Goal: Task Accomplishment & Management: Use online tool/utility

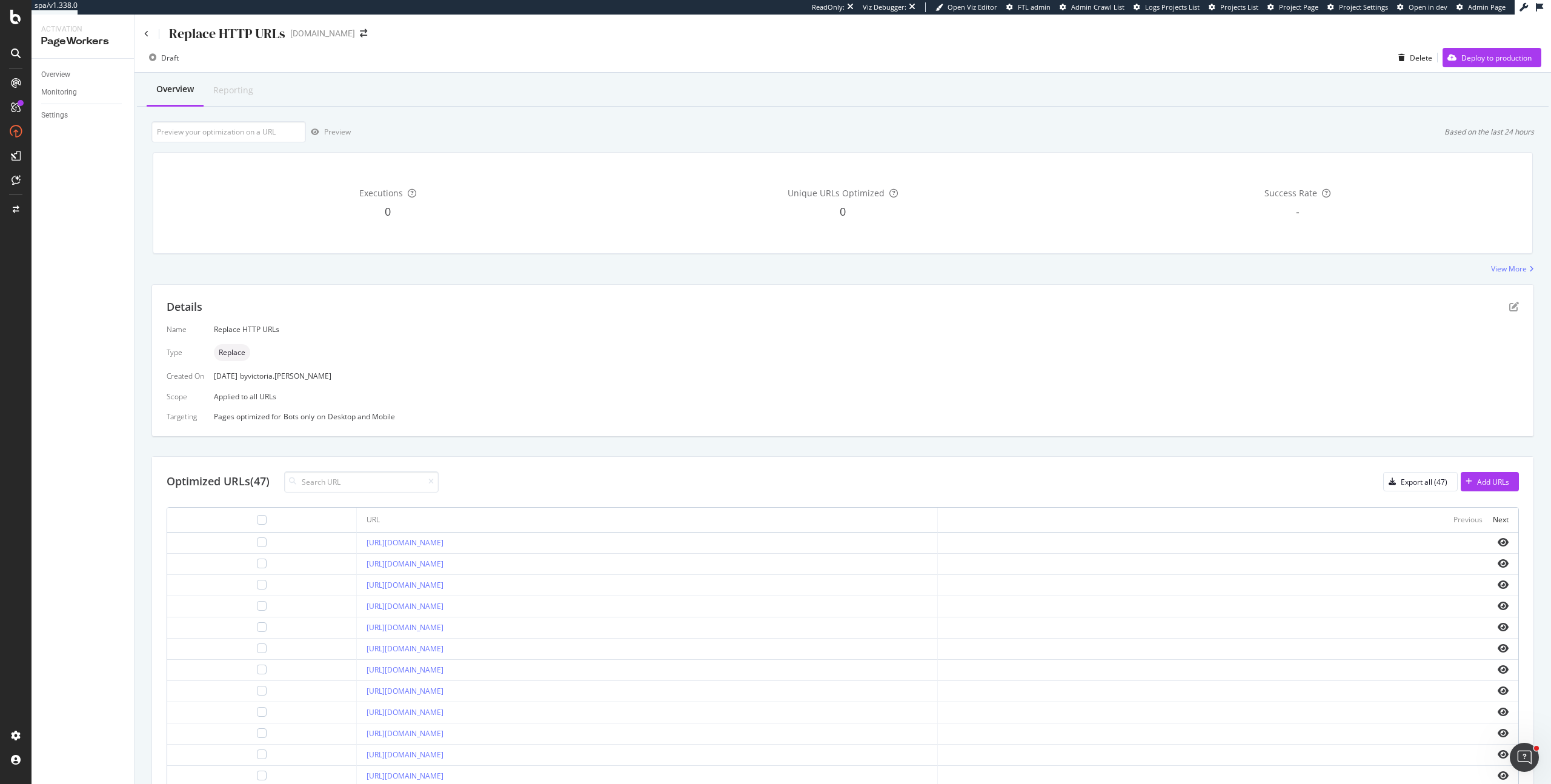
click at [668, 431] on div "Details Name Replace HTTP URLs Type Replace Created On 07 Oct. 2025 by victoria…" at bounding box center [842, 360] width 1381 height 151
click at [146, 35] on icon at bounding box center [146, 34] width 5 height 7
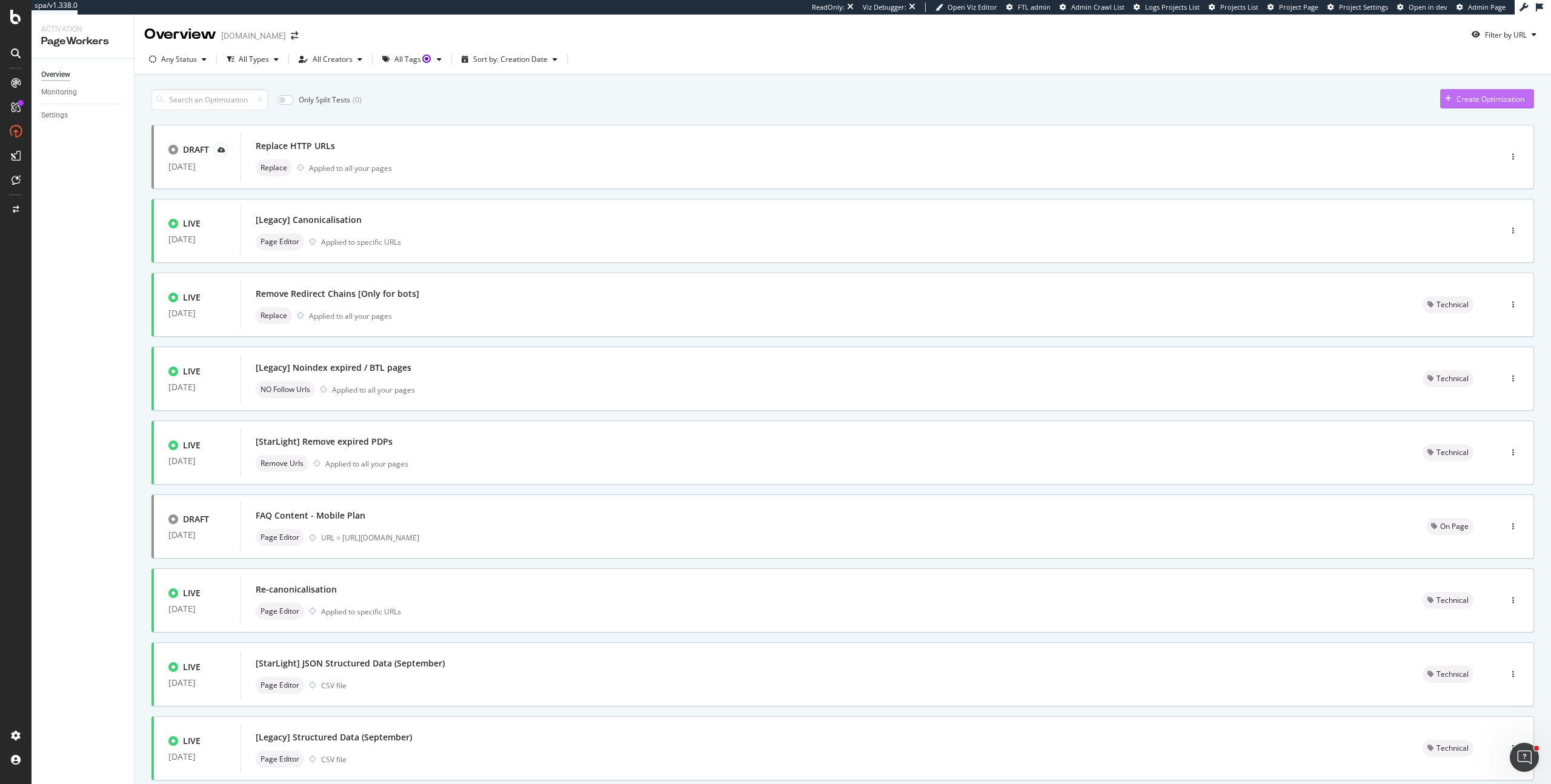
click at [1498, 103] on div "Create Optimization" at bounding box center [1490, 99] width 68 height 10
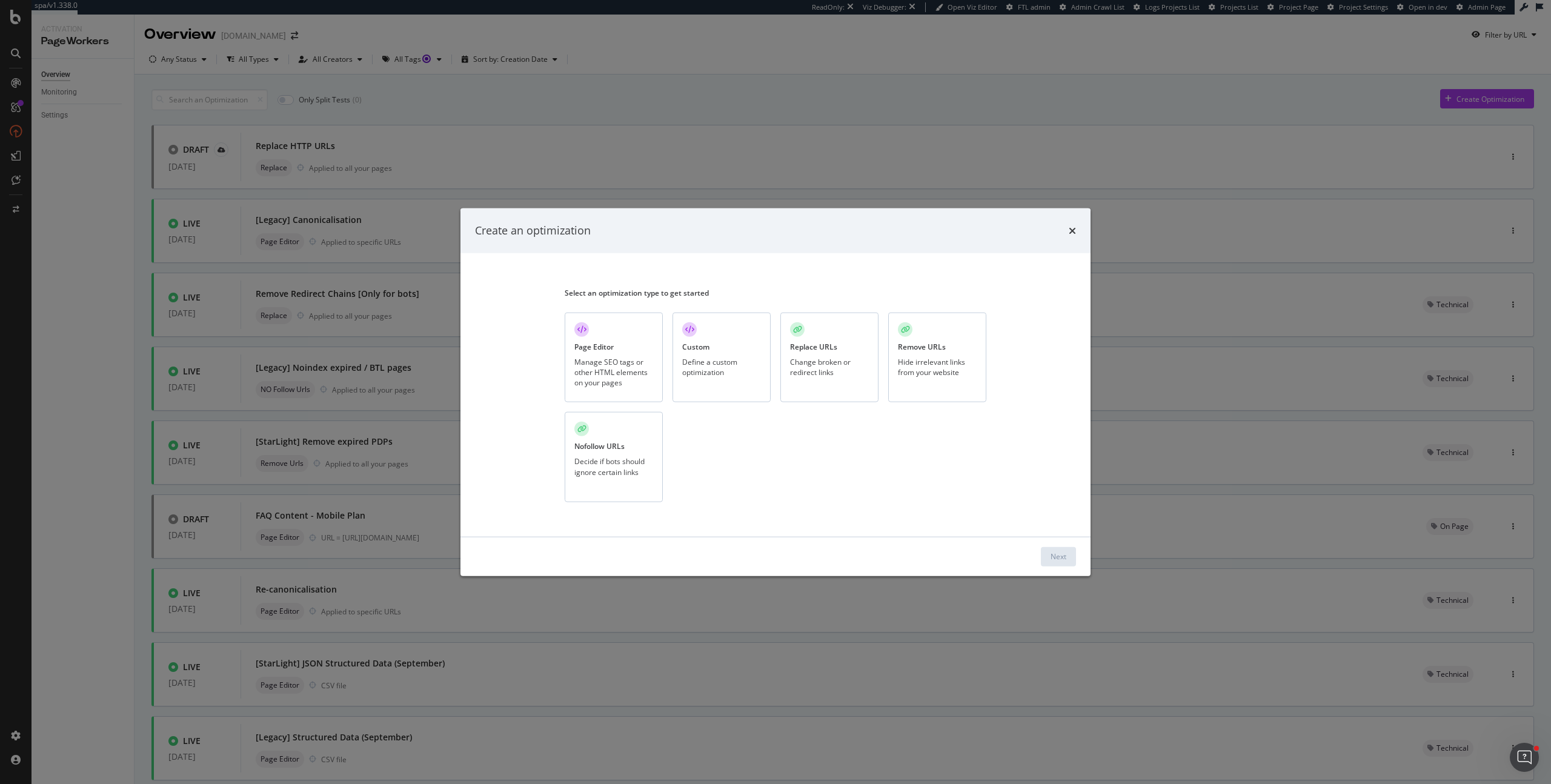
click at [595, 354] on div "Page Editor Manage SEO tags or other HTML elements on your pages" at bounding box center [614, 356] width 98 height 90
click at [1063, 564] on div "Next" at bounding box center [1059, 556] width 16 height 18
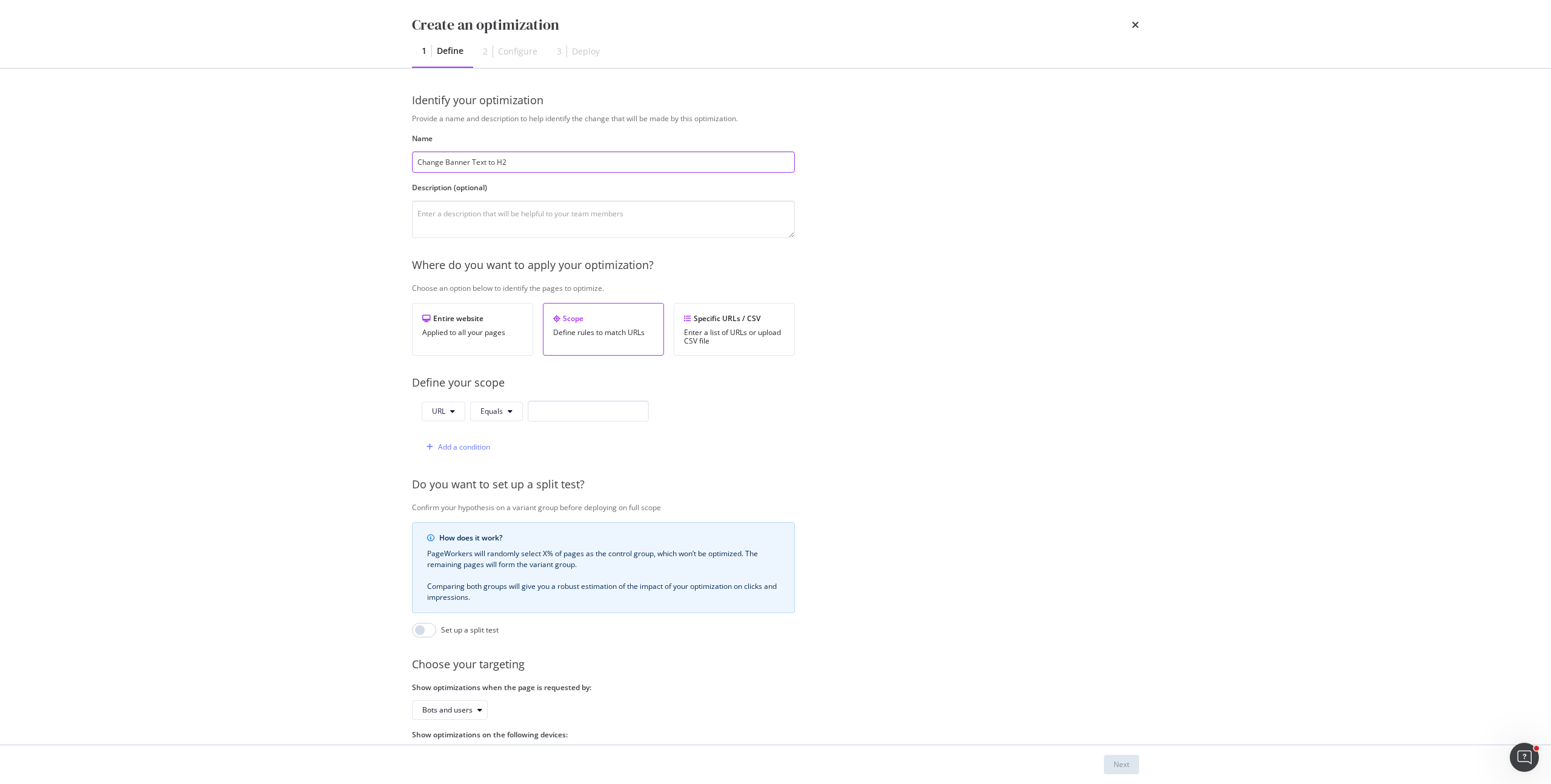
type input "Change Banner Text to H2"
click at [937, 426] on div "Provide a name and description to help identify the change that will be made by…" at bounding box center [775, 440] width 727 height 654
click at [745, 339] on div "Enter a list of URLs or upload CSV file" at bounding box center [734, 337] width 100 height 17
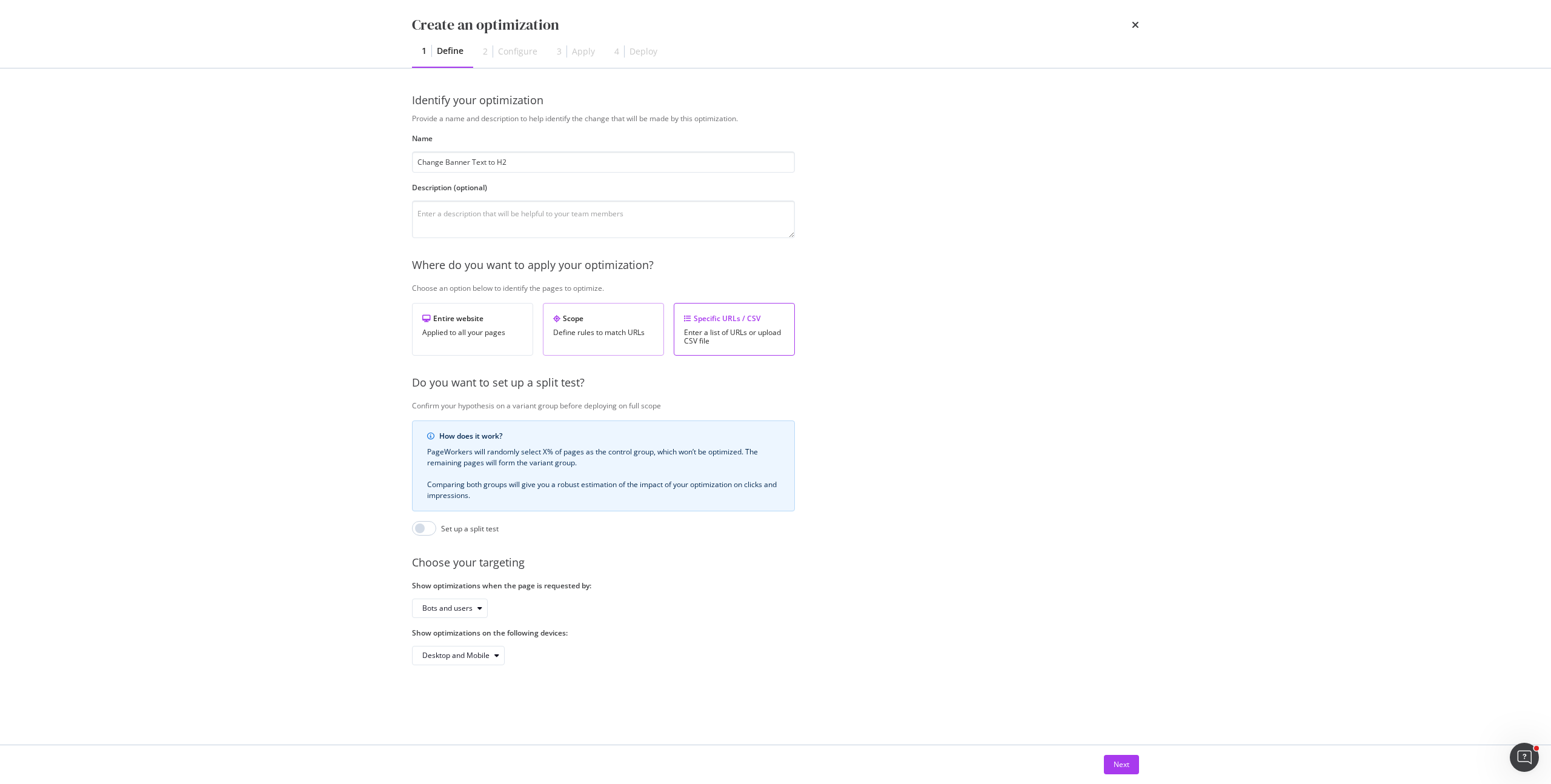
click at [582, 321] on div "Scope" at bounding box center [603, 318] width 100 height 10
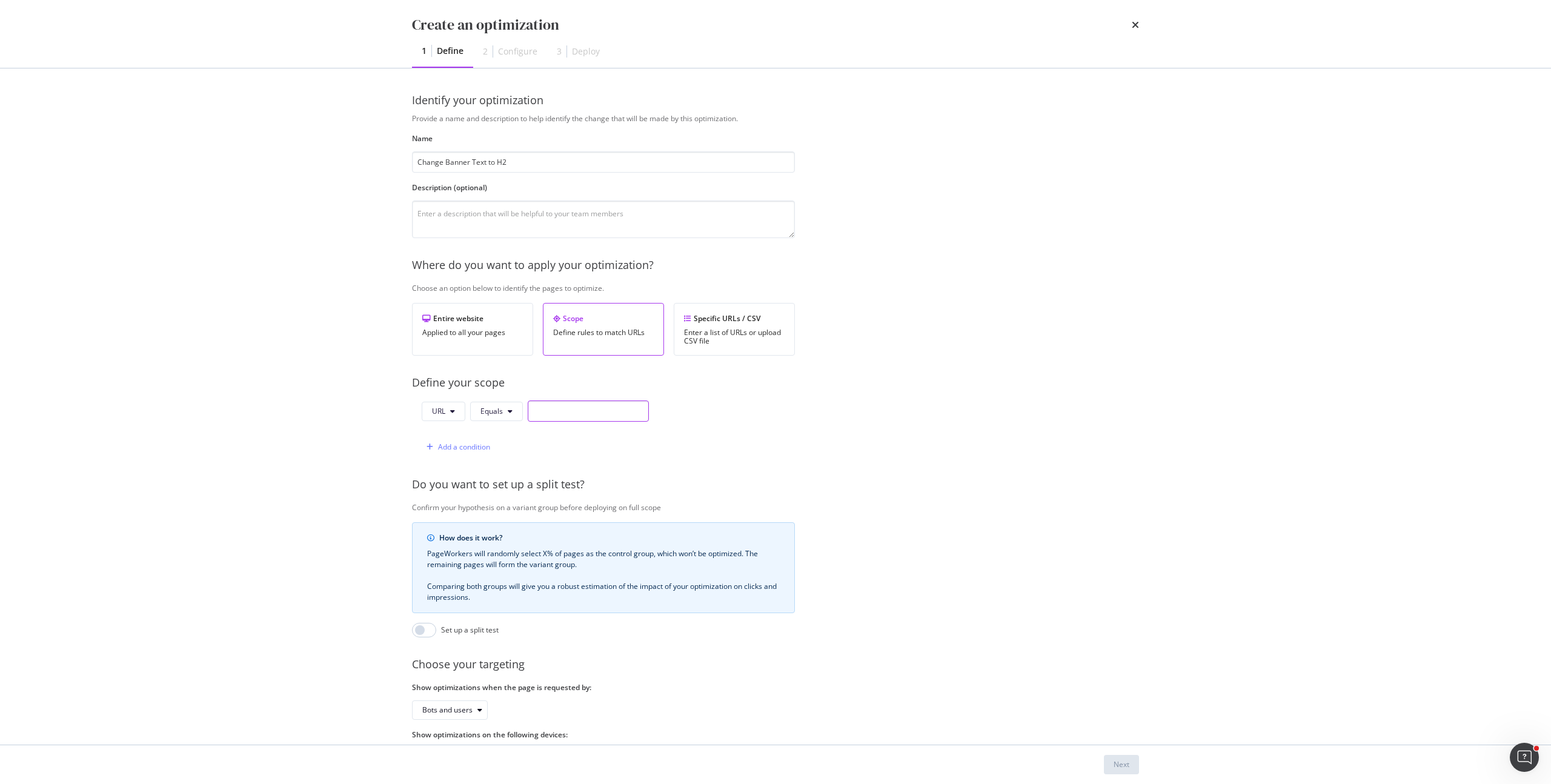
click at [534, 409] on input "modal" at bounding box center [588, 411] width 121 height 21
click at [465, 411] on div "URL Equals" at bounding box center [535, 411] width 227 height 21
click at [458, 409] on button "URL" at bounding box center [443, 412] width 43 height 20
click at [485, 410] on span "Equals" at bounding box center [491, 411] width 23 height 10
click at [511, 502] on span "Contains" at bounding box center [516, 503] width 72 height 11
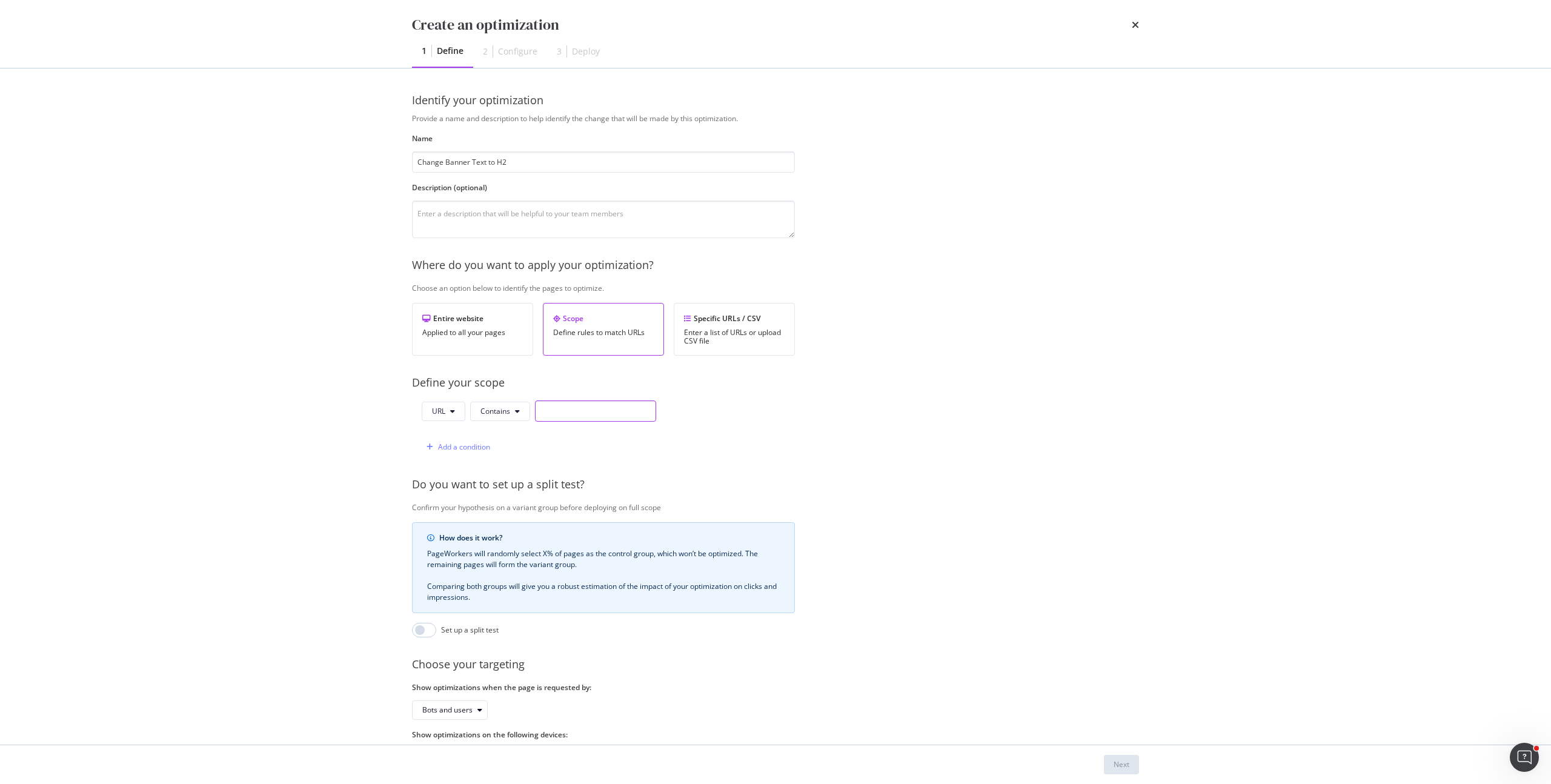
click at [556, 410] on input "modal" at bounding box center [595, 411] width 121 height 21
paste input "/personal/store"
click at [543, 412] on input "//personal/store" at bounding box center [595, 411] width 121 height 21
type input "/personal/store"
click at [790, 437] on div "URL Contains /personal/store Add a condition" at bounding box center [603, 429] width 383 height 57
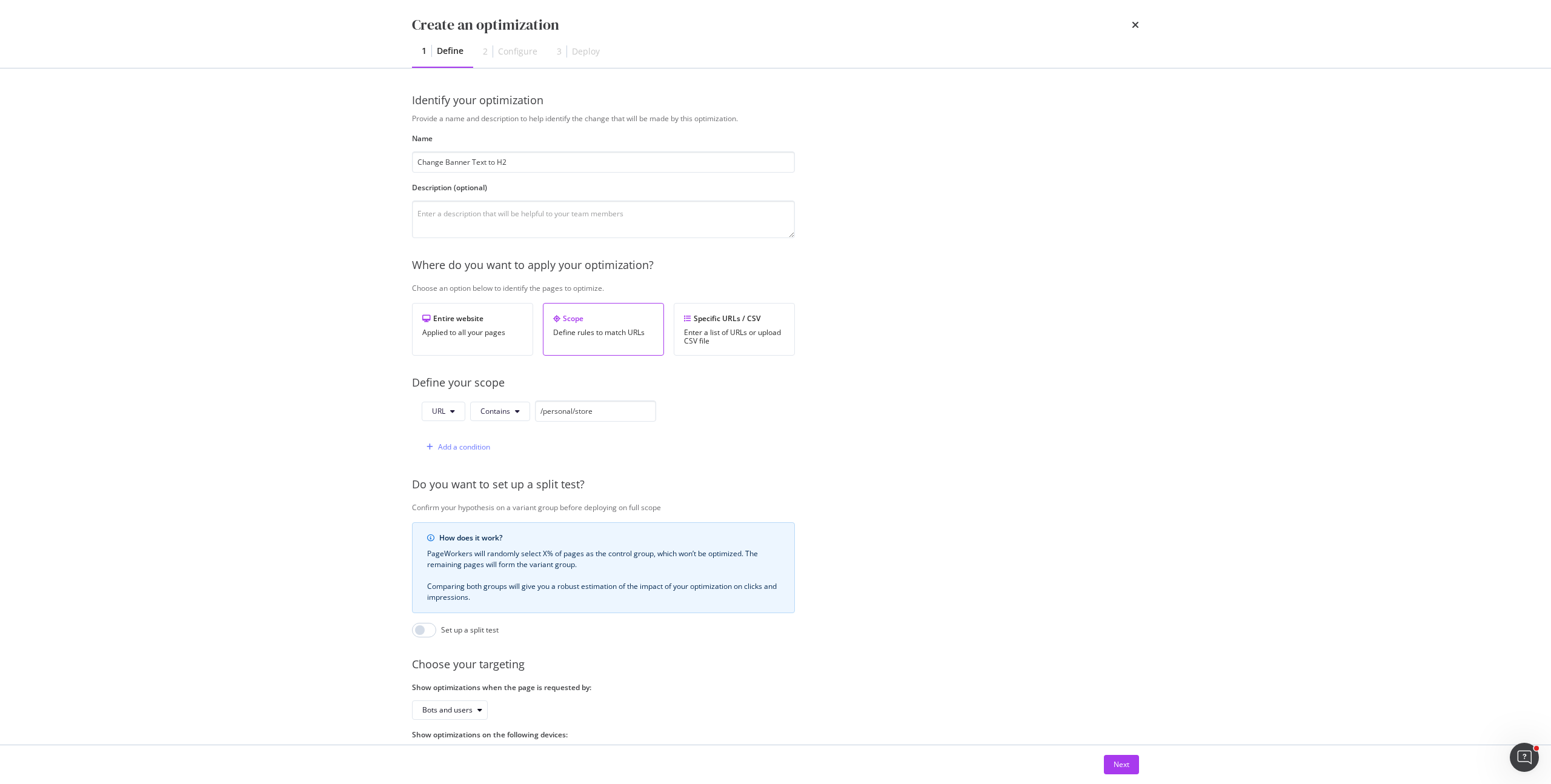
scroll to position [56, 0]
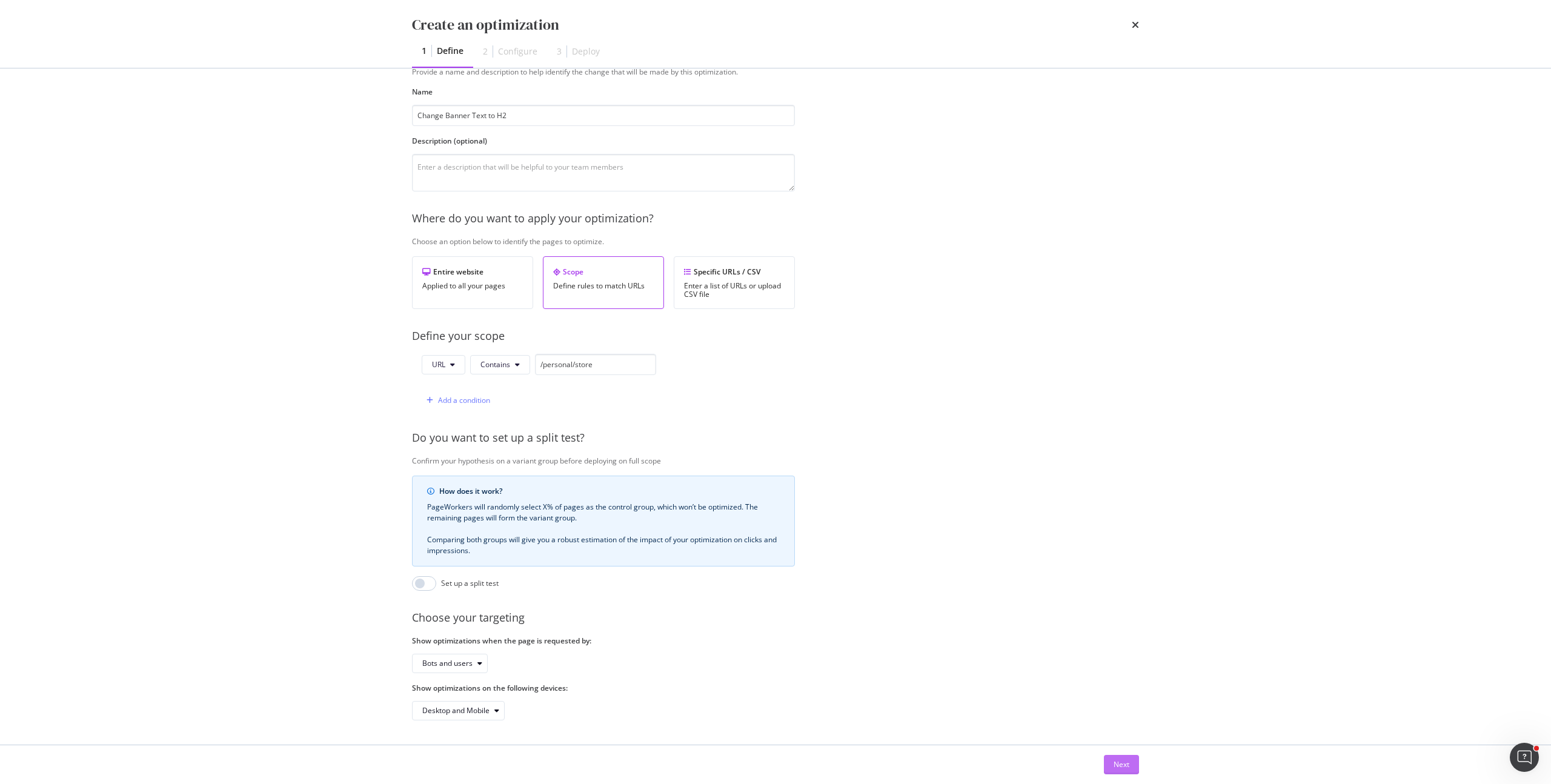
click at [1115, 761] on div "Next" at bounding box center [1122, 764] width 16 height 10
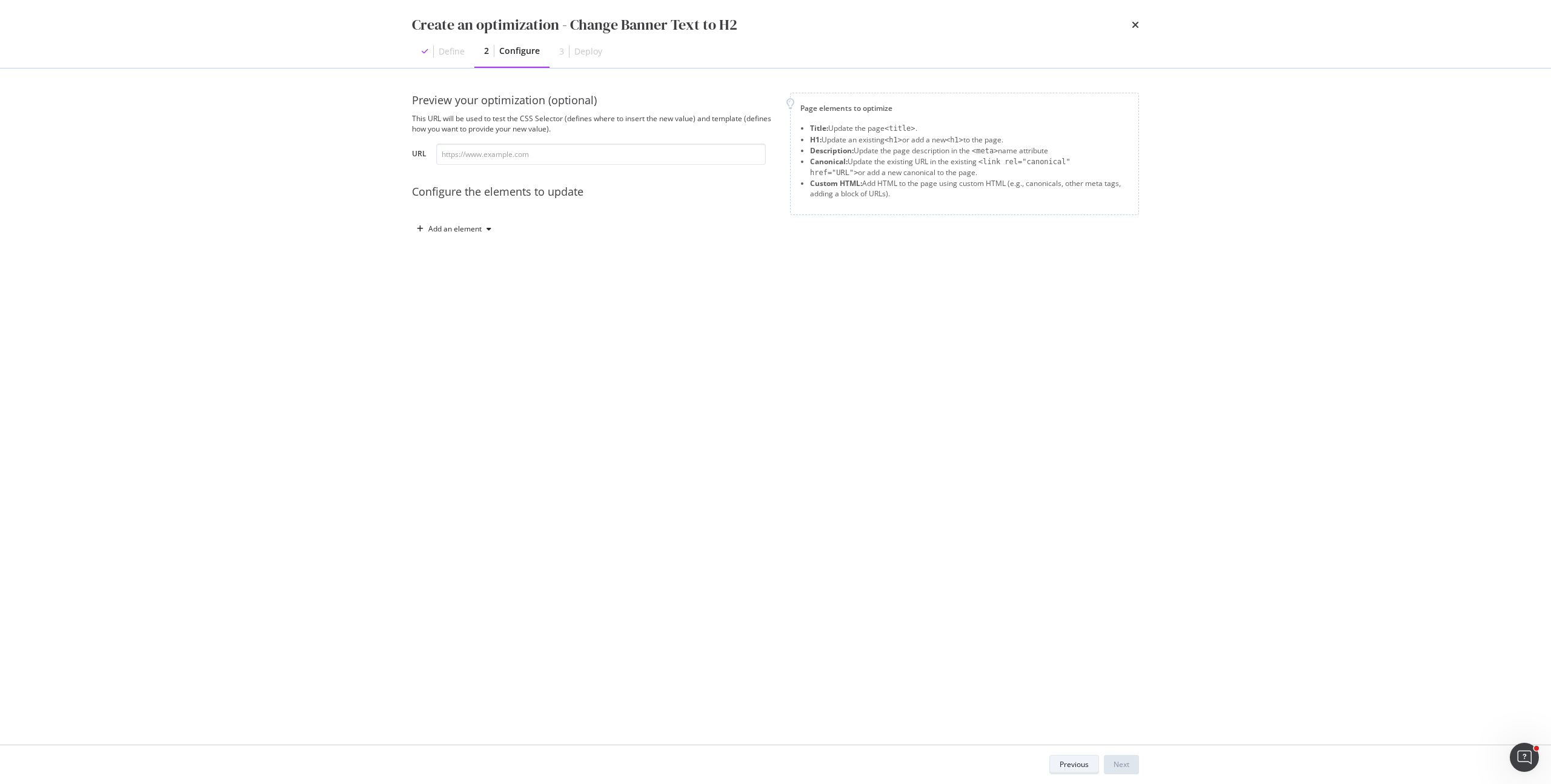
scroll to position [0, 0]
click at [556, 154] on input "modal" at bounding box center [601, 154] width 330 height 21
paste input "https://www.starhub.com/personal/store/mobile/browse/samsung.html"
type input "https://www.starhub.com/personal/store/mobile/browse/samsung.html"
click at [475, 209] on div "Preview your optimization (optional) This URL will be used to test the CSS Sele…" at bounding box center [593, 165] width 363 height 146
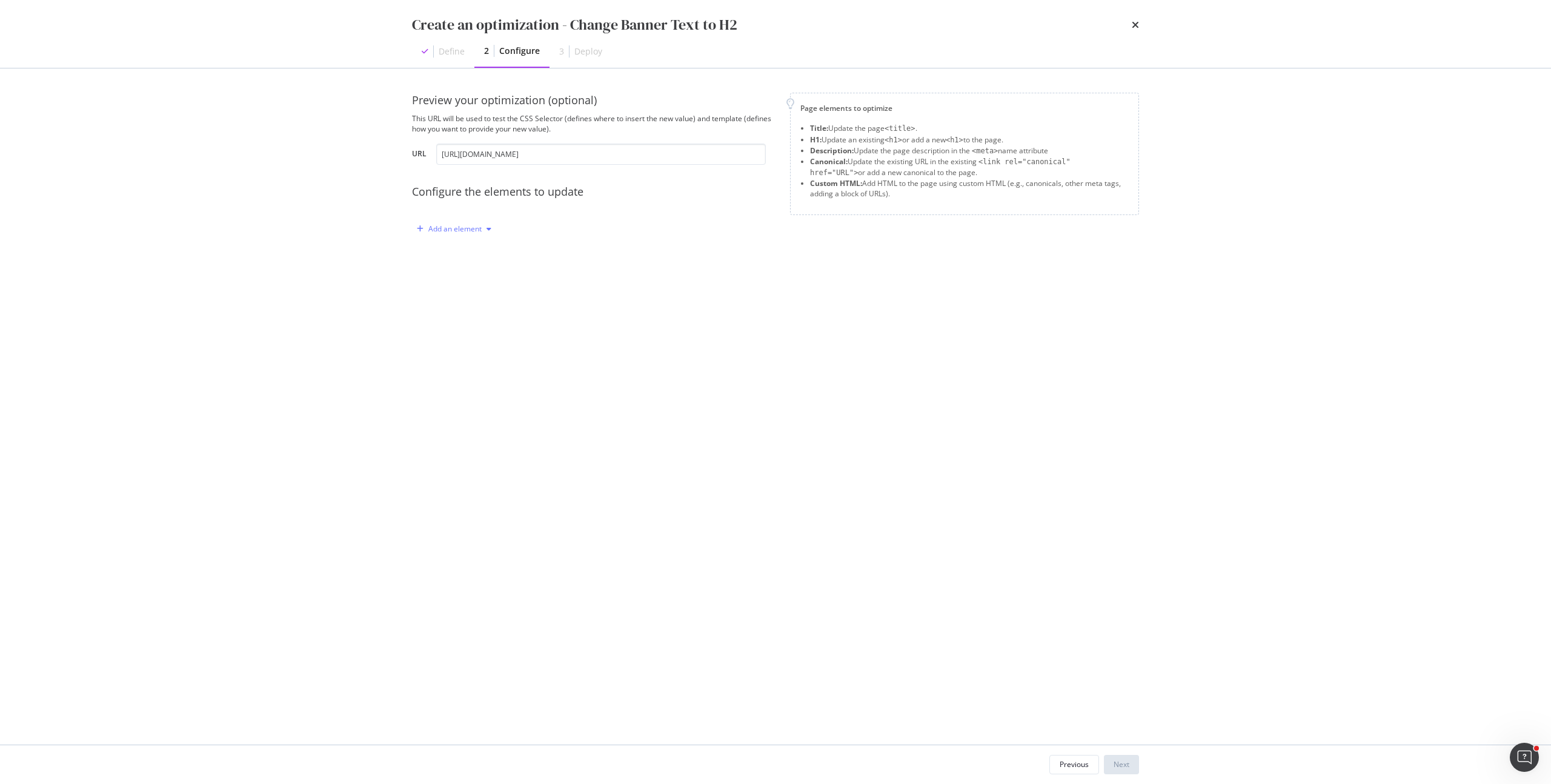
click at [477, 226] on div "Add an element" at bounding box center [455, 229] width 53 height 7
click at [472, 325] on div "Custom HTML" at bounding box center [461, 332] width 82 height 15
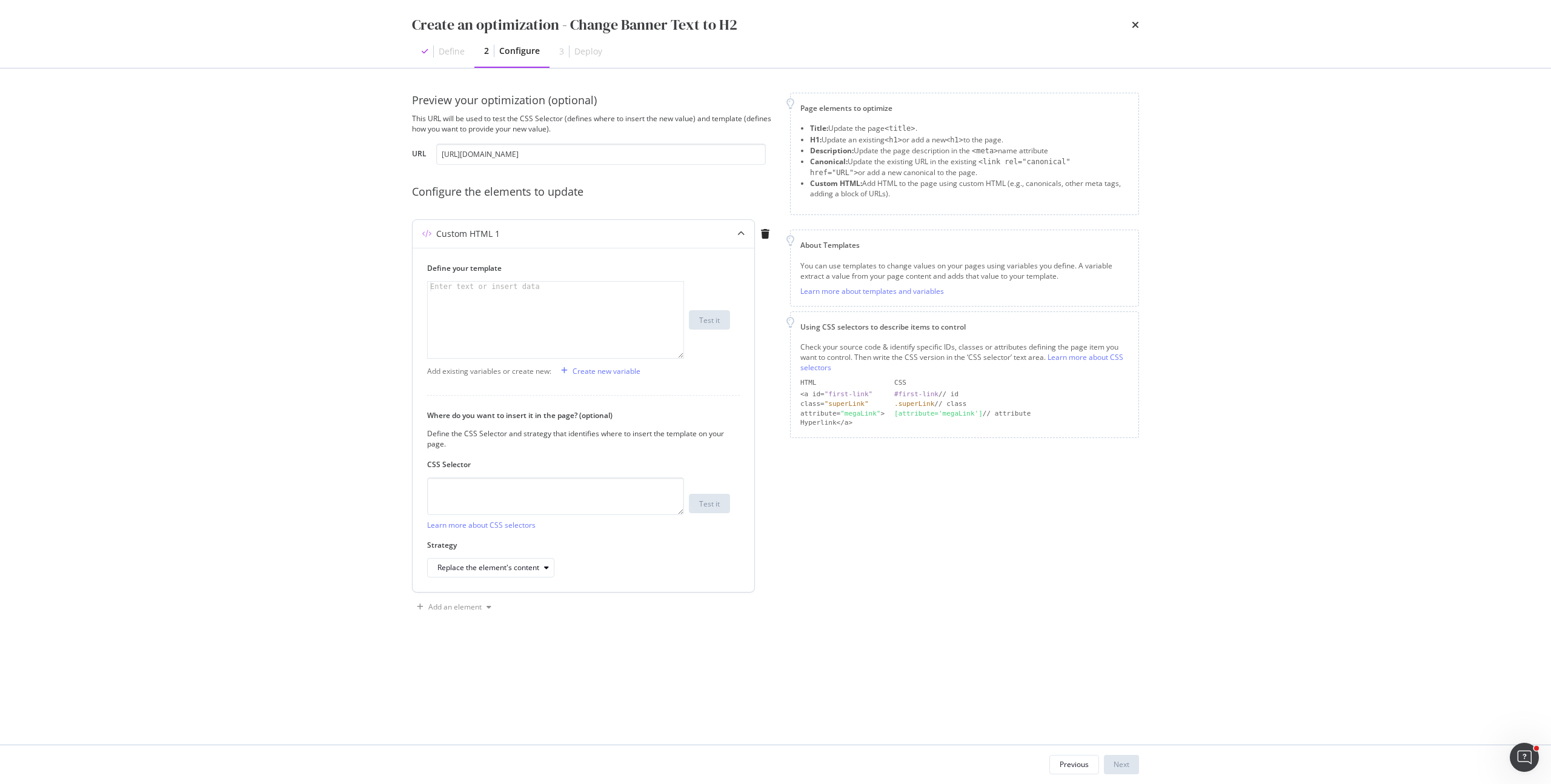
click at [524, 319] on div "modal" at bounding box center [555, 330] width 255 height 96
click at [496, 486] on textarea "modal" at bounding box center [555, 496] width 257 height 37
paste textarea ".sm-main-visual-content > h1"
type textarea ".sm-main-visual-content > h1"
click at [1137, 23] on icon "times" at bounding box center [1135, 25] width 7 height 10
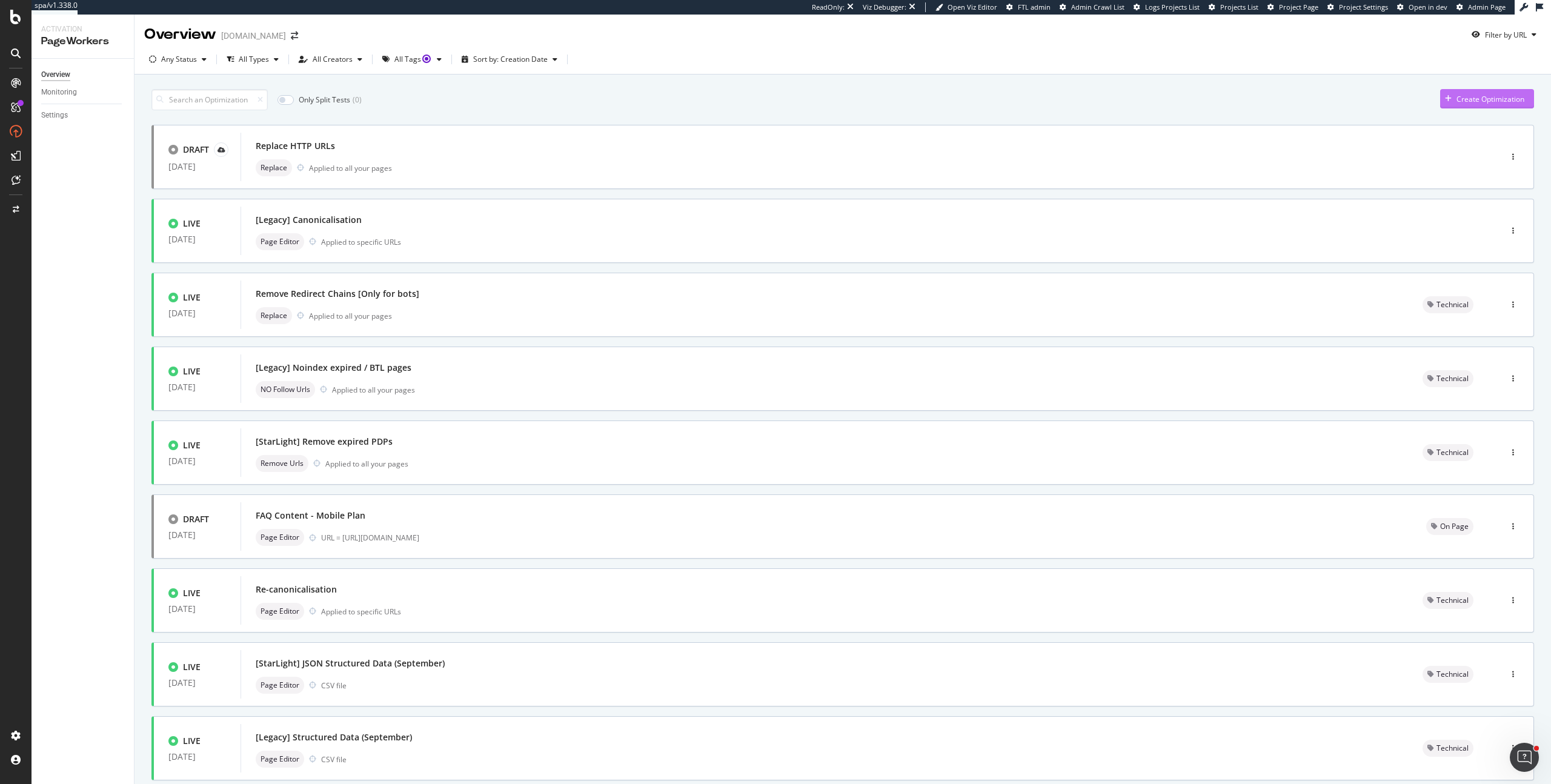
click at [1463, 94] on div "Create Optimization" at bounding box center [1490, 99] width 68 height 10
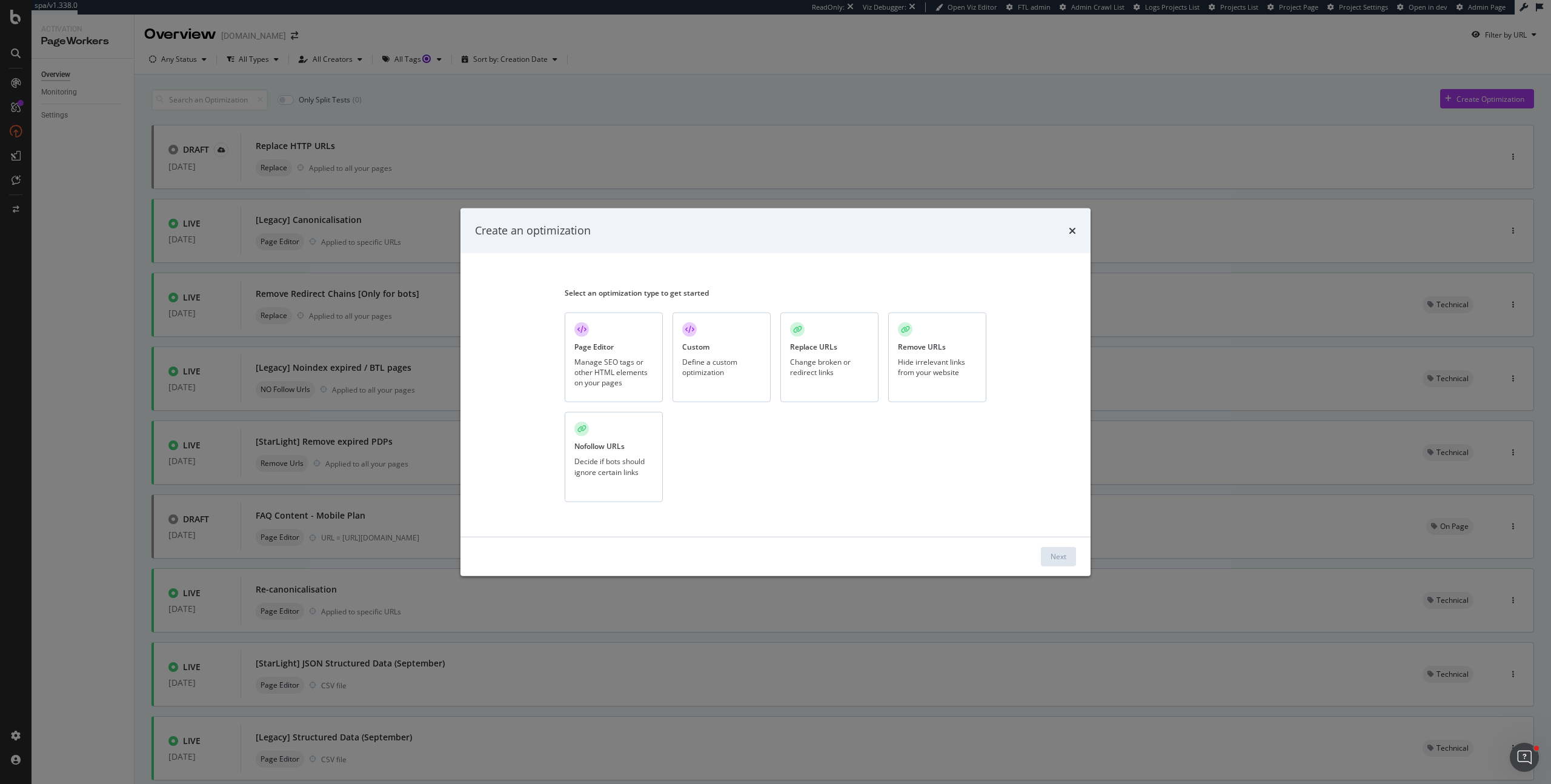
click at [684, 373] on div "Define a custom optimization" at bounding box center [722, 366] width 79 height 21
click at [1060, 559] on div "Next" at bounding box center [1059, 556] width 16 height 10
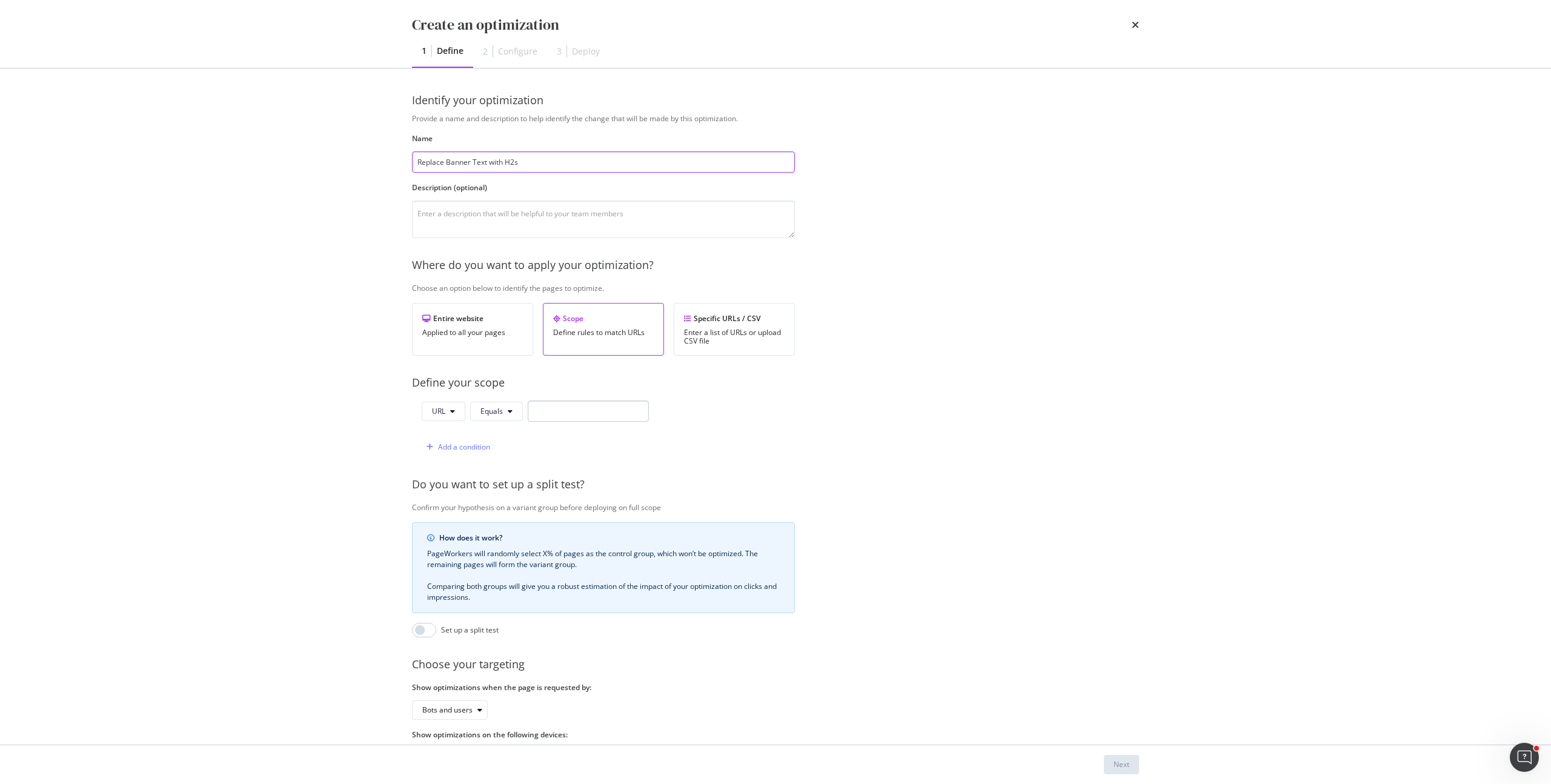
type input "Replace Banner Text with H2s"
click at [583, 418] on input "modal" at bounding box center [588, 411] width 121 height 21
click at [439, 407] on span "URL" at bounding box center [439, 411] width 13 height 10
click at [555, 410] on input "modal" at bounding box center [588, 411] width 121 height 21
type input "/personal/store"
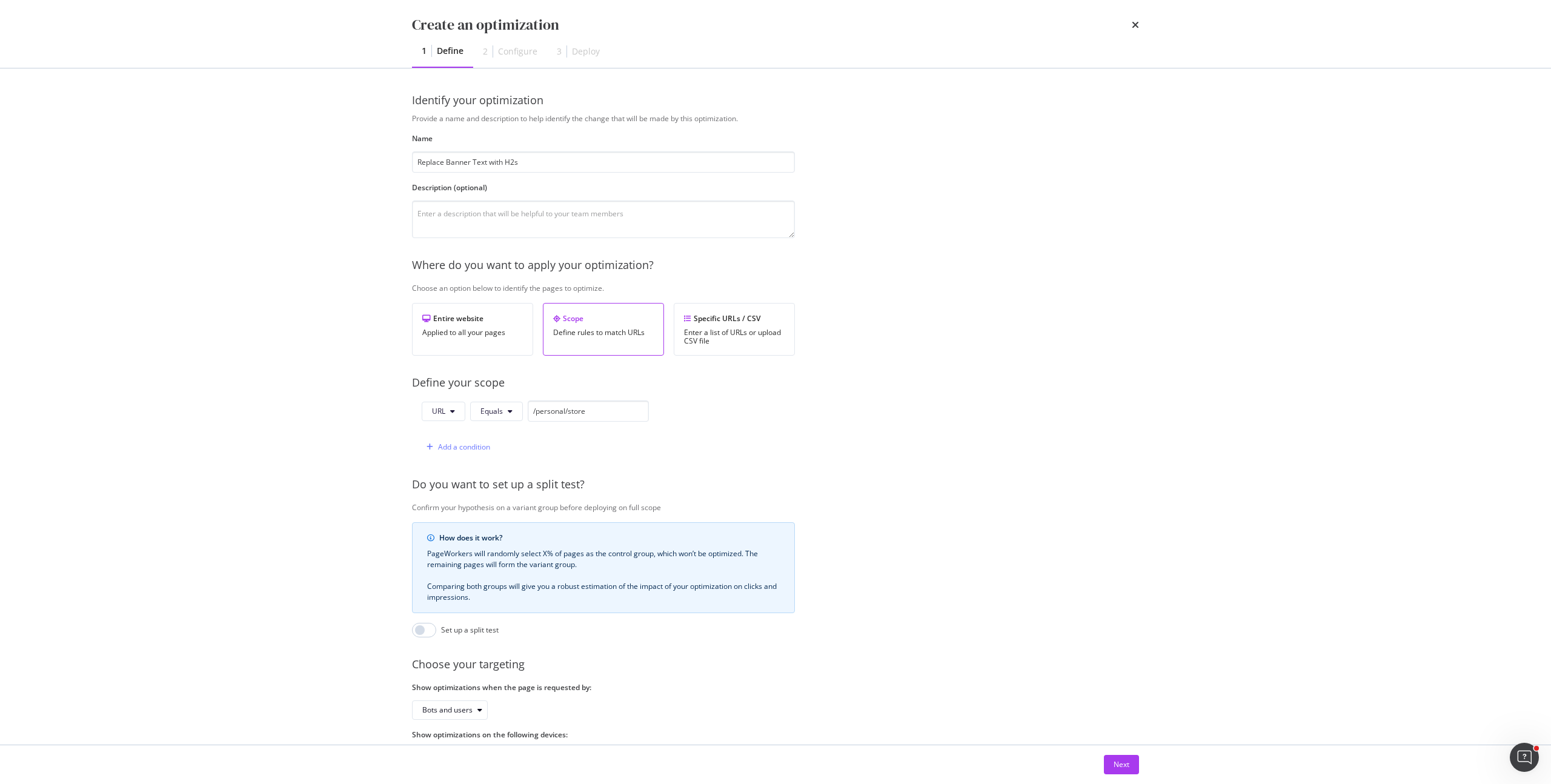
click at [742, 471] on div "Provide a name and description to help identify the change that will be made by…" at bounding box center [775, 440] width 727 height 654
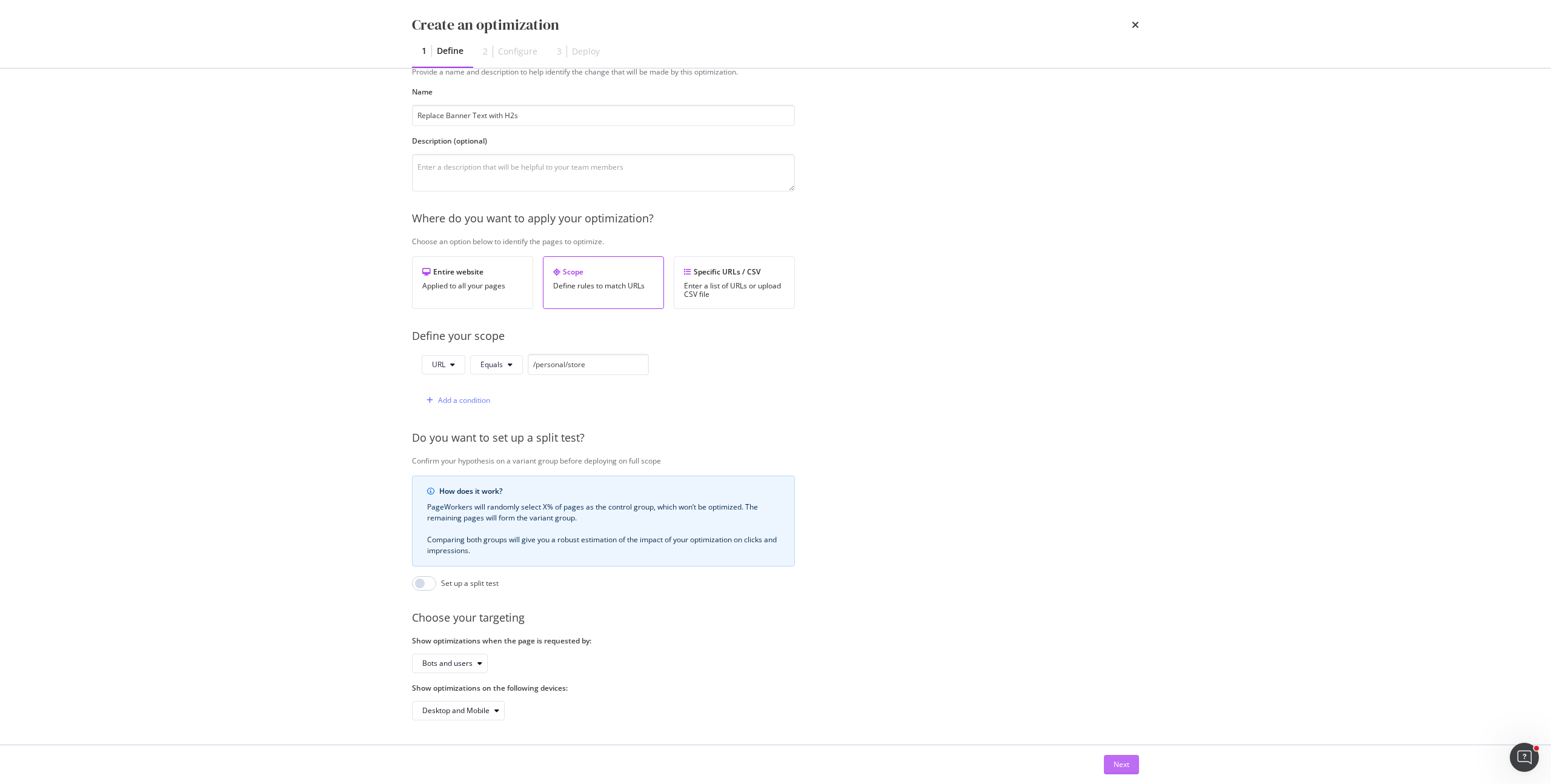
click at [1130, 762] on button "Next" at bounding box center [1121, 764] width 35 height 20
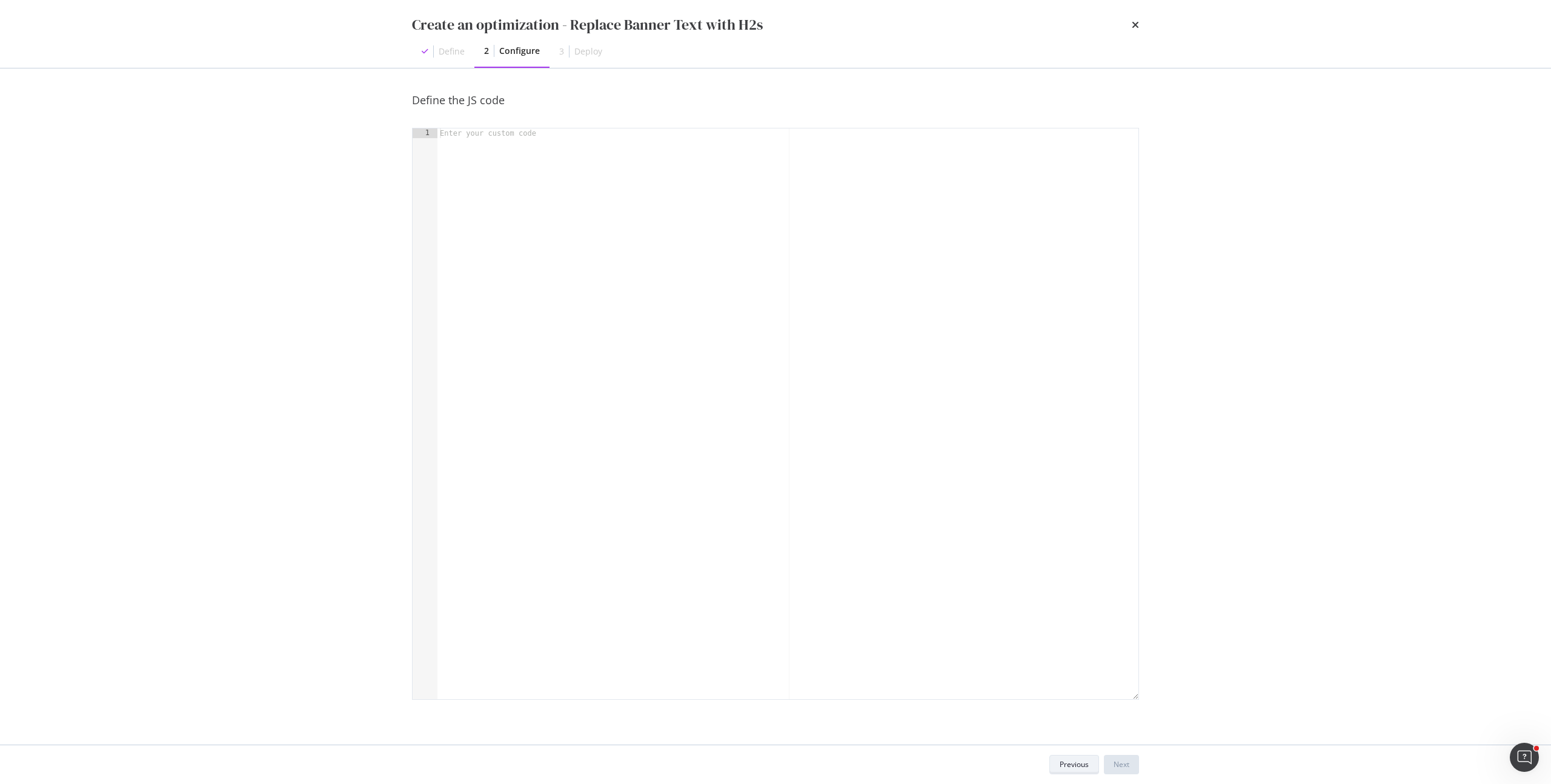
scroll to position [0, 0]
click at [469, 194] on div "modal" at bounding box center [788, 423] width 701 height 590
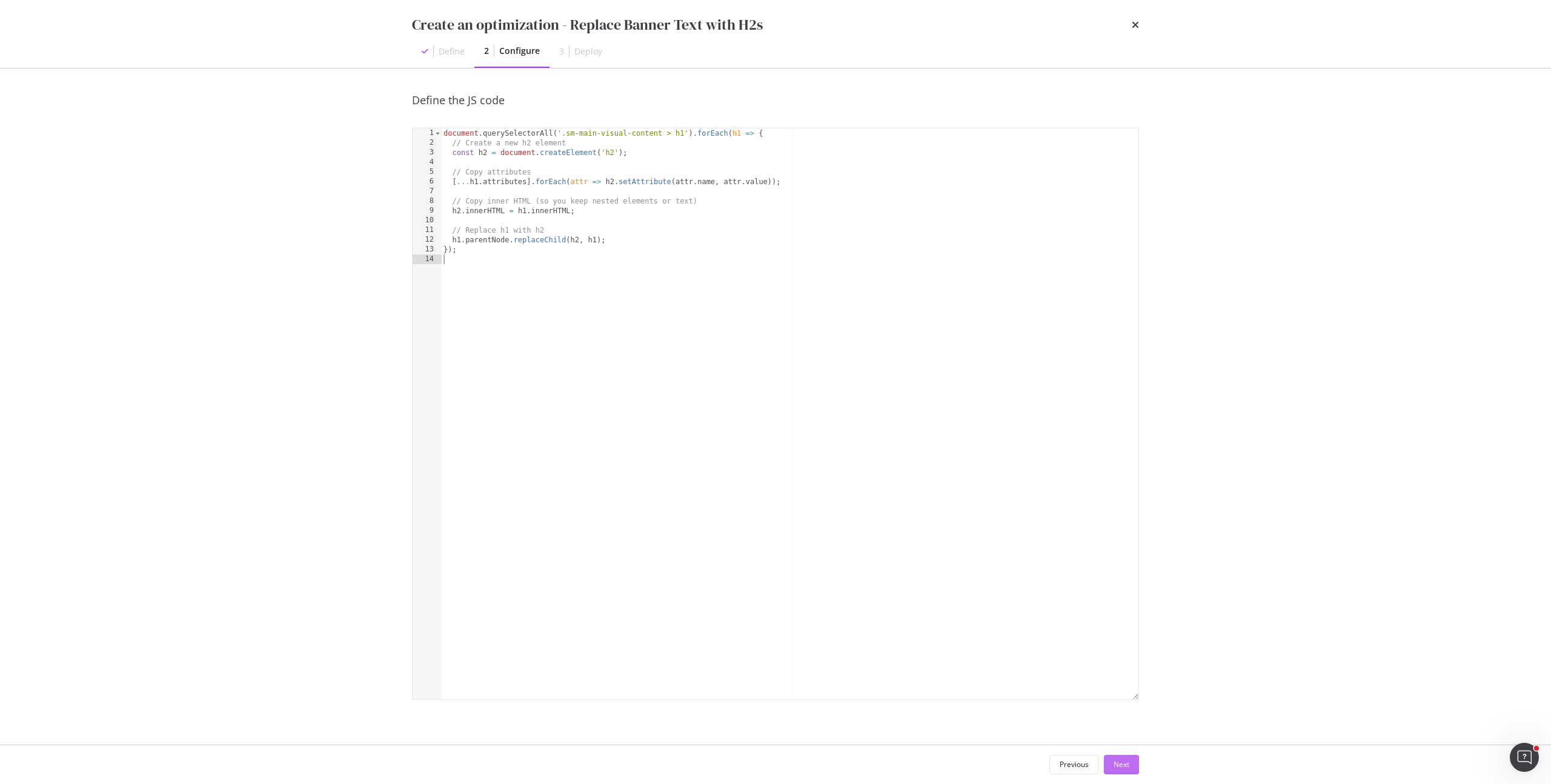
click at [1129, 767] on button "Next" at bounding box center [1121, 764] width 35 height 20
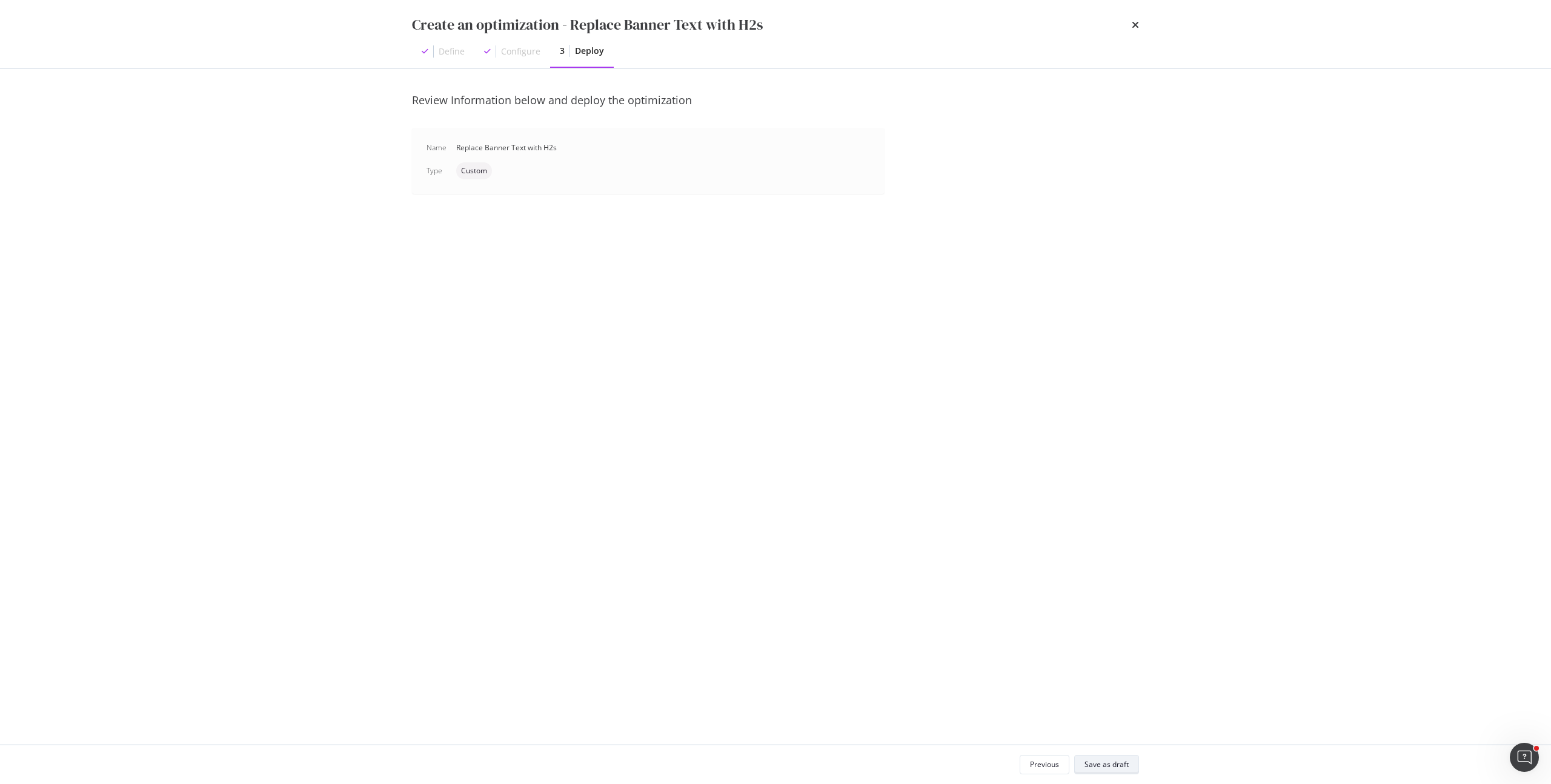
click at [1117, 761] on div "Save as draft" at bounding box center [1106, 764] width 44 height 10
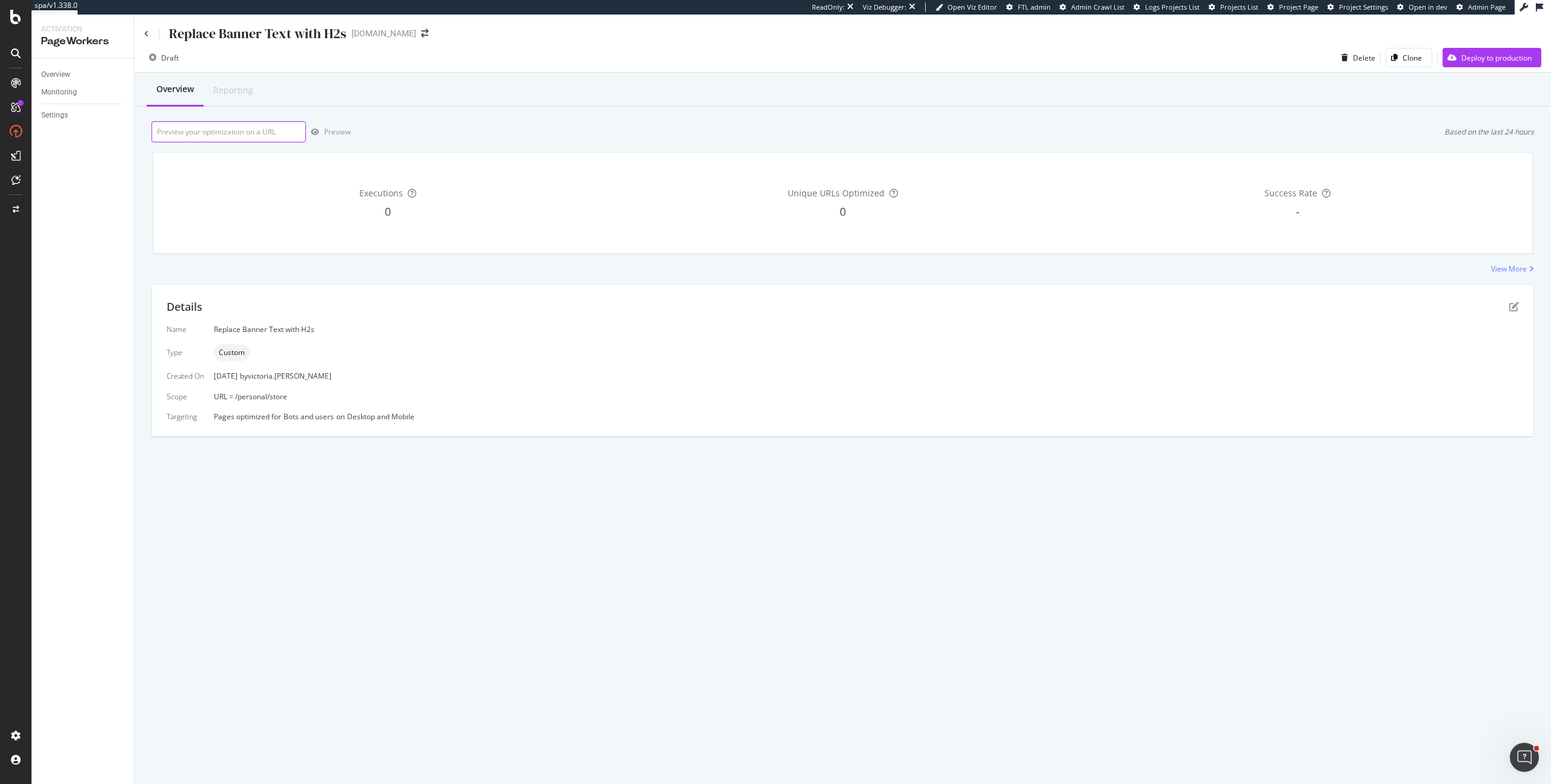
click at [268, 126] on input "url" at bounding box center [228, 132] width 154 height 21
paste input "https://www.starhub.com/personal/store/mobile/browse/samsung.html"
type input "https://www.starhub.com/personal/store/mobile/browse/samsung.html"
click at [337, 133] on div "Preview" at bounding box center [338, 132] width 27 height 10
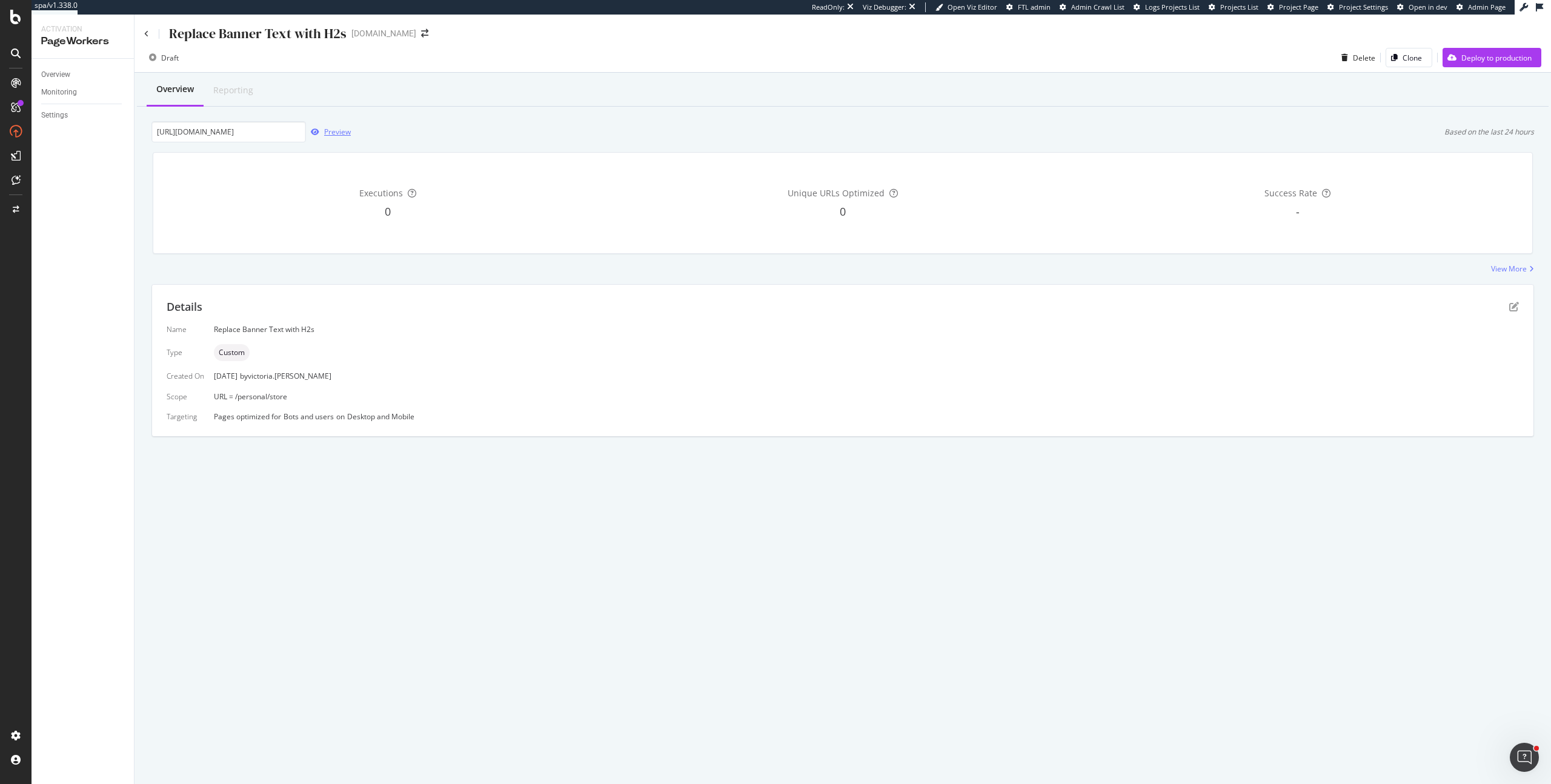
scroll to position [0, 0]
click at [1512, 301] on icon "pen-to-square" at bounding box center [1514, 306] width 10 height 10
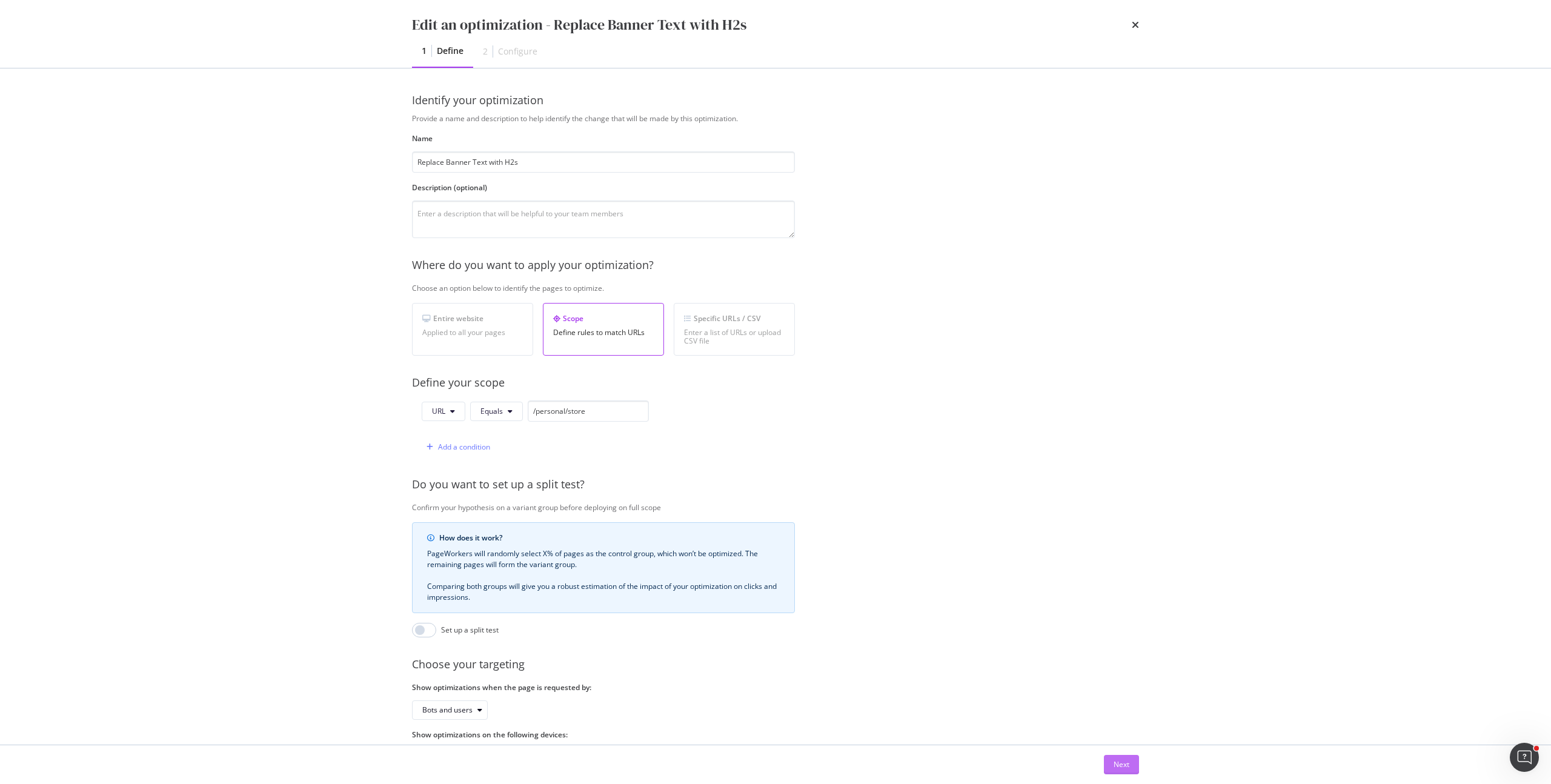
click at [1120, 767] on div "Next" at bounding box center [1122, 764] width 16 height 10
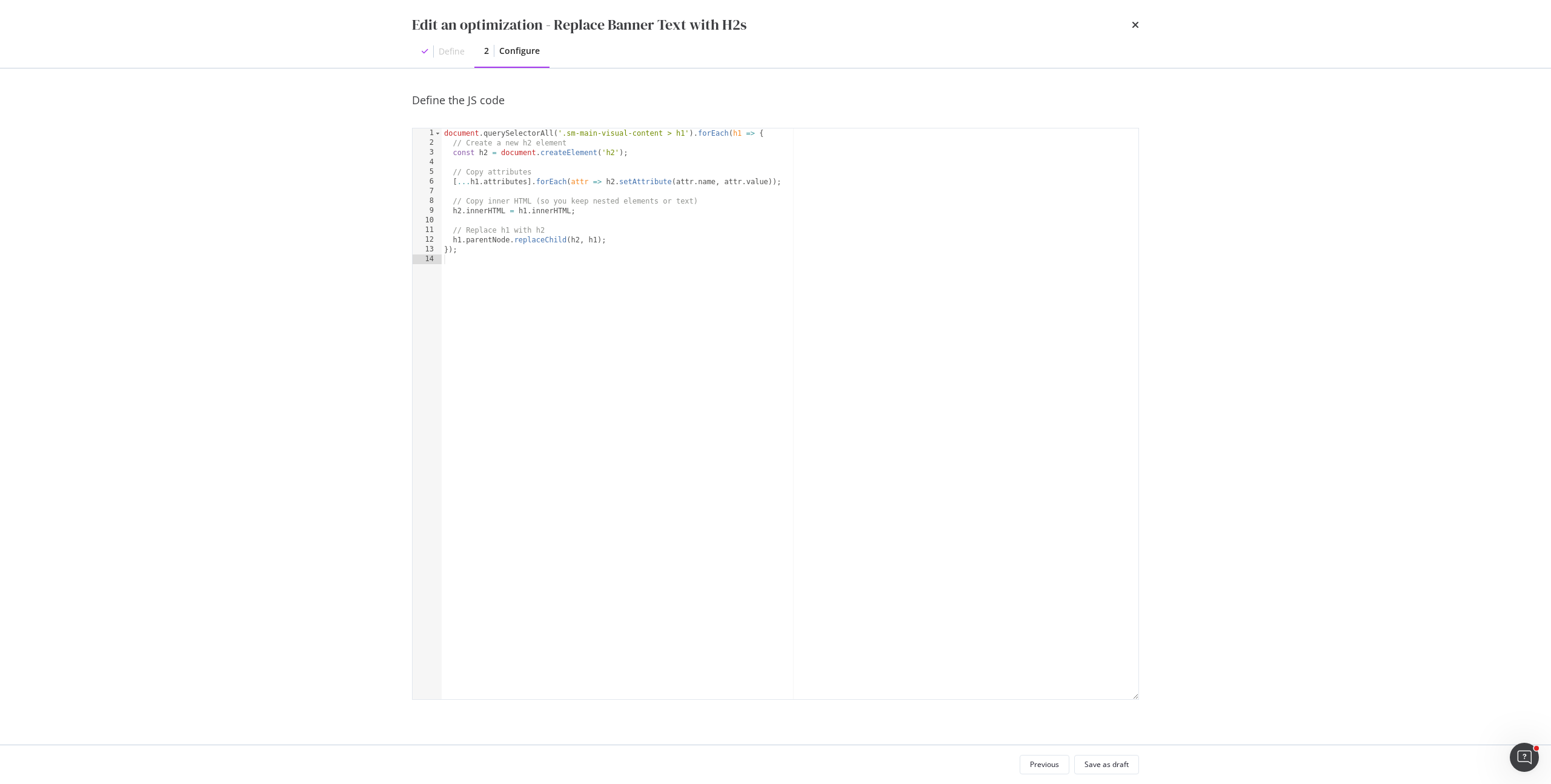
click at [577, 246] on div "document . querySelectorAll ( '.sm-main-visual-content > h1' ) . forEach ( h1 =…" at bounding box center [790, 423] width 696 height 590
type textarea "});"
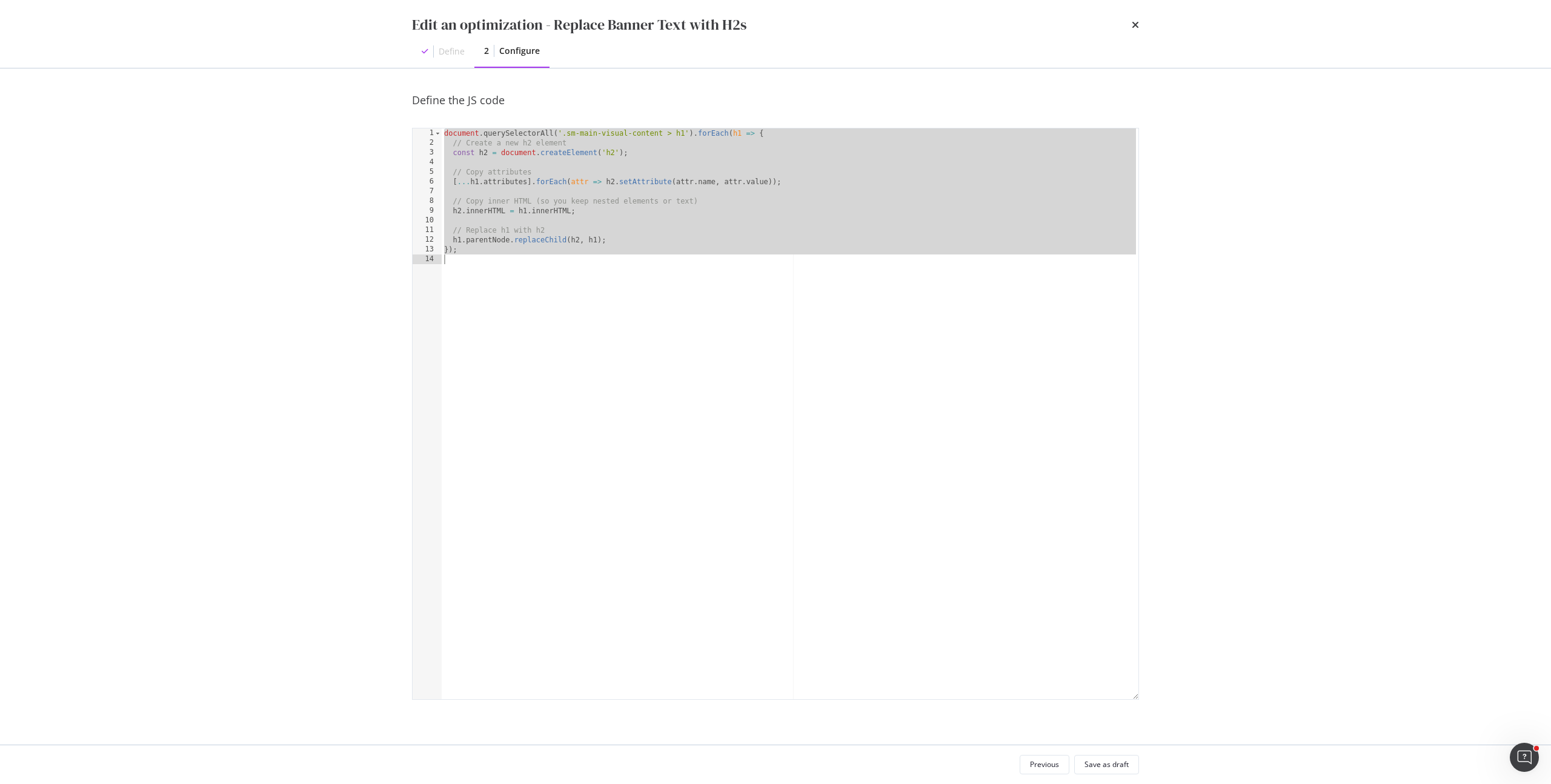
paste textarea "Cursor at row 14"
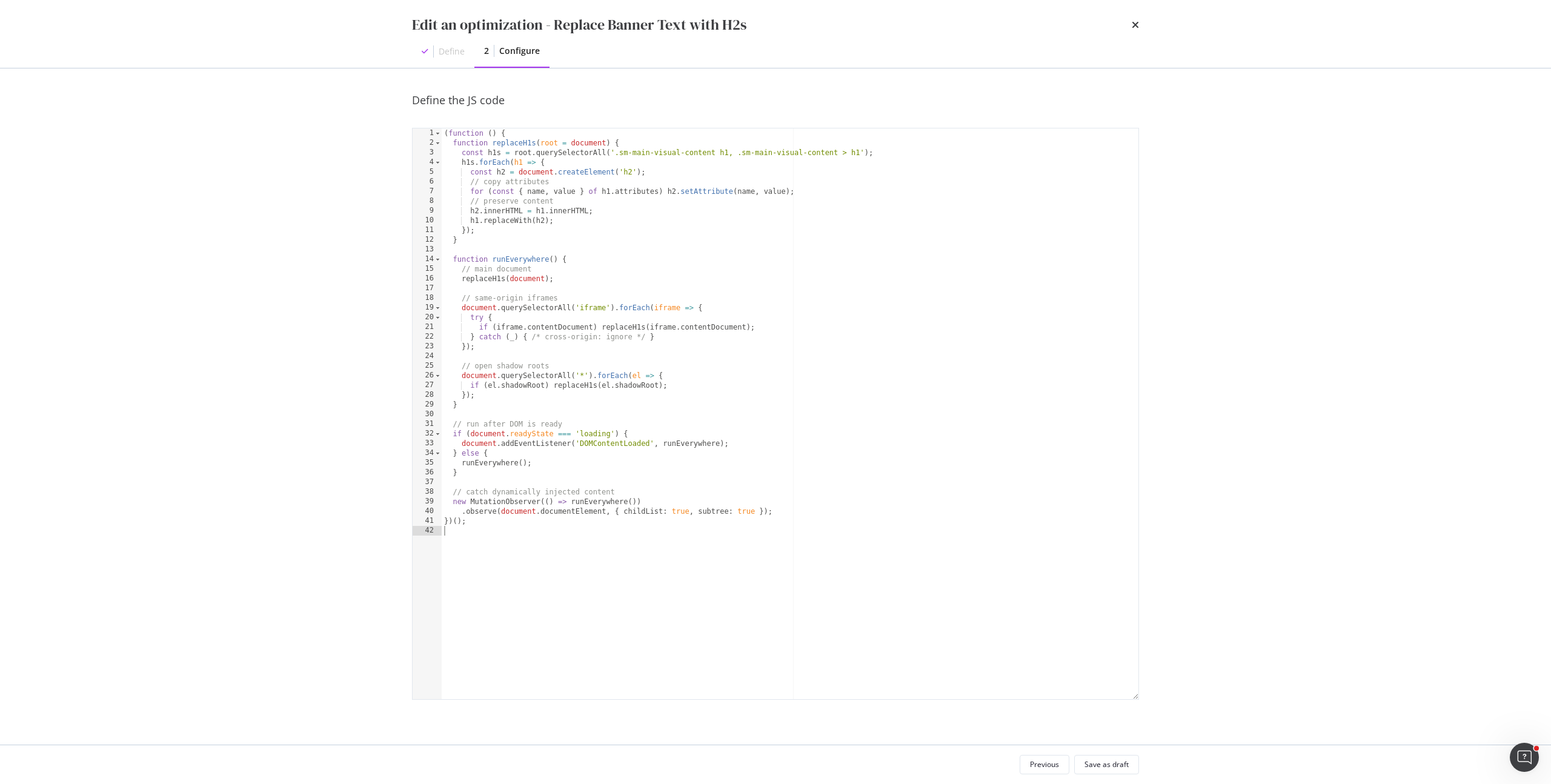
click at [1196, 428] on div "Edit an optimization - Replace Banner Text with H2s Define 2 Configure Define t…" at bounding box center [776, 392] width 1551 height 784
click at [1117, 763] on div "Save as draft" at bounding box center [1106, 764] width 44 height 10
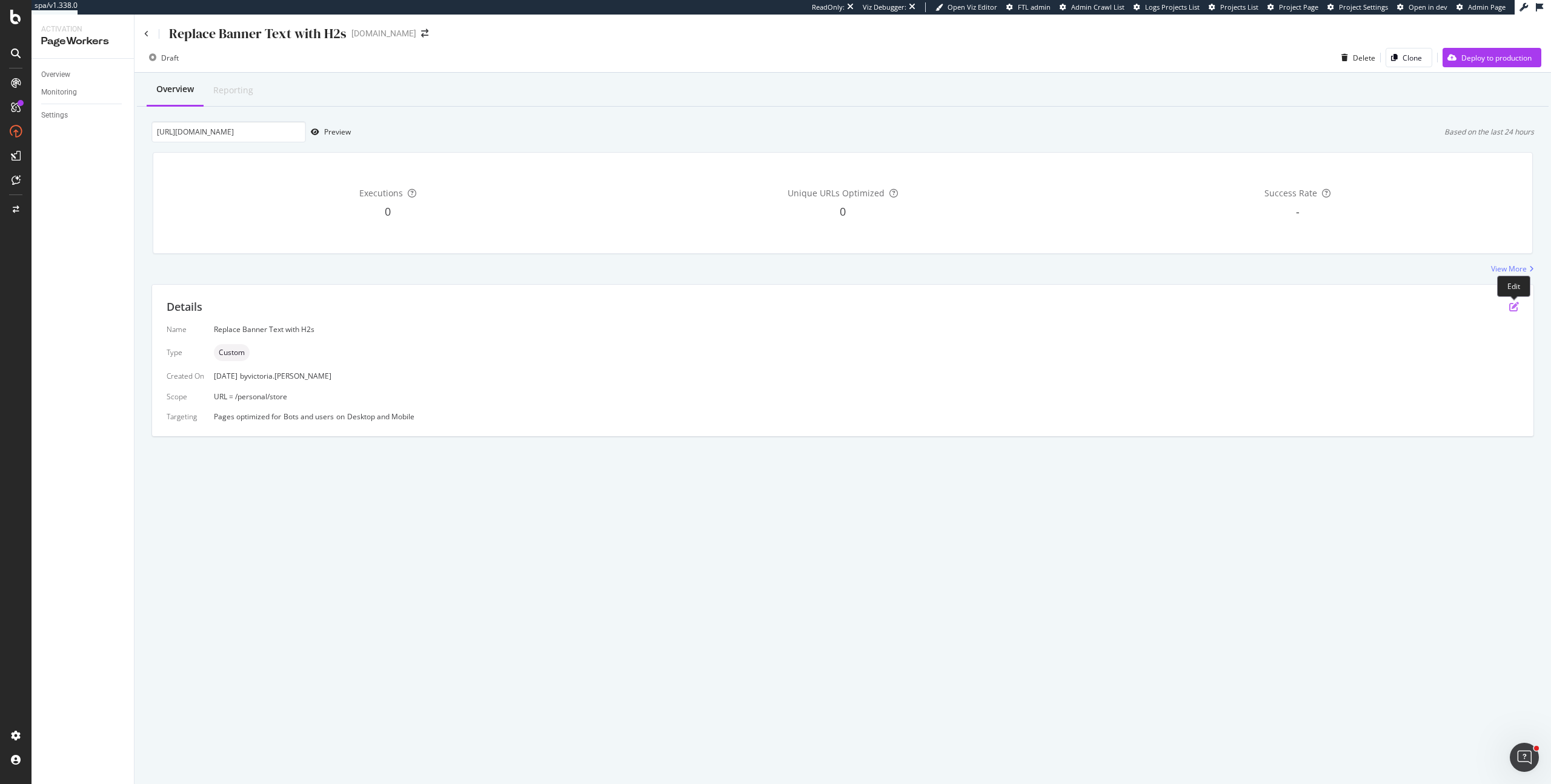
click at [1513, 309] on icon "pen-to-square" at bounding box center [1514, 306] width 10 height 10
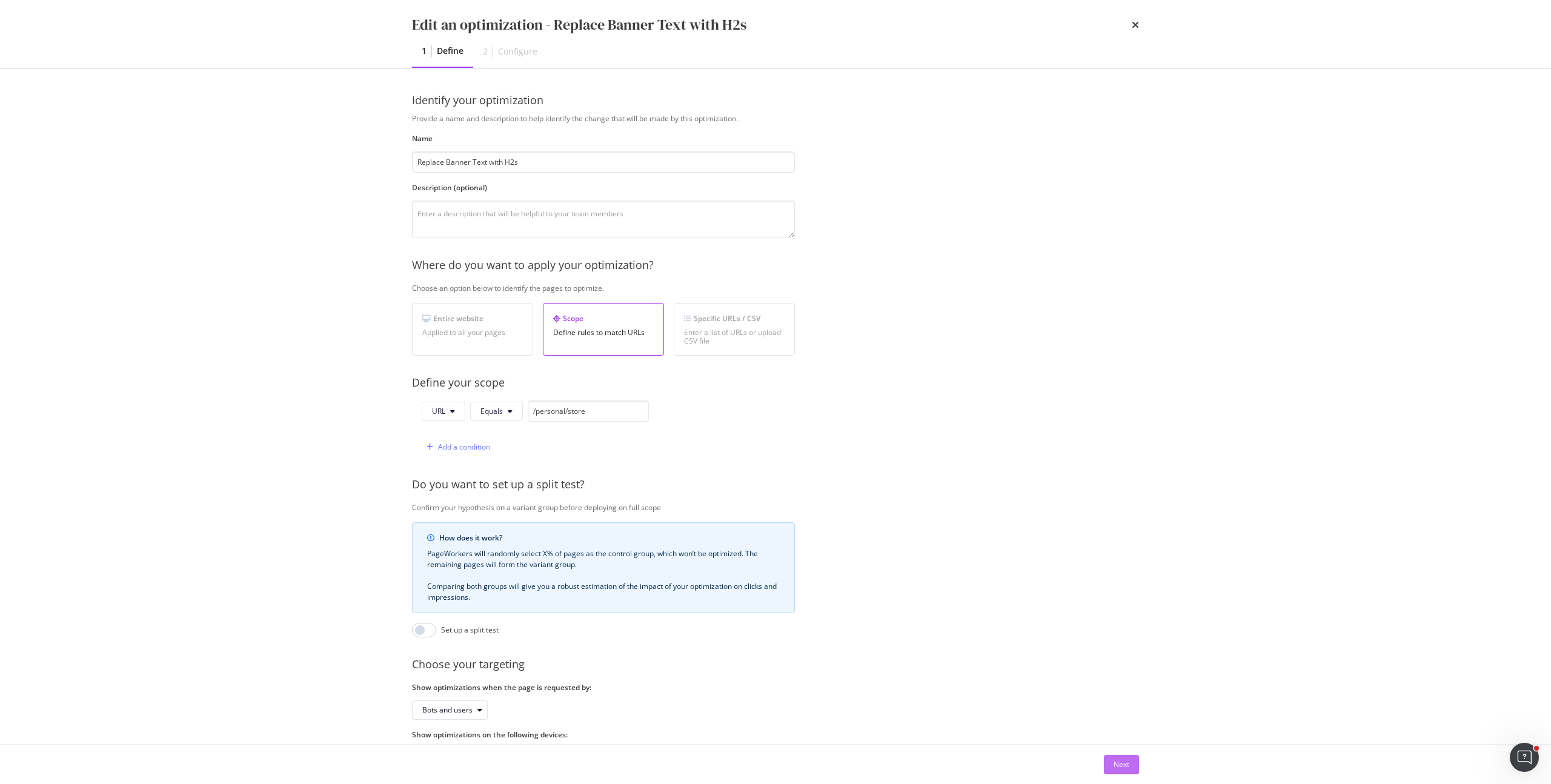
click at [1122, 769] on div "Next" at bounding box center [1122, 764] width 16 height 10
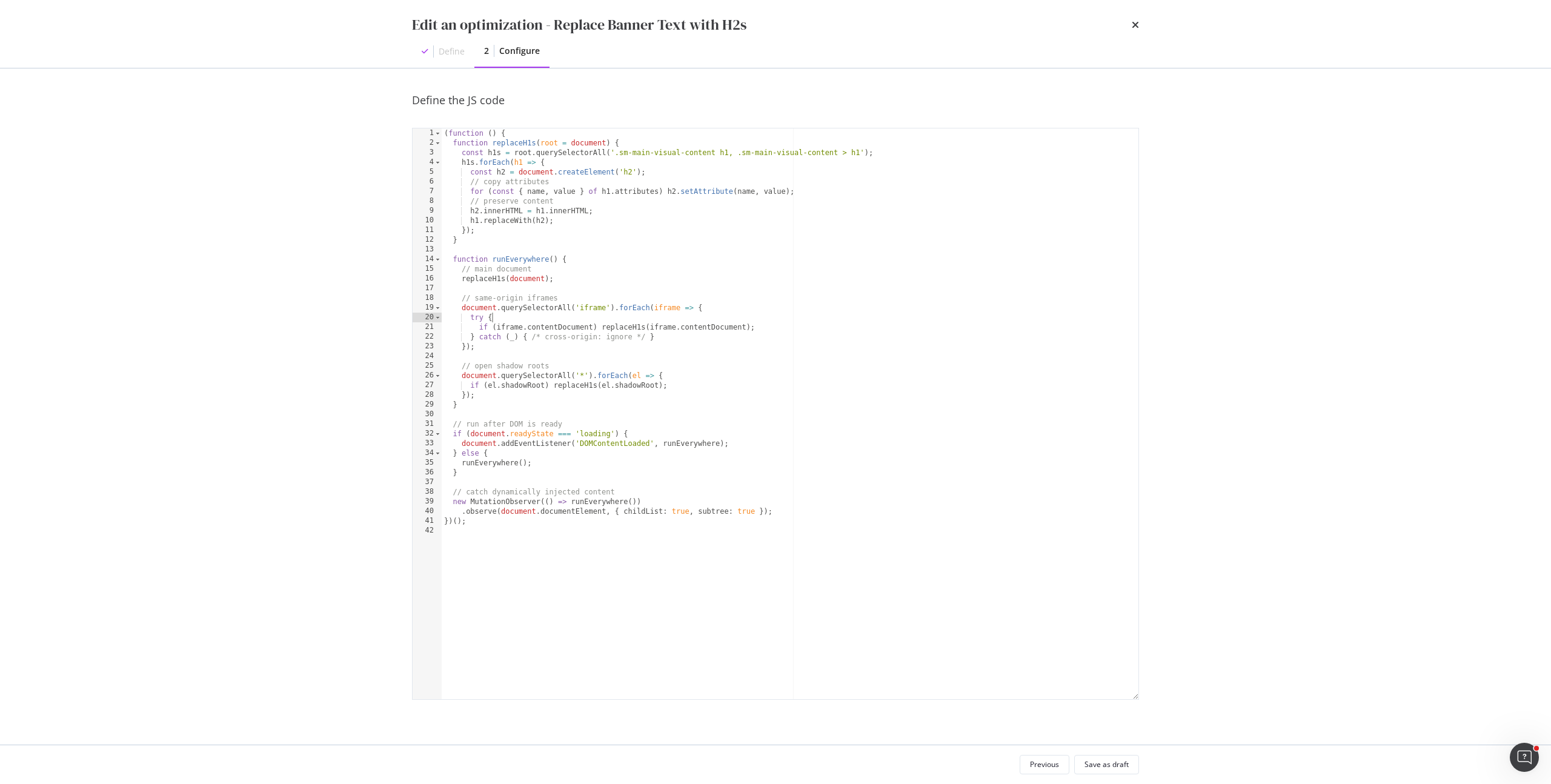
click at [549, 317] on div "( function ( ) { function replaceH1s ( root = document ) { const h1s = root . q…" at bounding box center [790, 423] width 696 height 590
type textarea "})();"
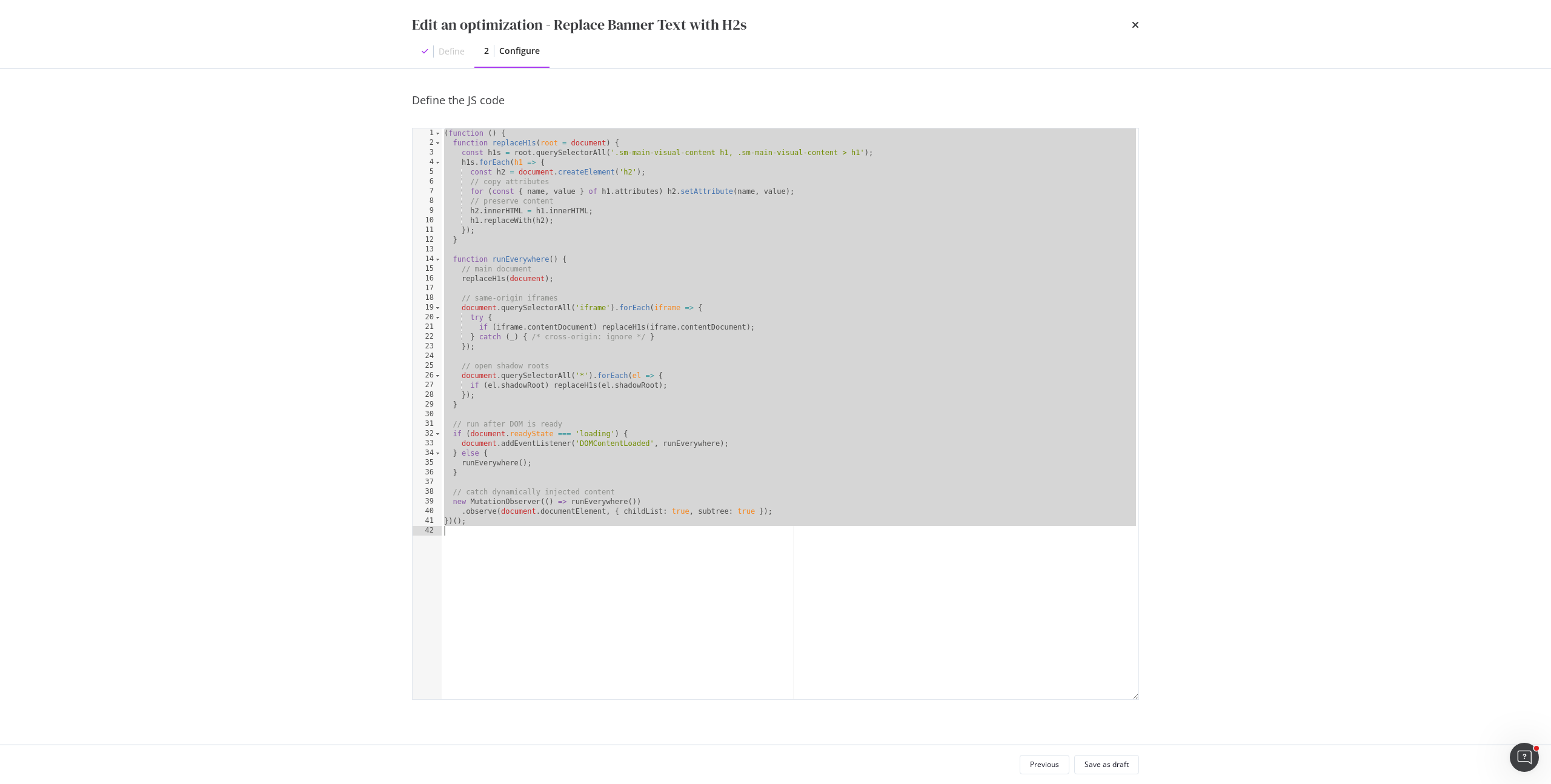
paste textarea "Cursor at row 42"
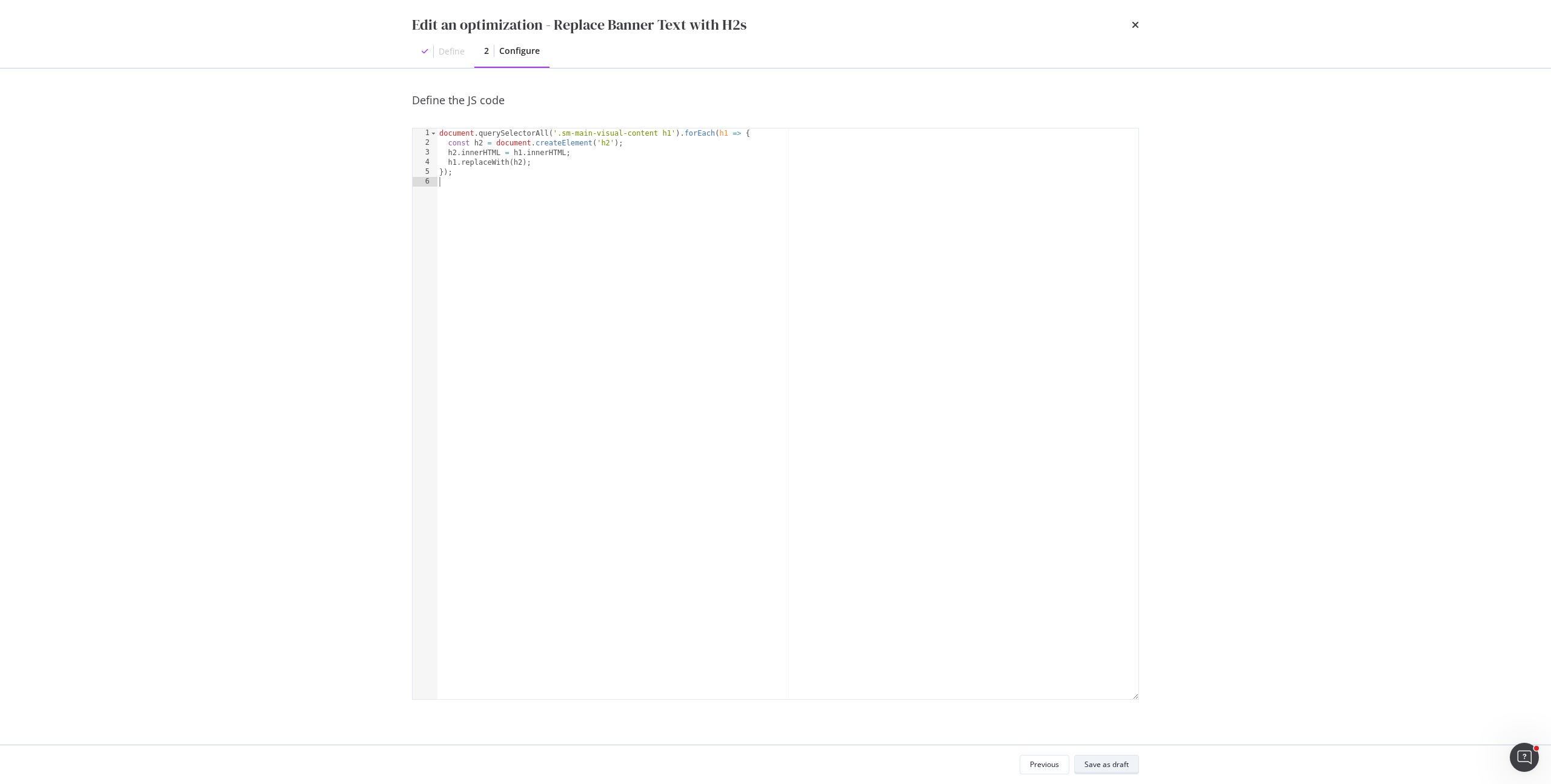
click at [1123, 768] on div "Save as draft" at bounding box center [1106, 764] width 44 height 10
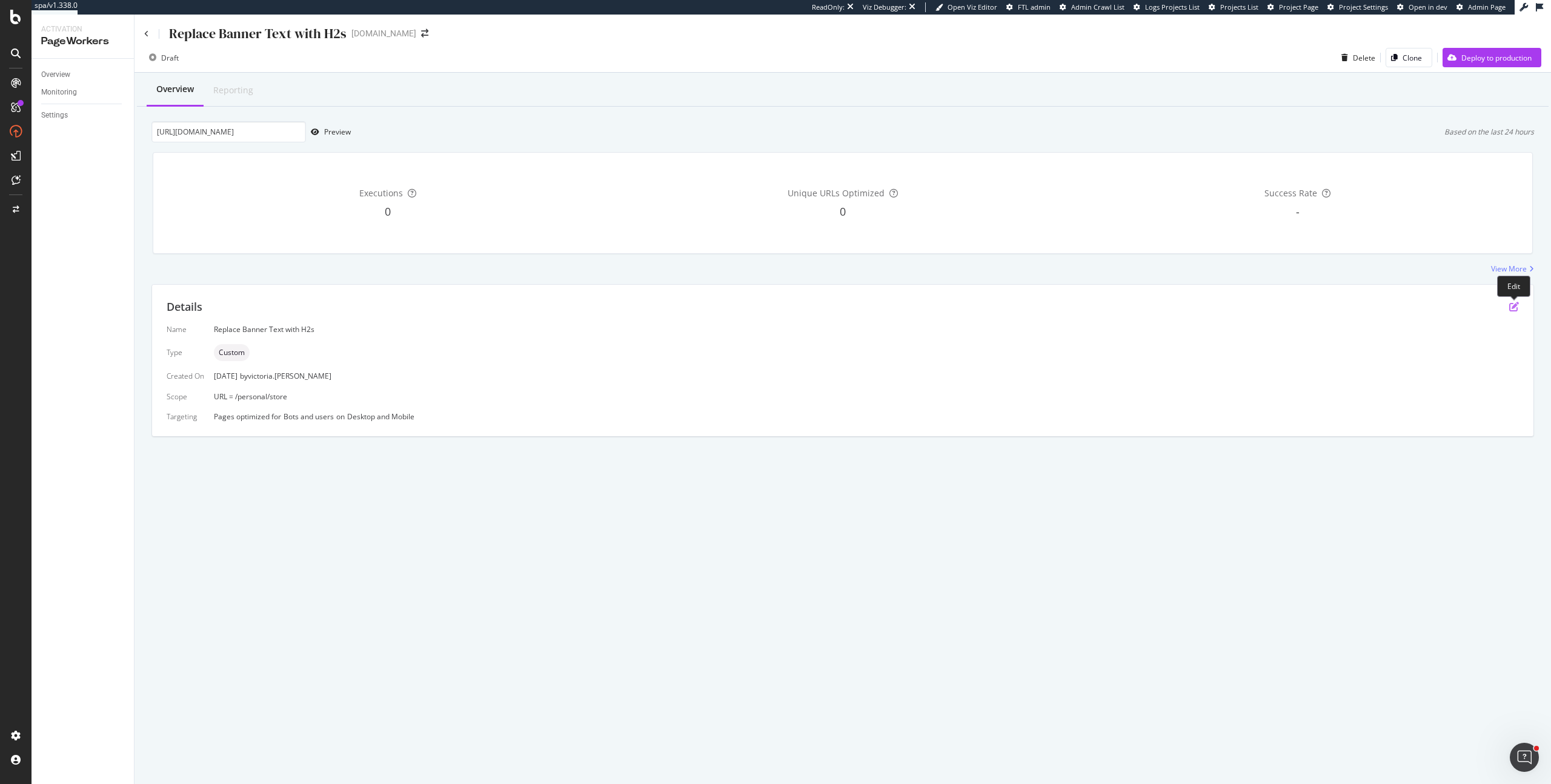
click at [1513, 309] on icon "pen-to-square" at bounding box center [1514, 306] width 10 height 10
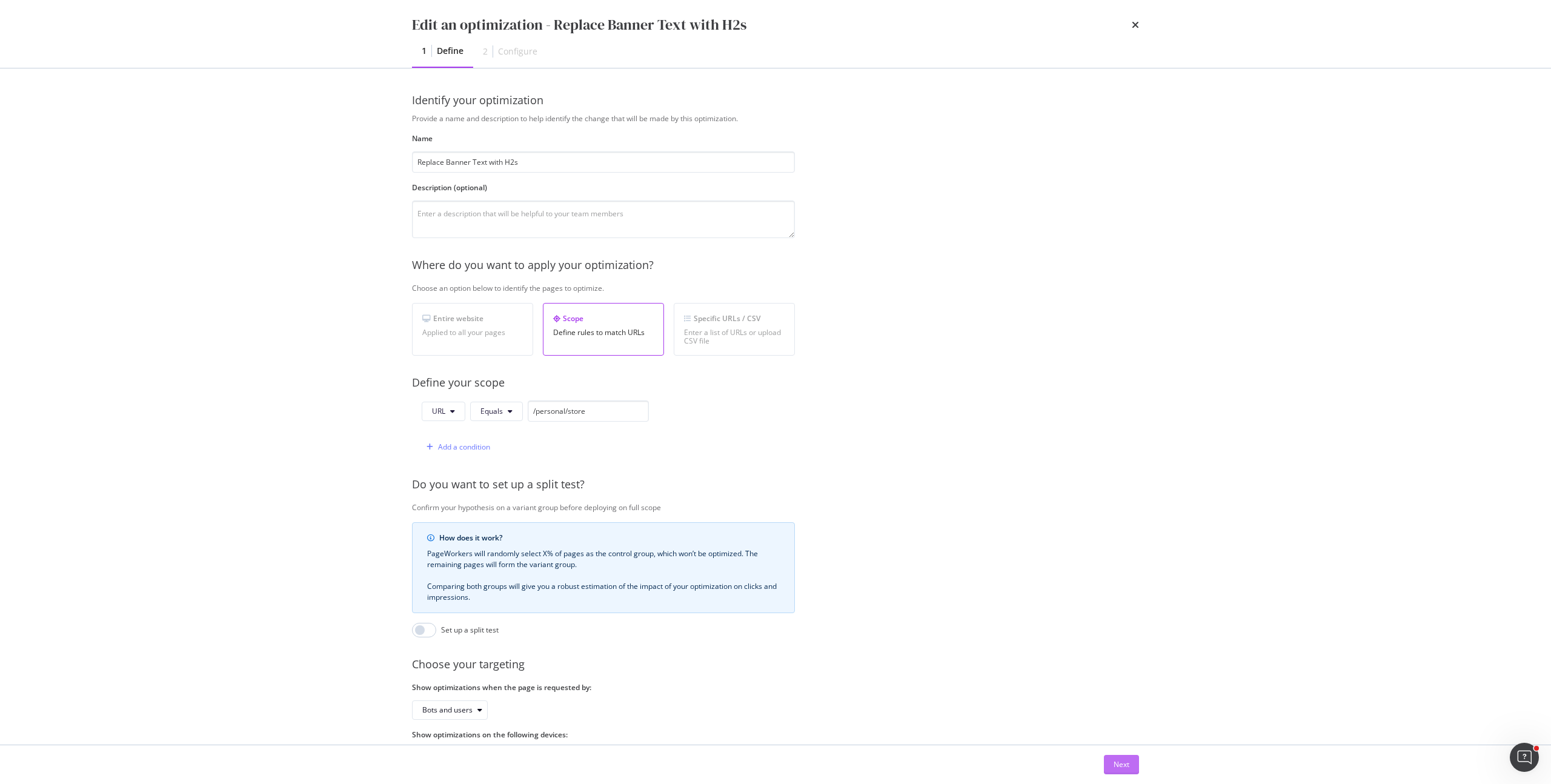
click at [1124, 766] on div "Next" at bounding box center [1122, 764] width 16 height 10
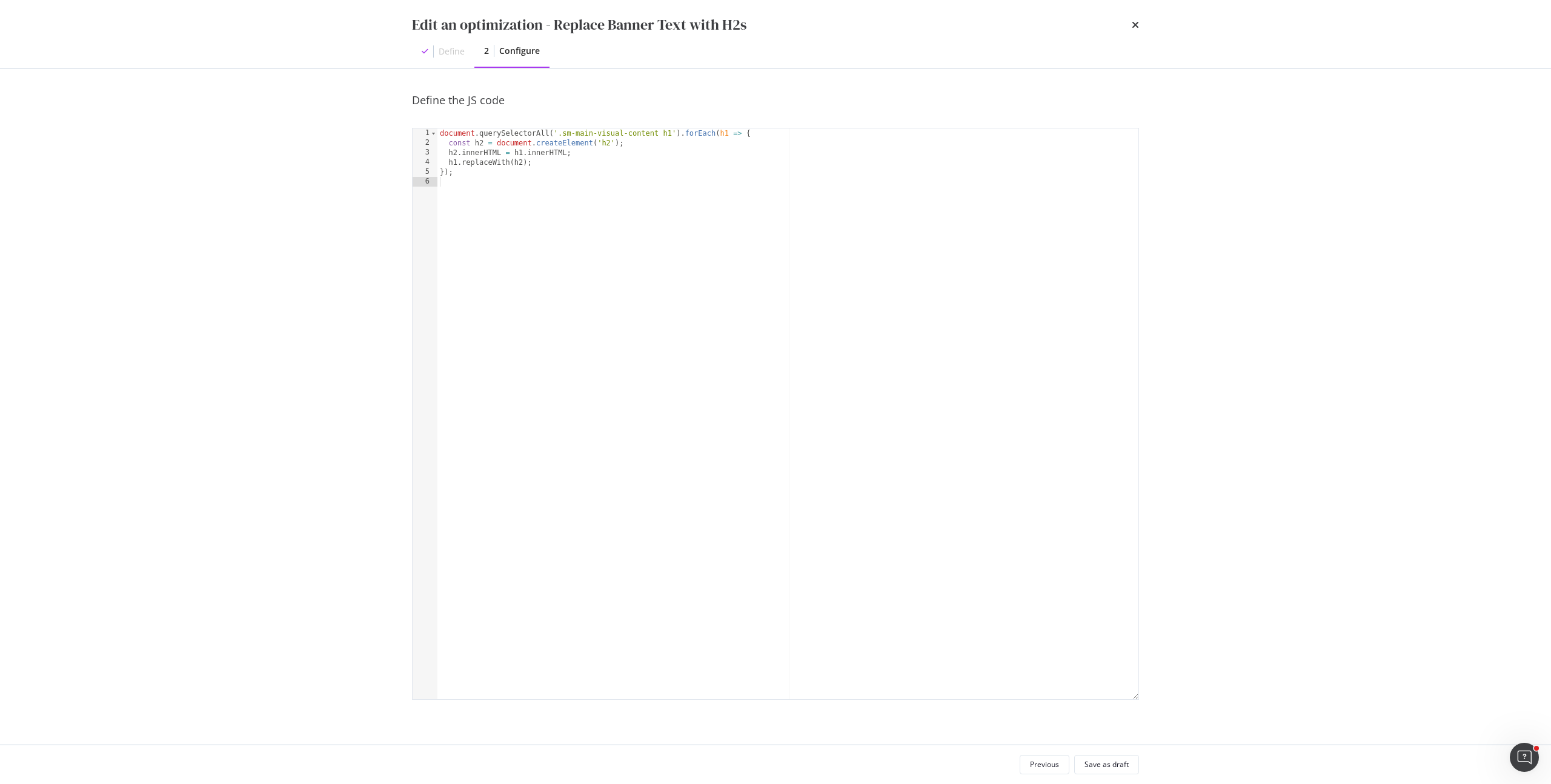
click at [660, 324] on div "document . querySelectorAll ( '.sm-main-visual-content h1' ) . forEach ( h1 => …" at bounding box center [788, 423] width 701 height 590
type textarea "});"
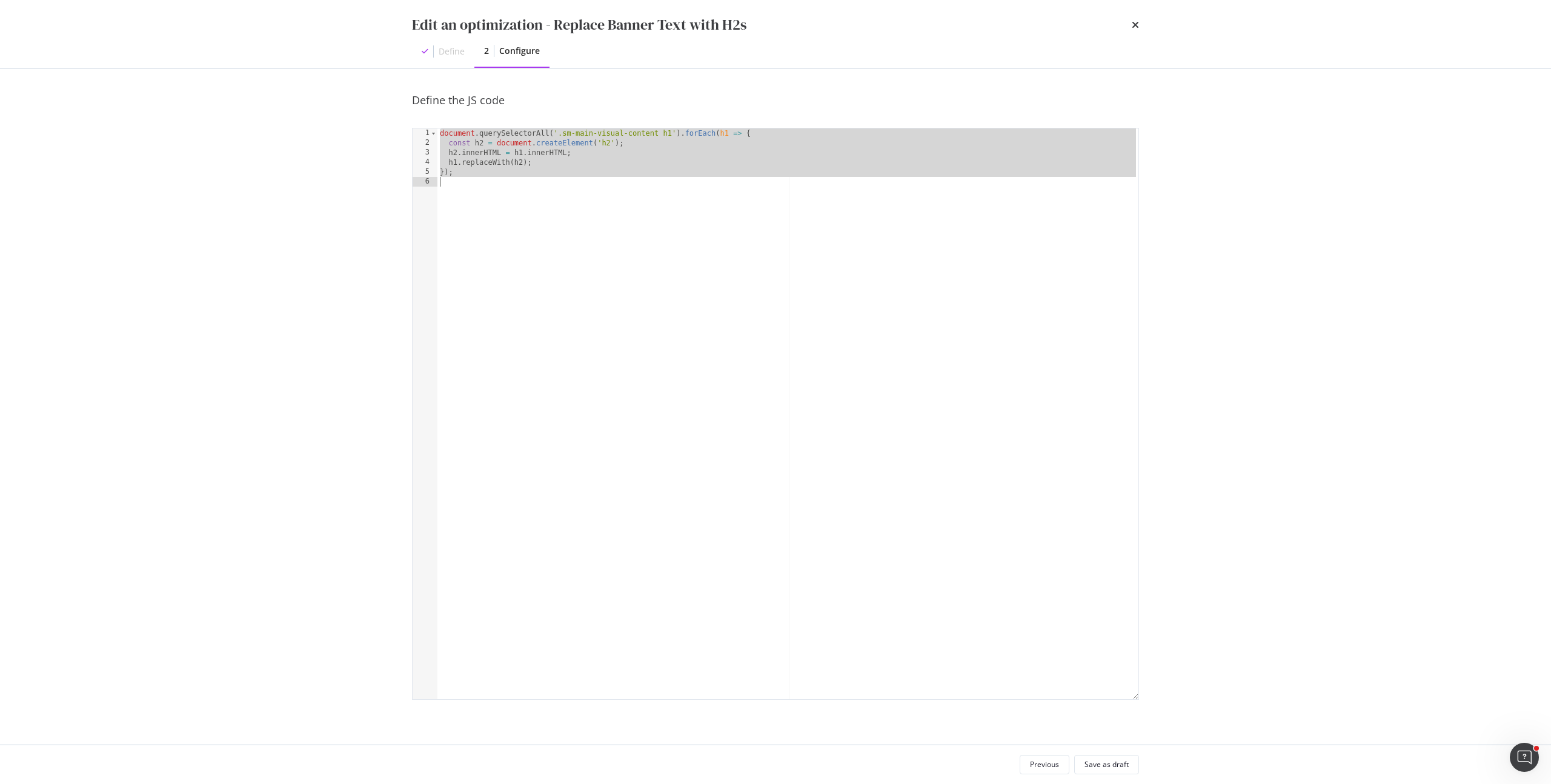
paste textarea "Cursor at row 6"
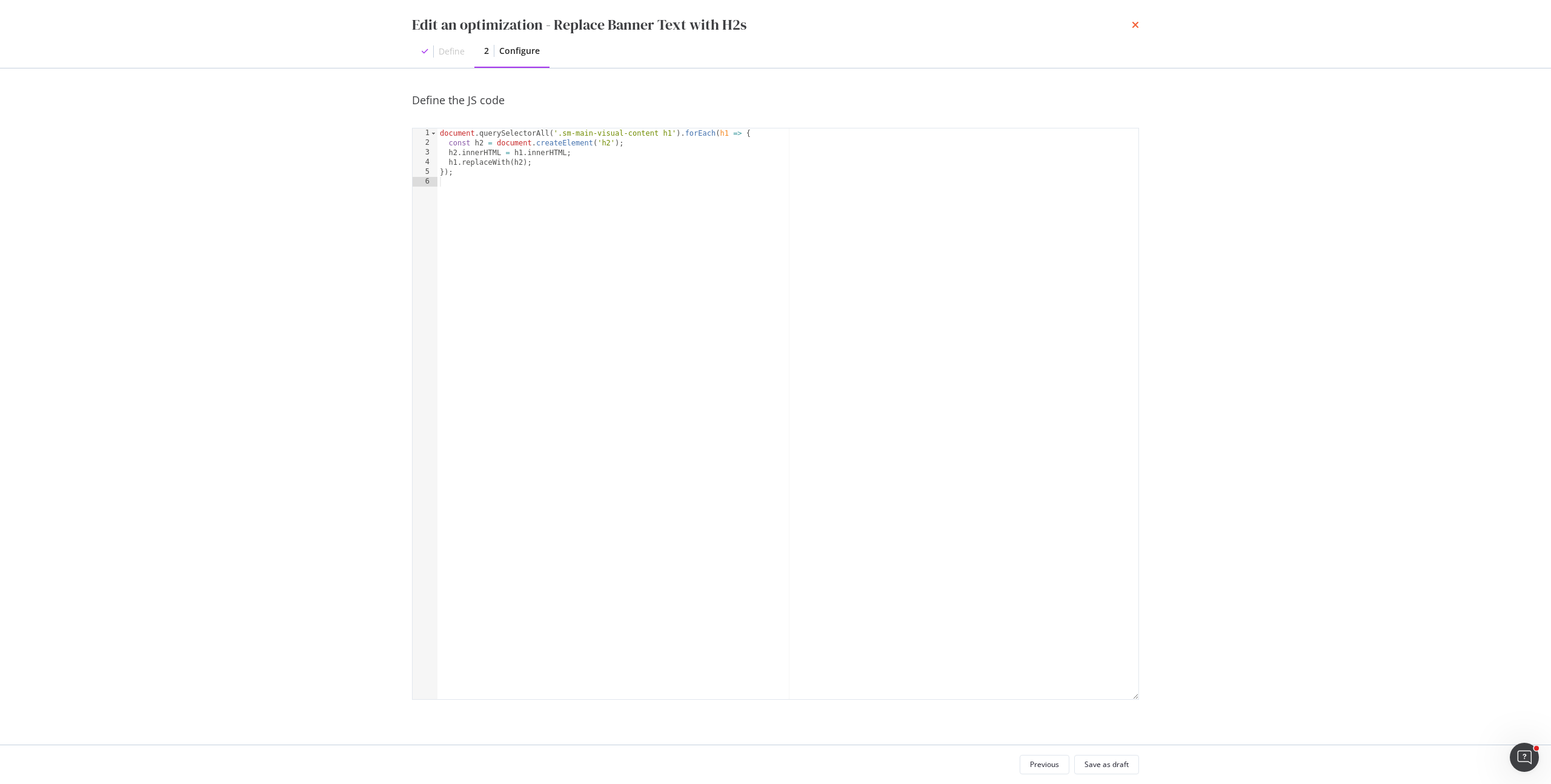
click at [1134, 24] on icon "times" at bounding box center [1135, 25] width 7 height 10
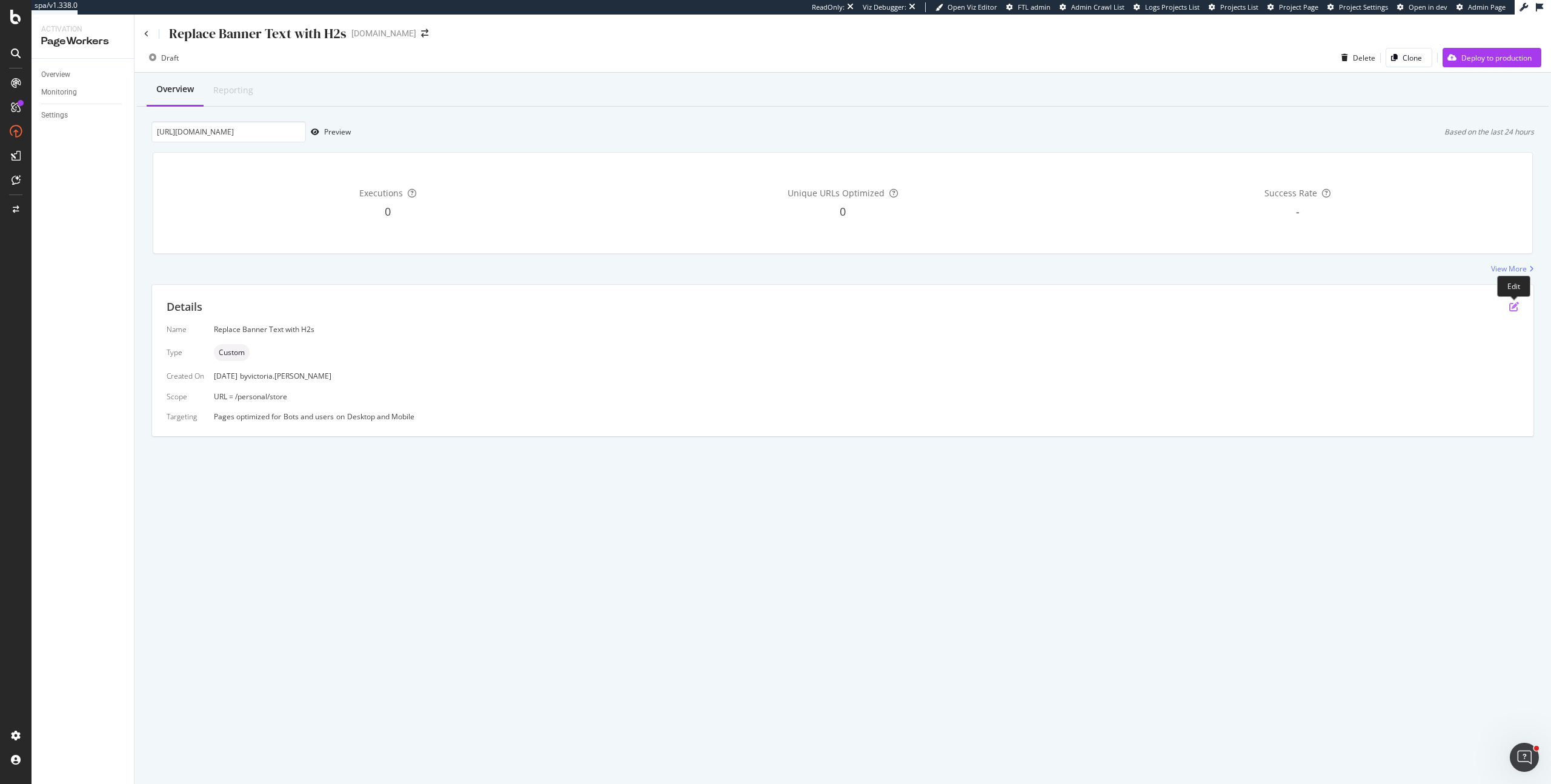
click at [1514, 308] on icon "pen-to-square" at bounding box center [1514, 306] width 10 height 10
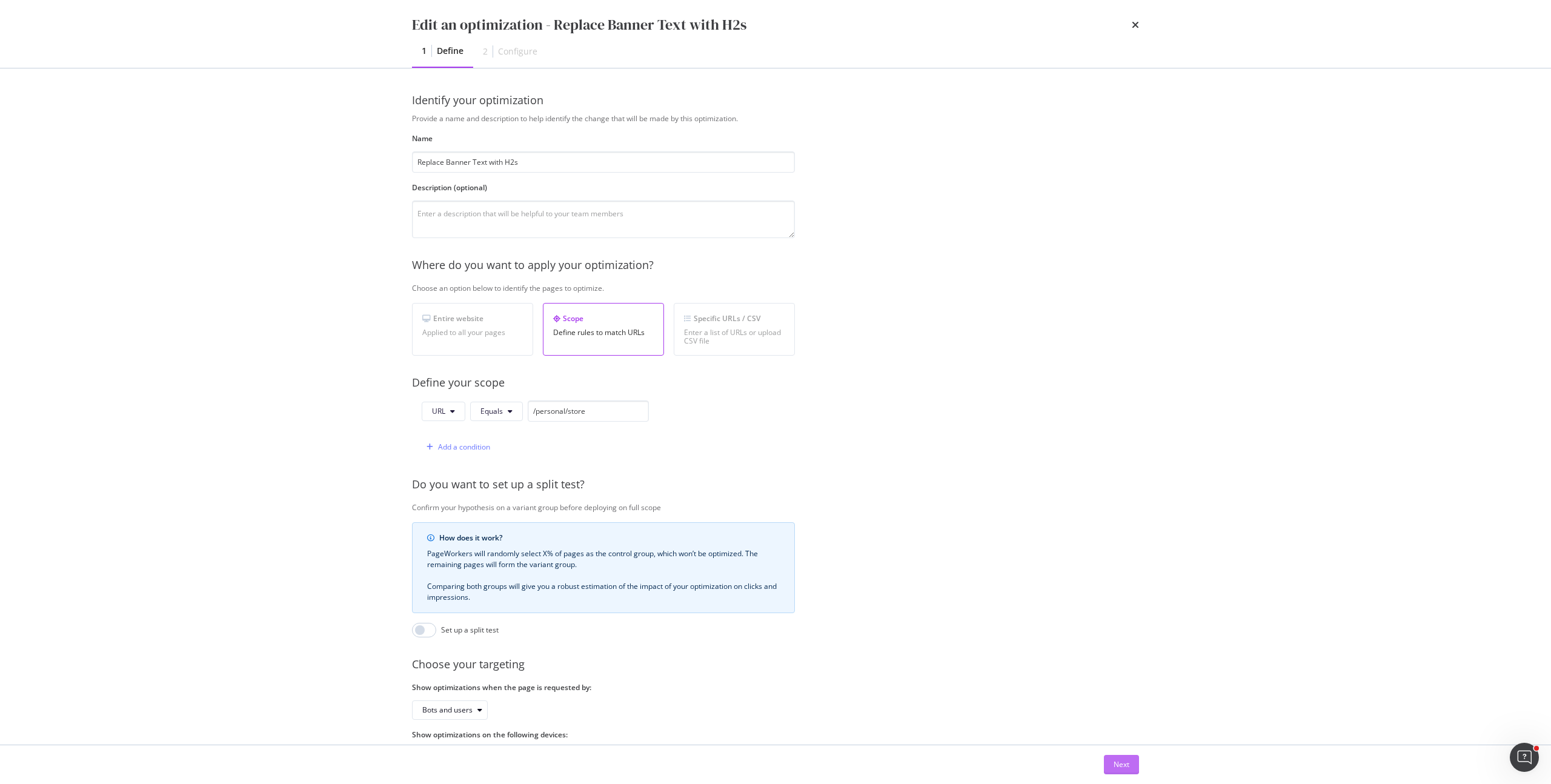
click at [1110, 760] on button "Next" at bounding box center [1121, 764] width 35 height 20
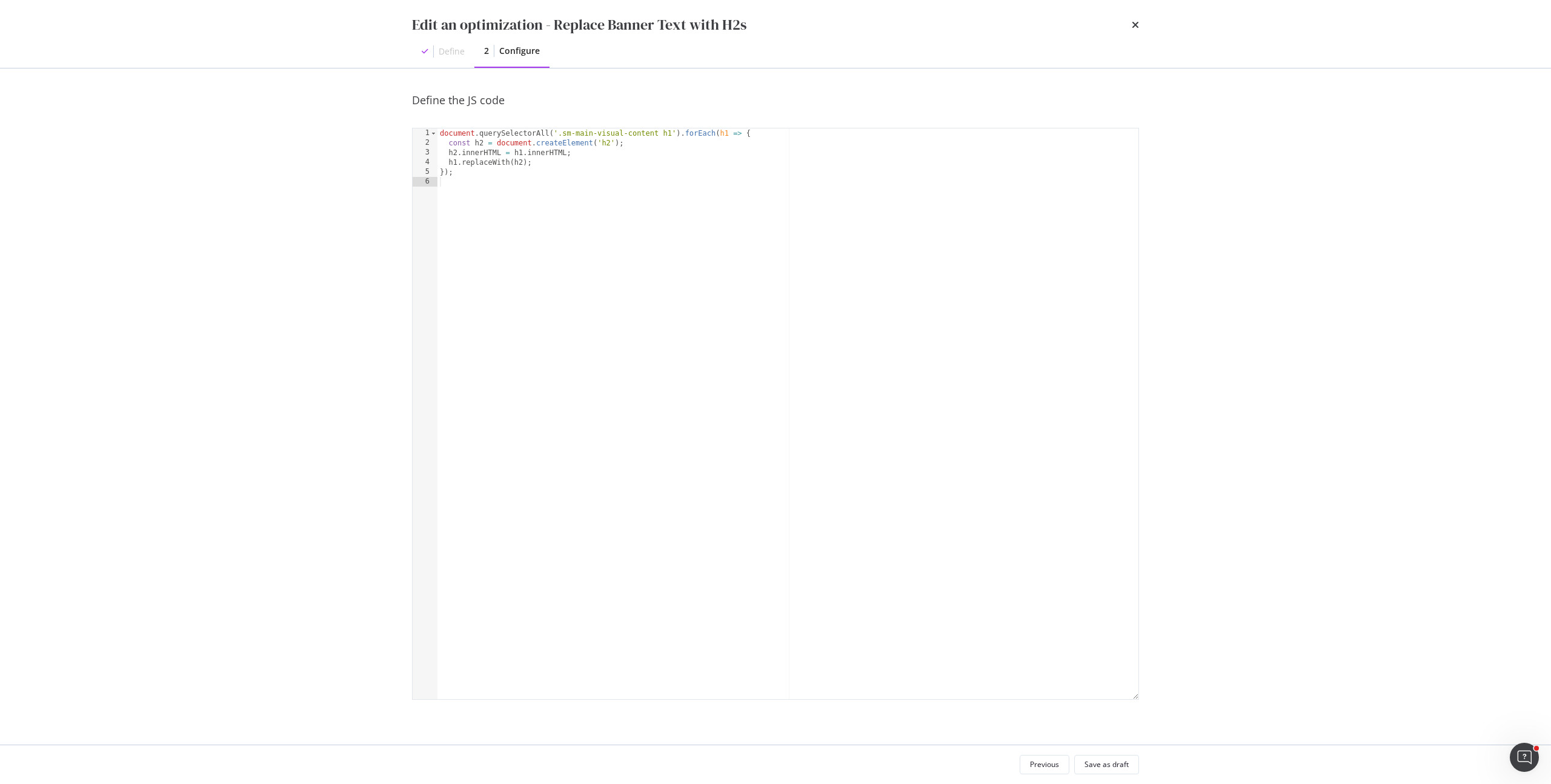
click at [622, 258] on div "document . querySelectorAll ( '.sm-main-visual-content h1' ) . forEach ( h1 => …" at bounding box center [788, 423] width 701 height 590
type textarea "});"
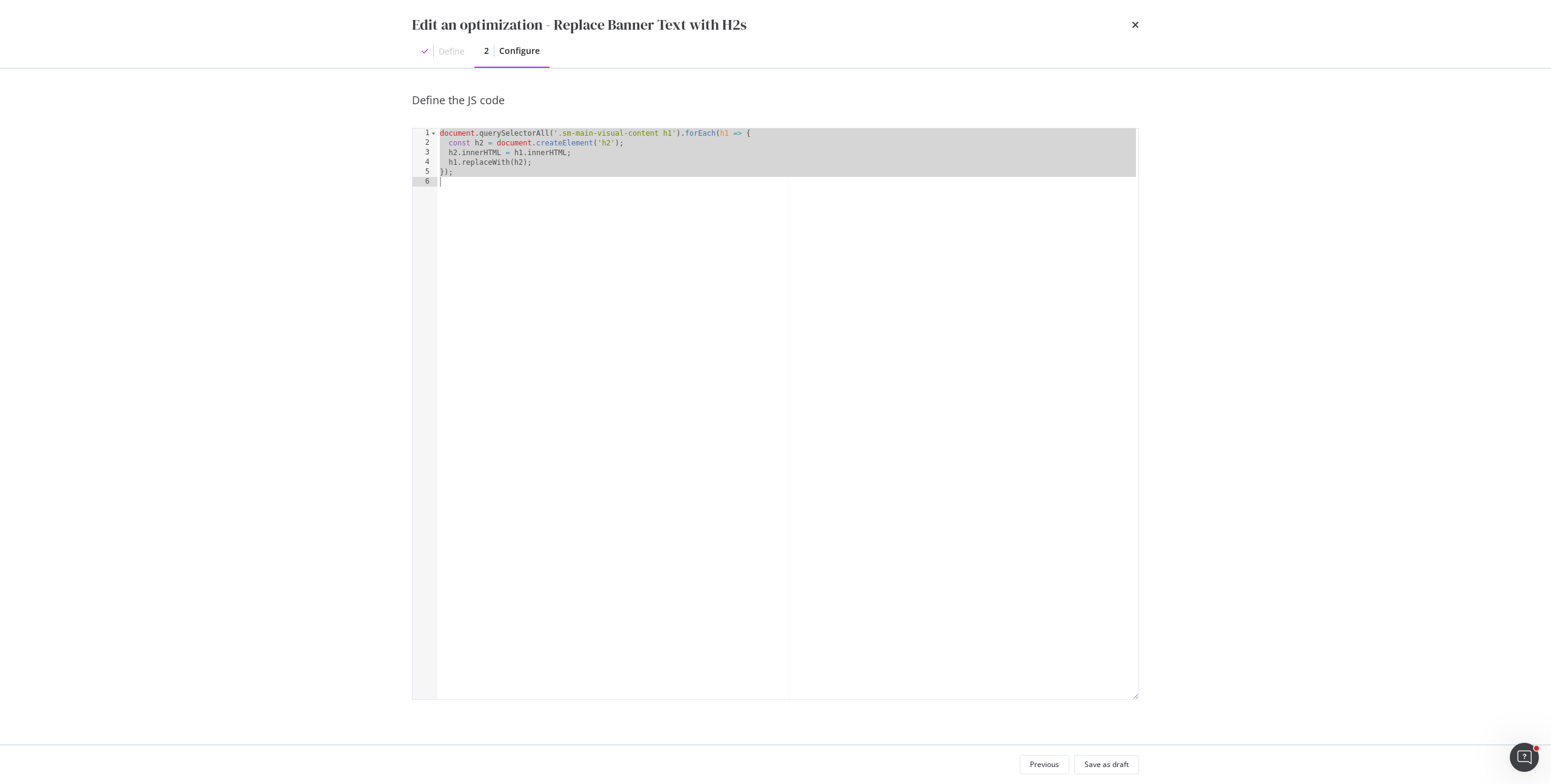
paste textarea "Cursor at row 6"
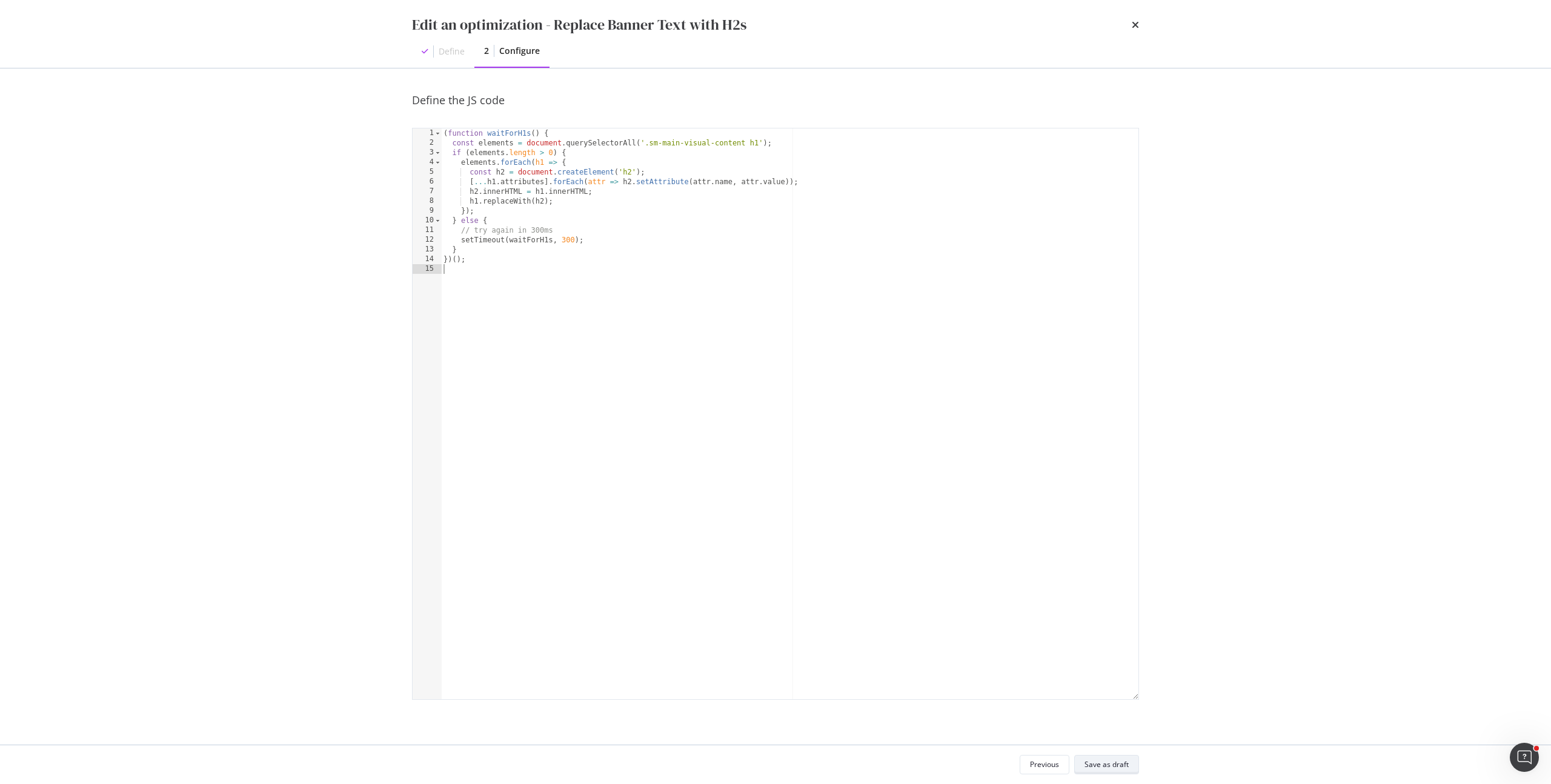
click at [1118, 768] on div "Save as draft" at bounding box center [1106, 764] width 44 height 10
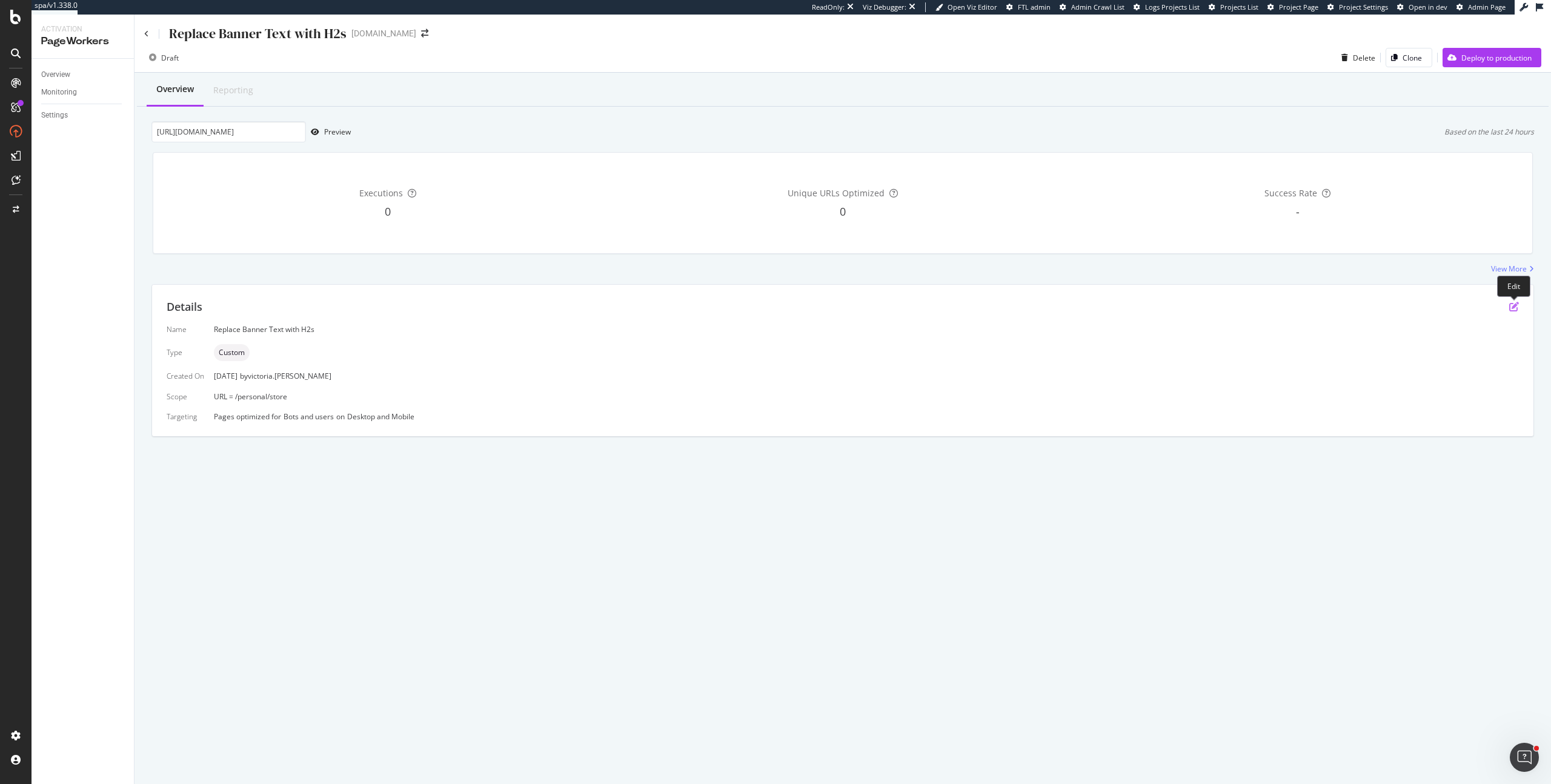
click at [1514, 306] on icon "pen-to-square" at bounding box center [1514, 306] width 10 height 10
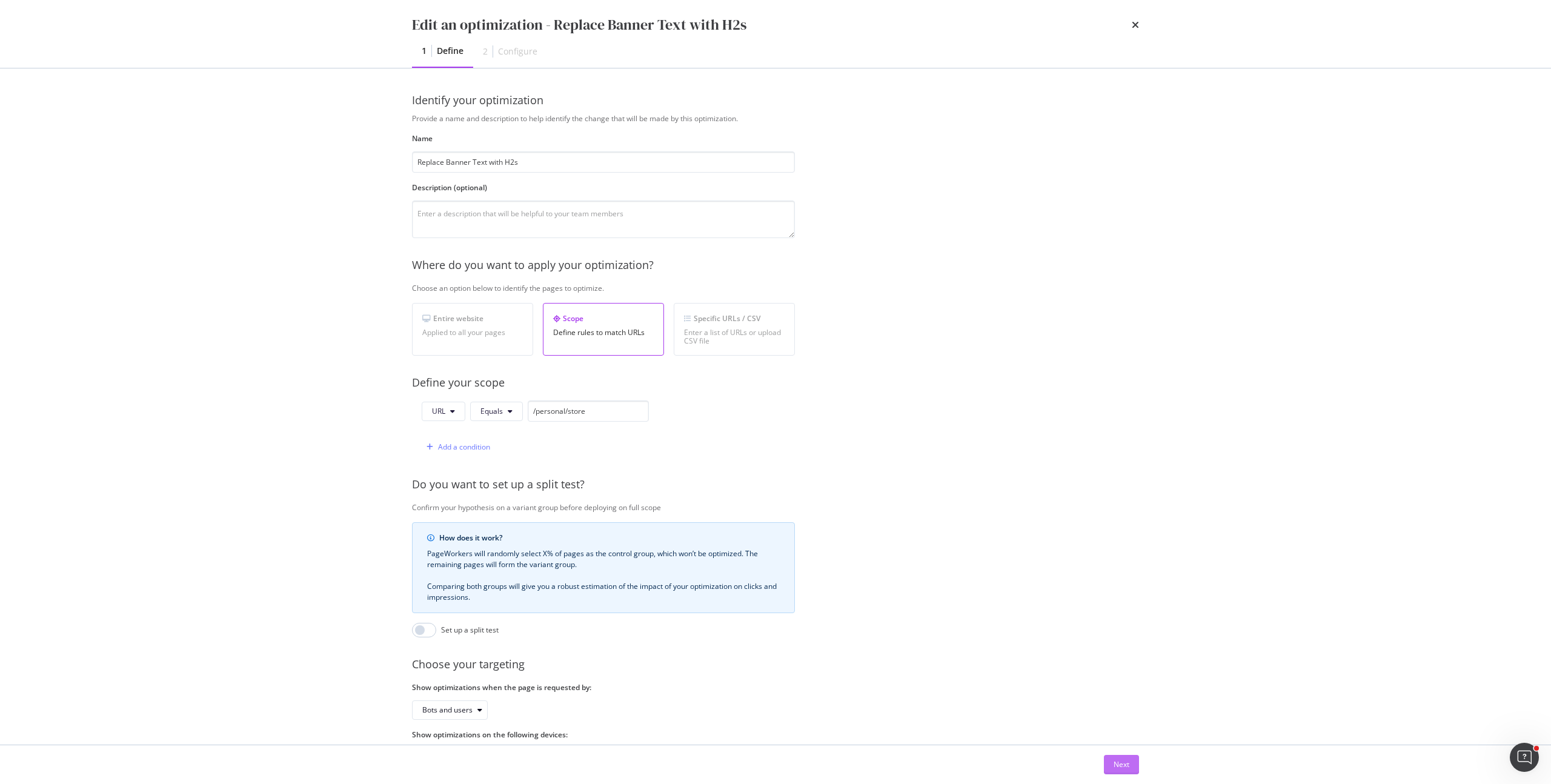
click at [1109, 764] on button "Next" at bounding box center [1121, 764] width 35 height 20
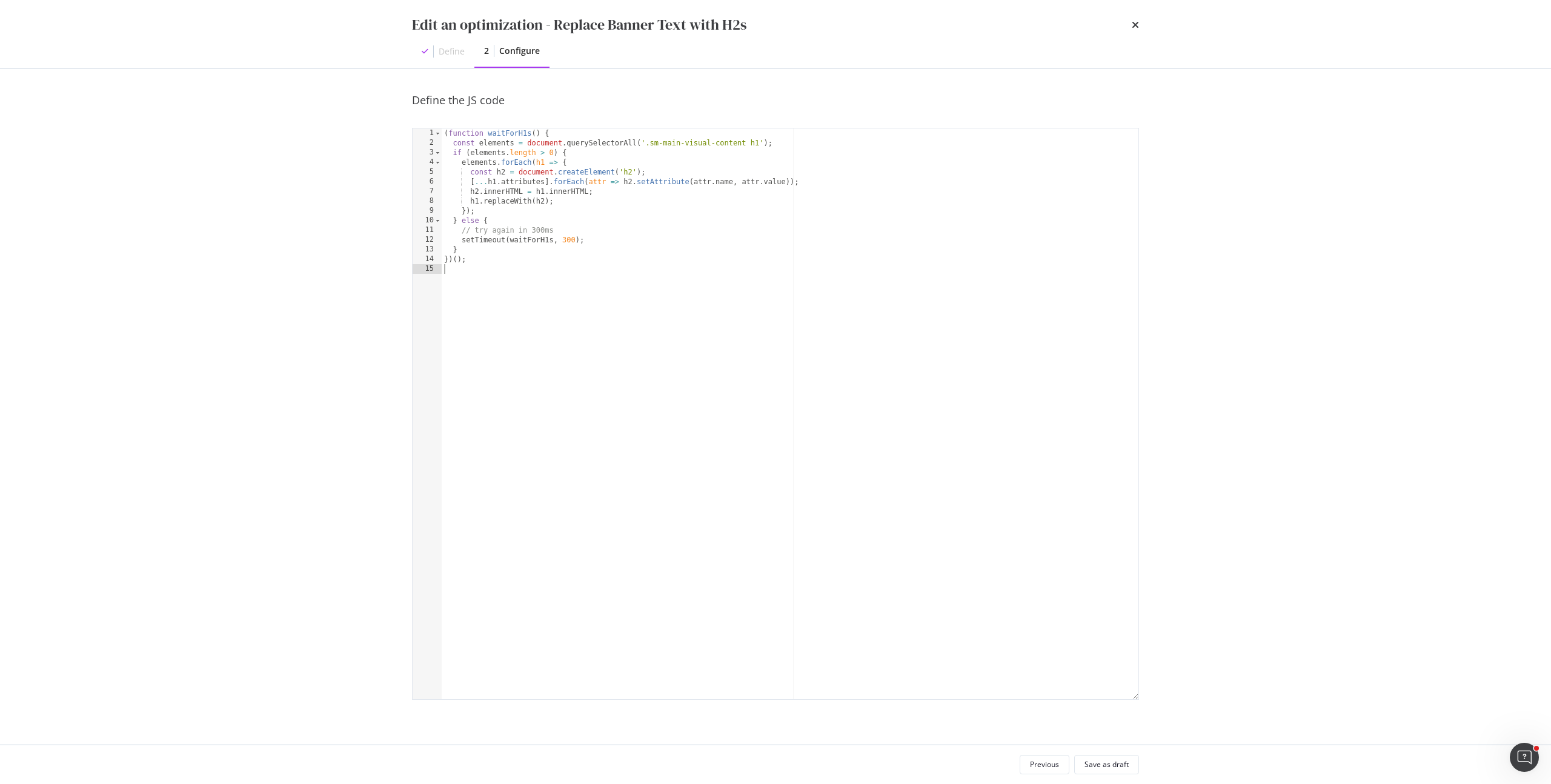
click at [614, 271] on div "( function waitForH1s ( ) { const elements = document . querySelectorAll ( '.sm…" at bounding box center [790, 423] width 696 height 590
type textarea "})();"
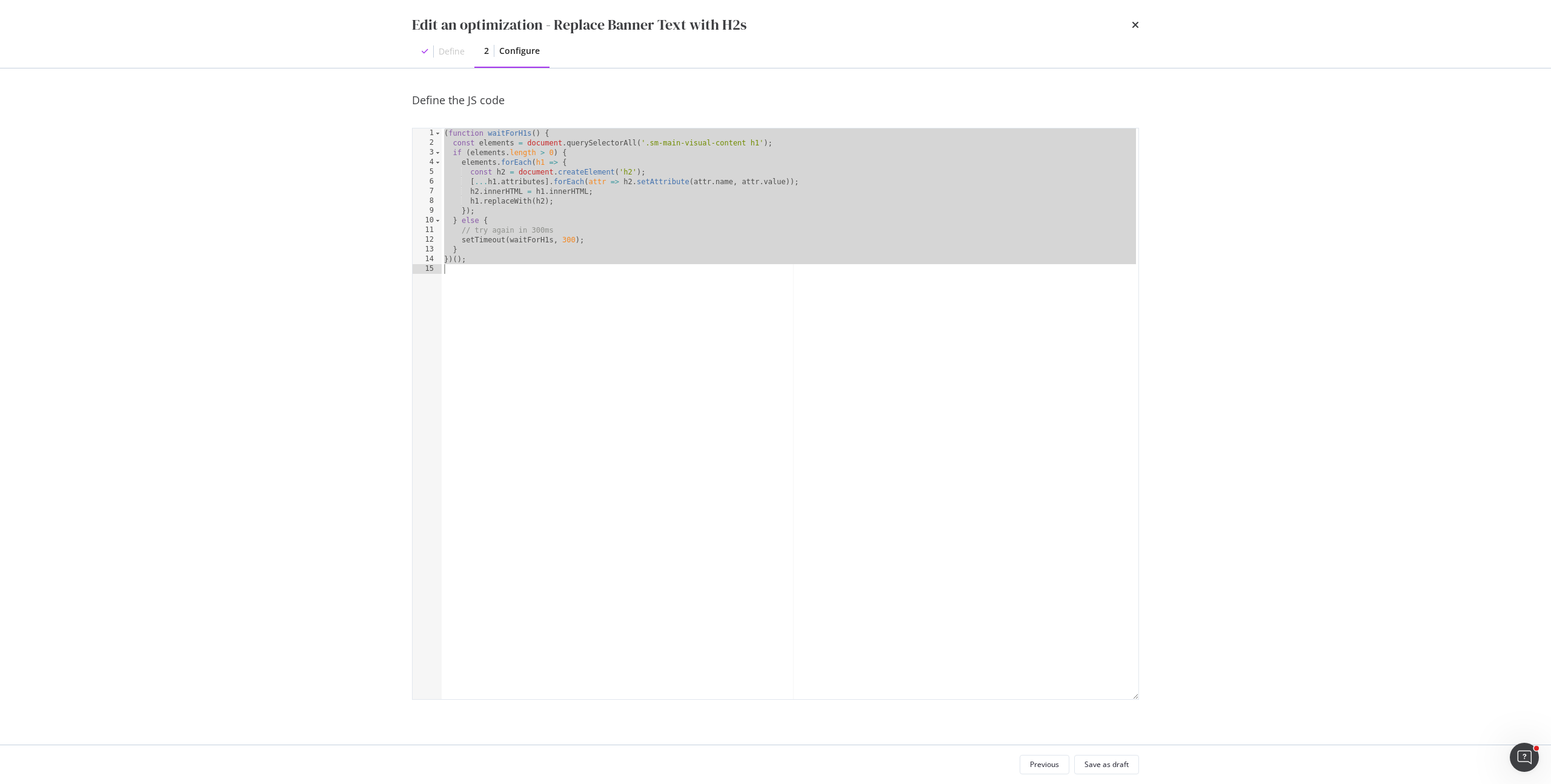
paste textarea "Cursor at row 15"
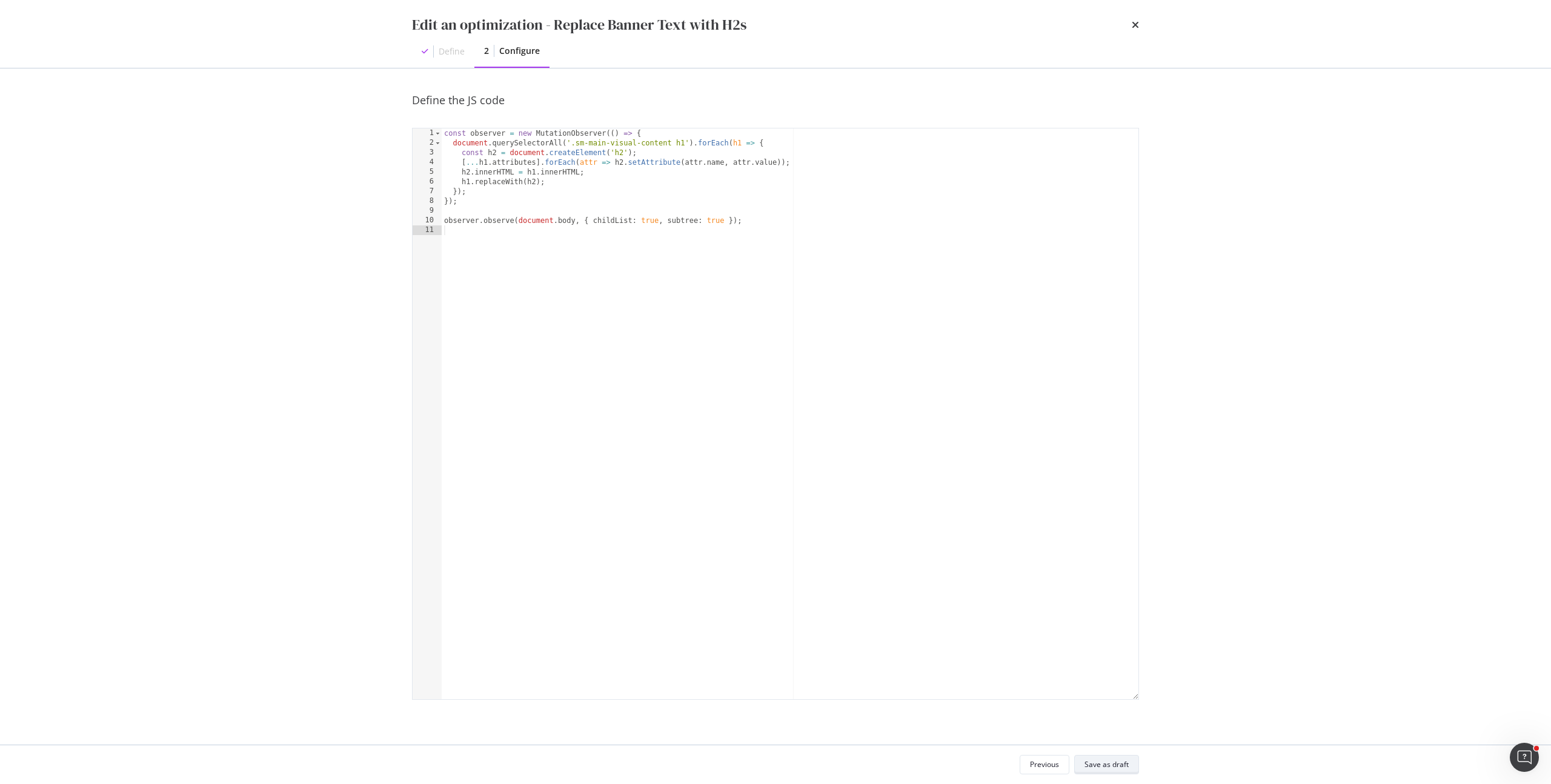
click at [1111, 769] on div "Save as draft" at bounding box center [1106, 764] width 44 height 10
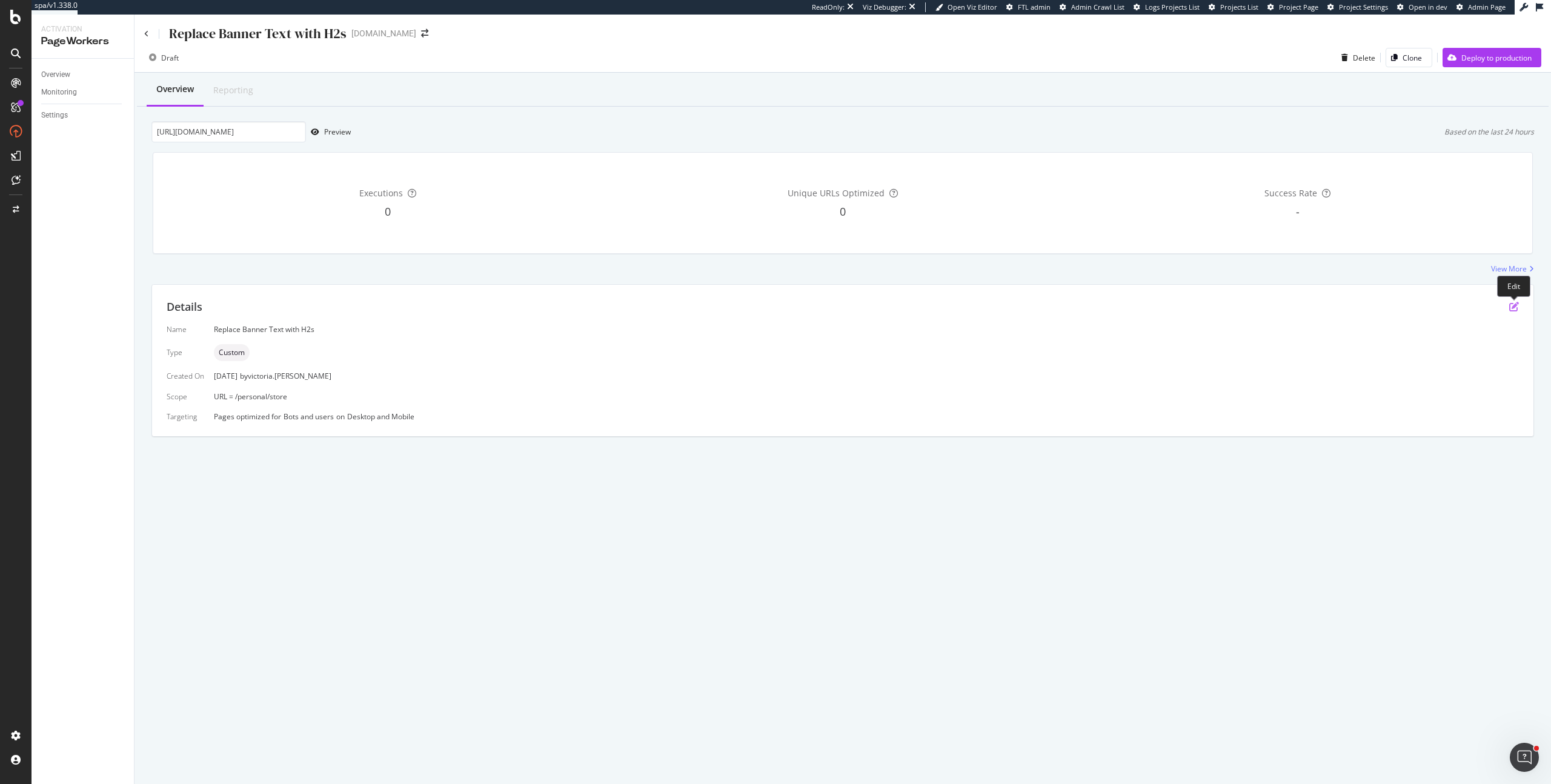
click at [1516, 307] on icon "pen-to-square" at bounding box center [1514, 306] width 10 height 10
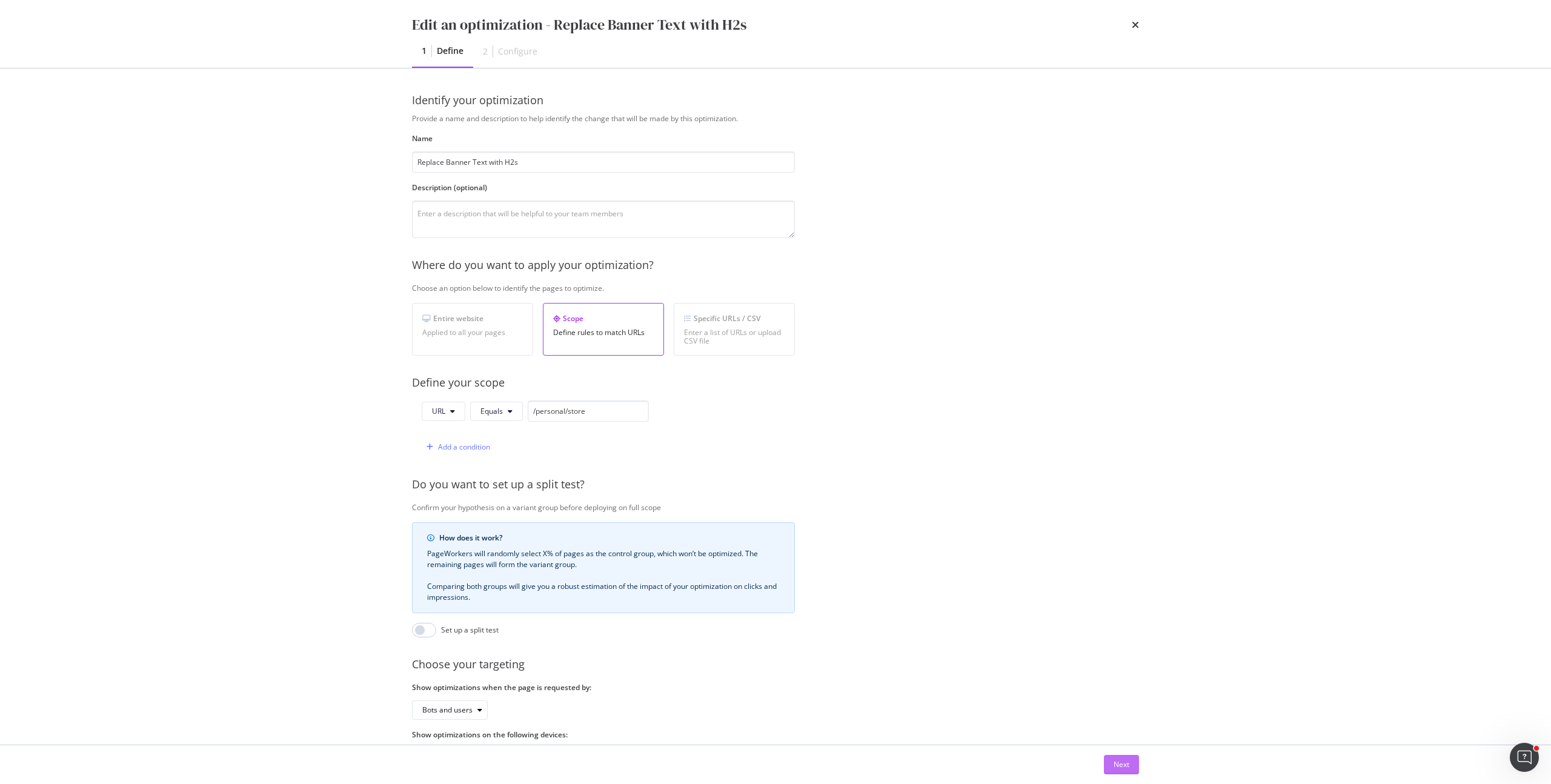
click at [1118, 760] on div "Next" at bounding box center [1122, 764] width 16 height 10
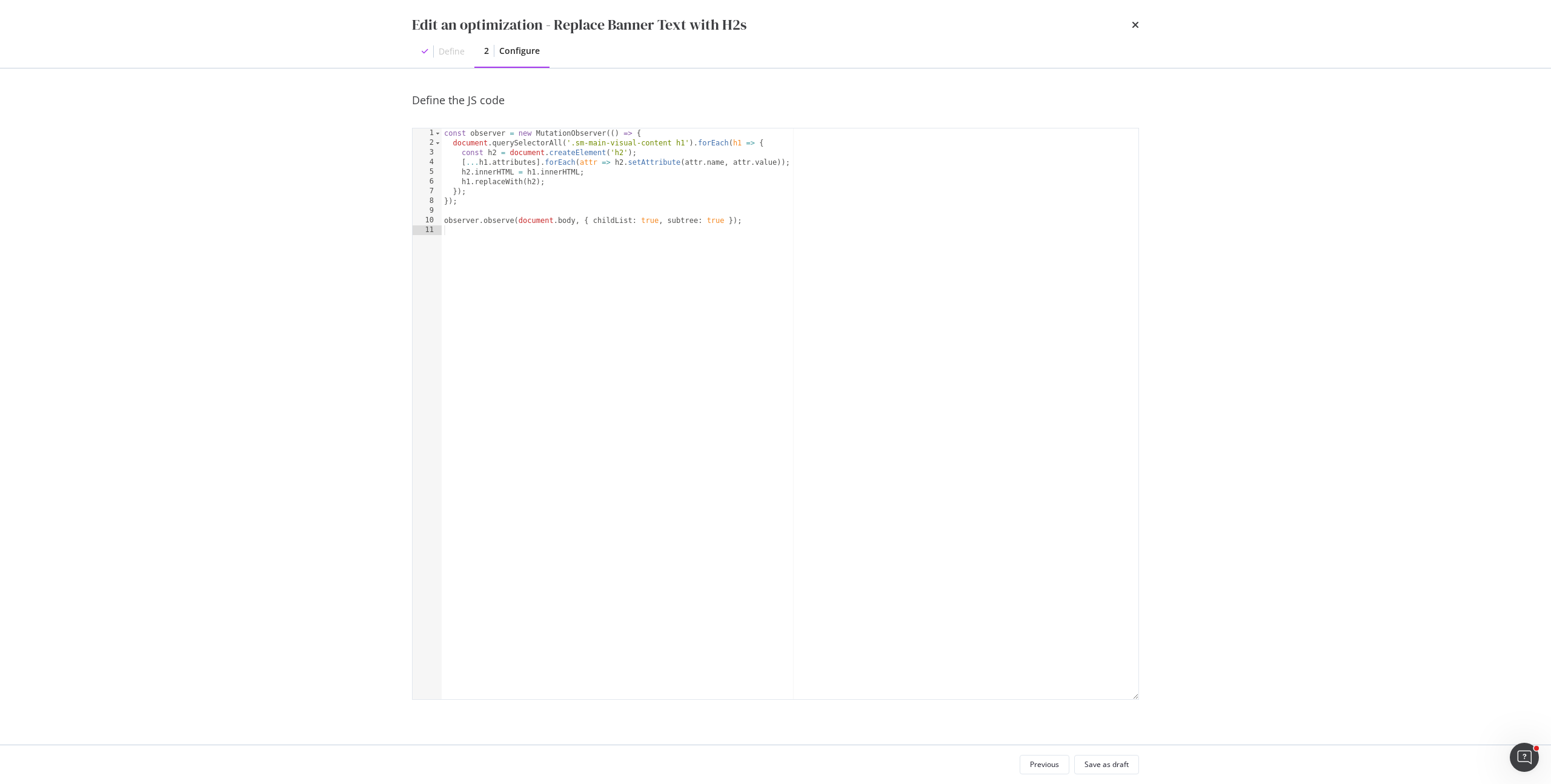
click at [576, 249] on div "const observer = new MutationObserver ( ( ) => { document . querySelectorAll ( …" at bounding box center [790, 423] width 696 height 590
type textarea "observer.observe(document.body, { childList: true, subtree: true });"
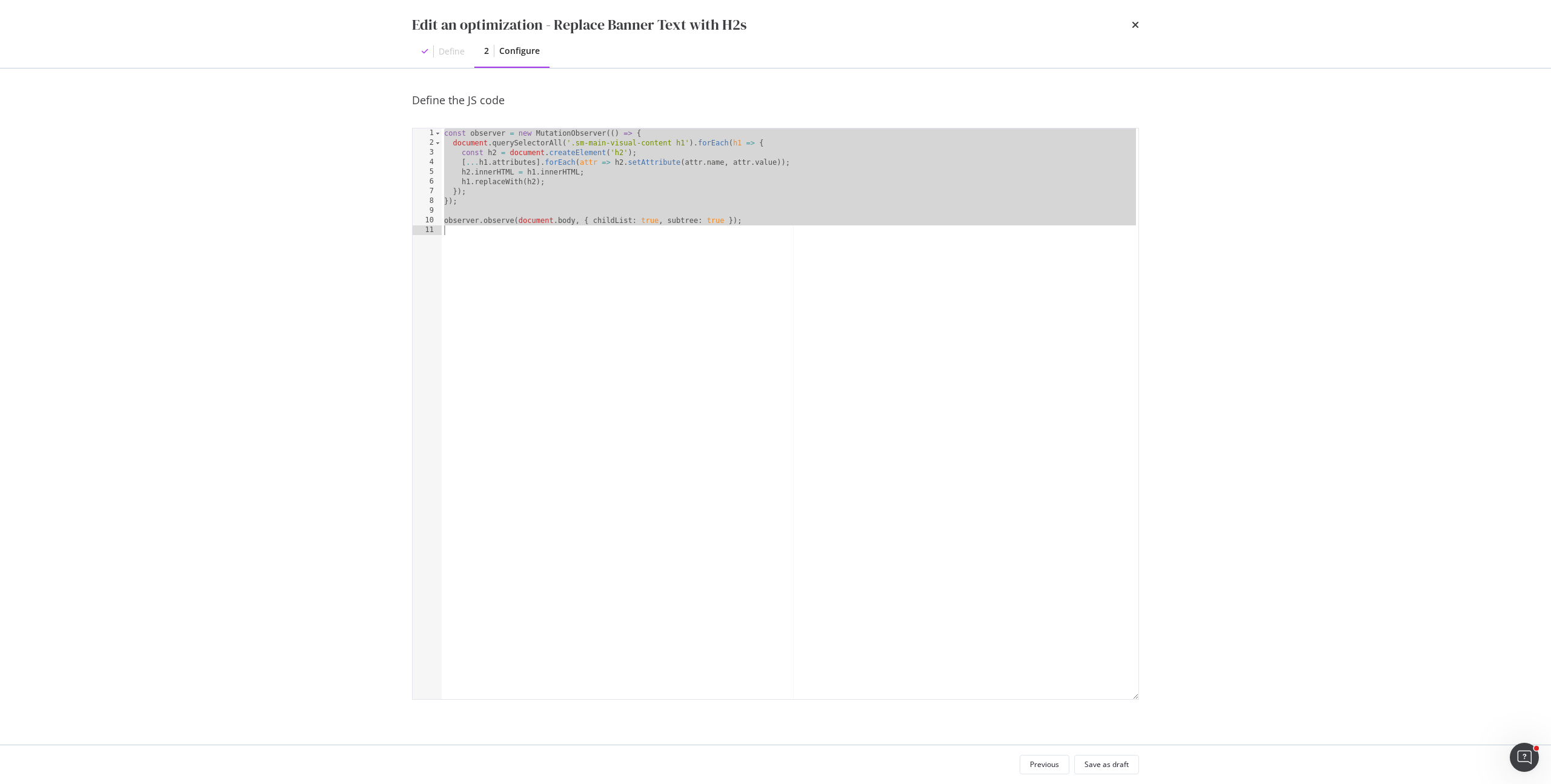
paste textarea "Cursor at row 11"
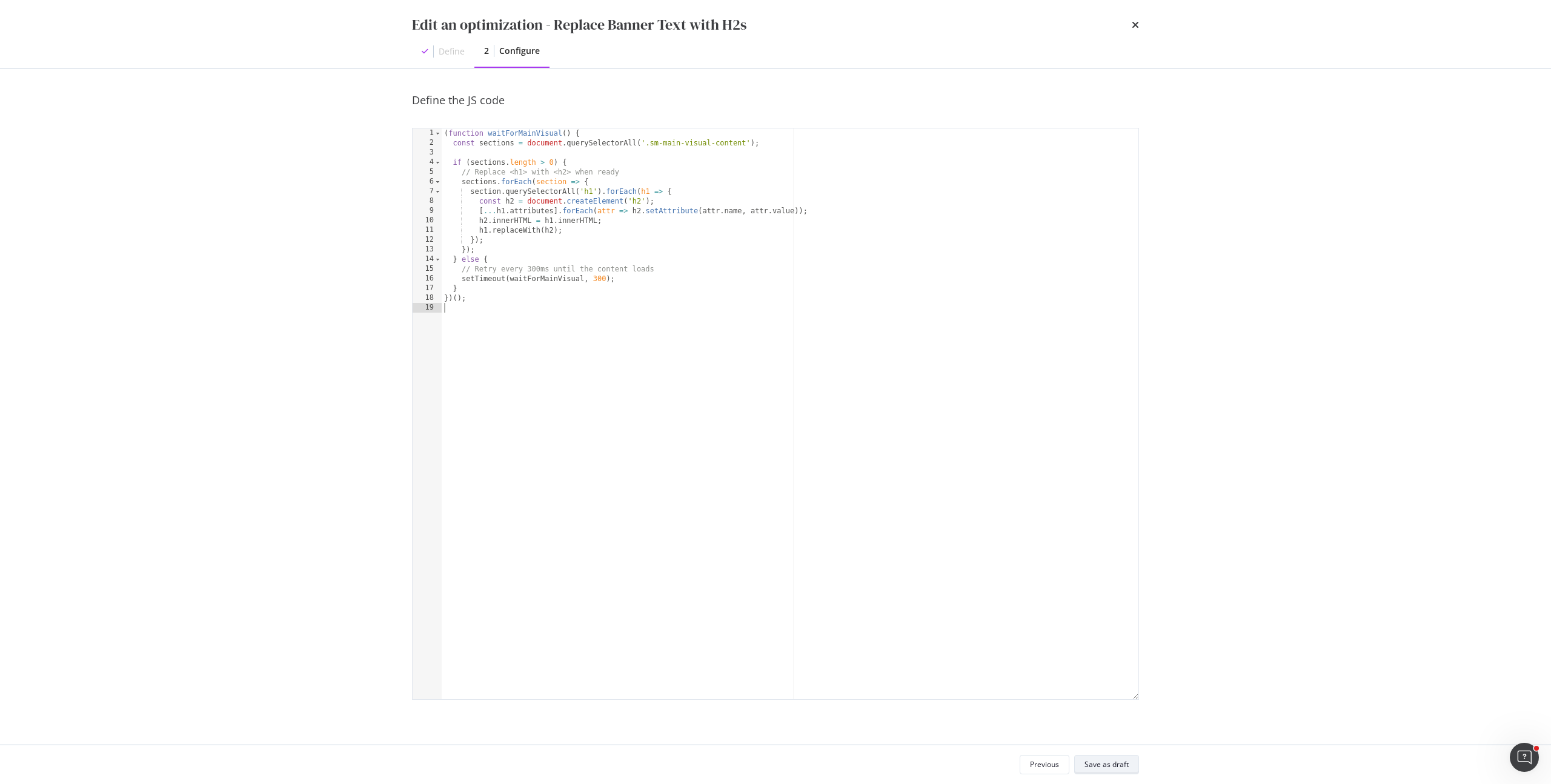
click at [1113, 766] on div "Save as draft" at bounding box center [1106, 764] width 44 height 10
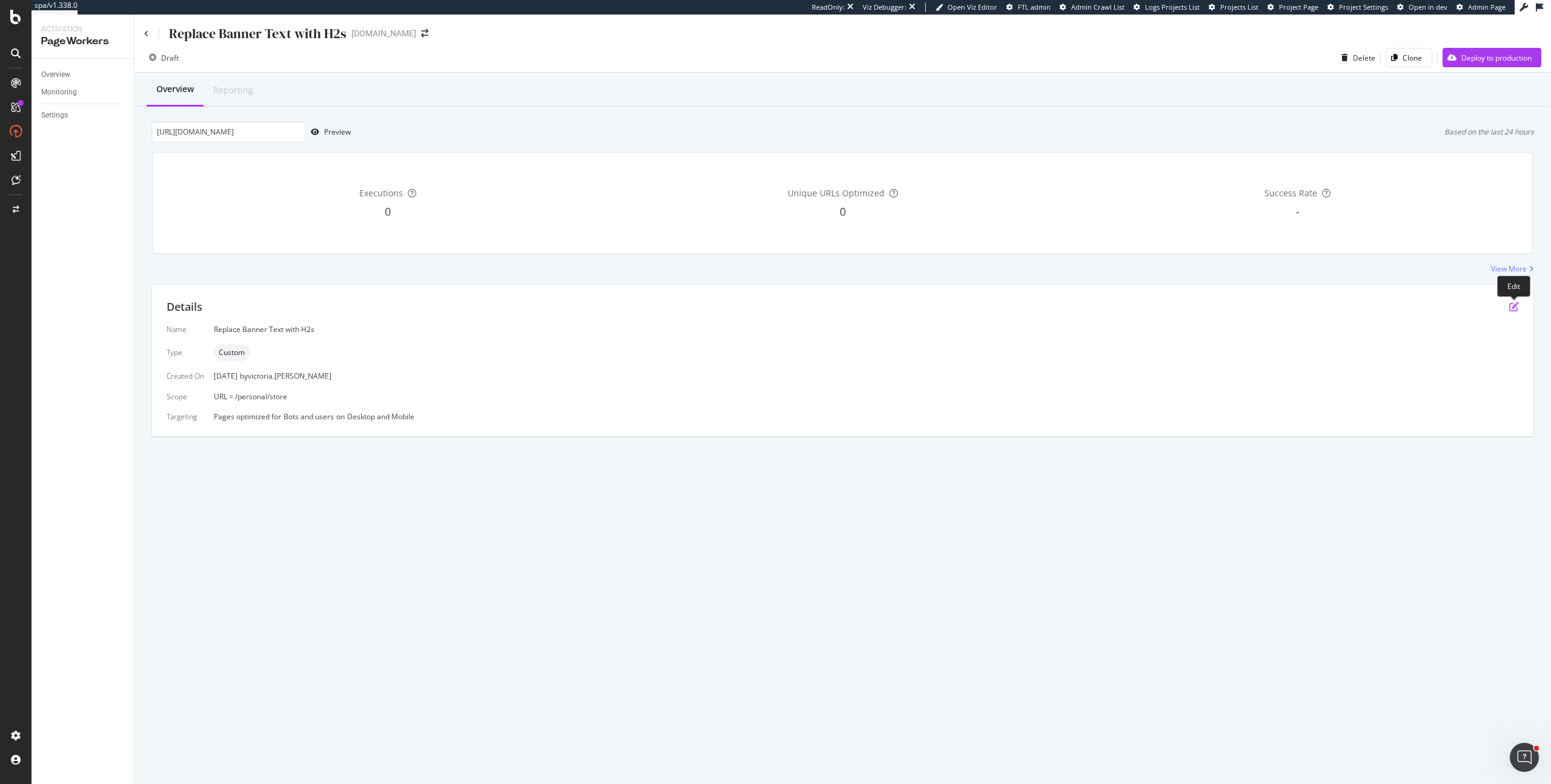
click at [1514, 307] on icon "pen-to-square" at bounding box center [1514, 306] width 10 height 10
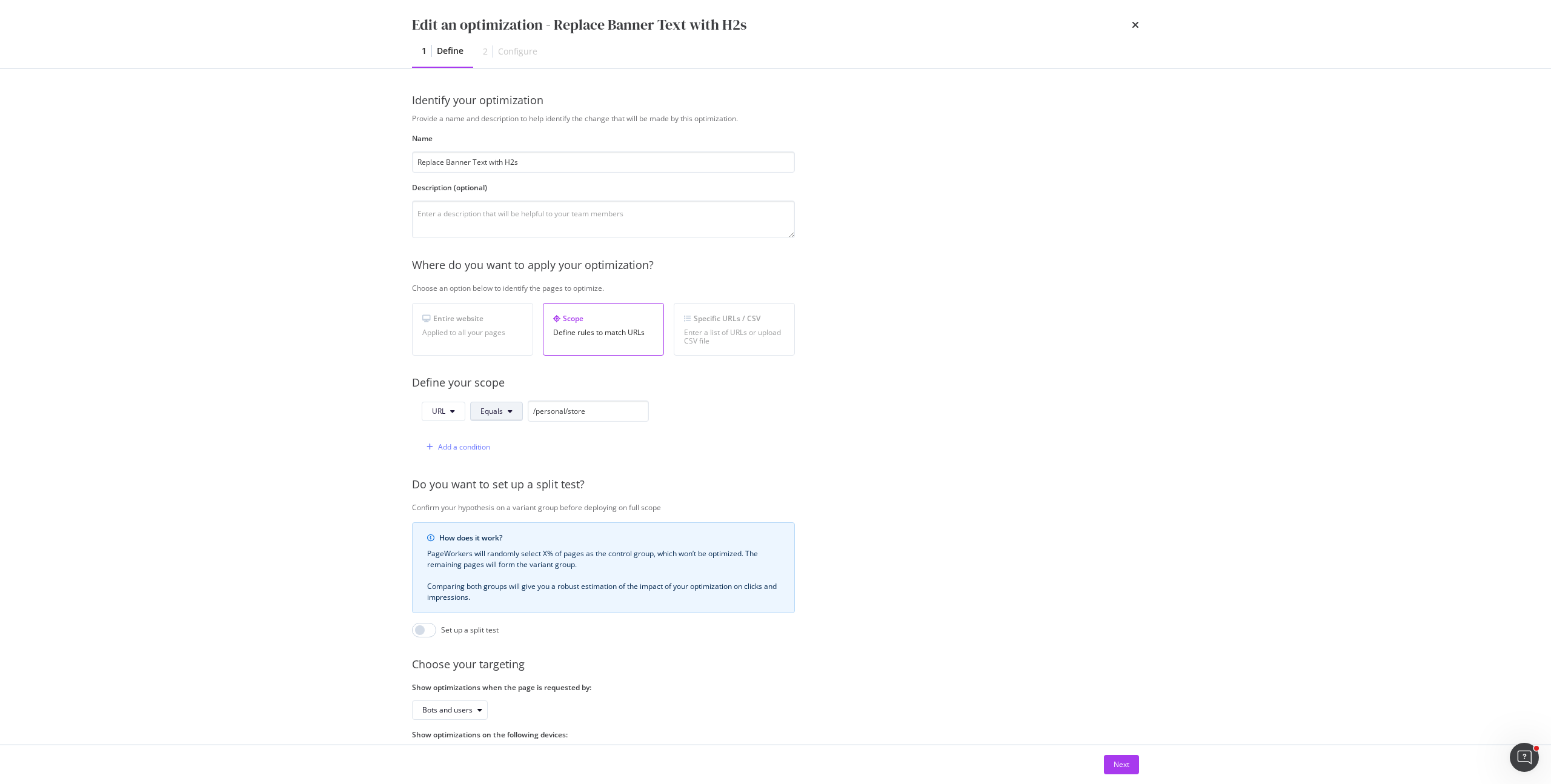
click at [506, 406] on button "Equals" at bounding box center [496, 412] width 53 height 20
click at [511, 500] on span "Contains" at bounding box center [516, 503] width 72 height 11
click at [1122, 770] on div "Next" at bounding box center [1122, 764] width 16 height 18
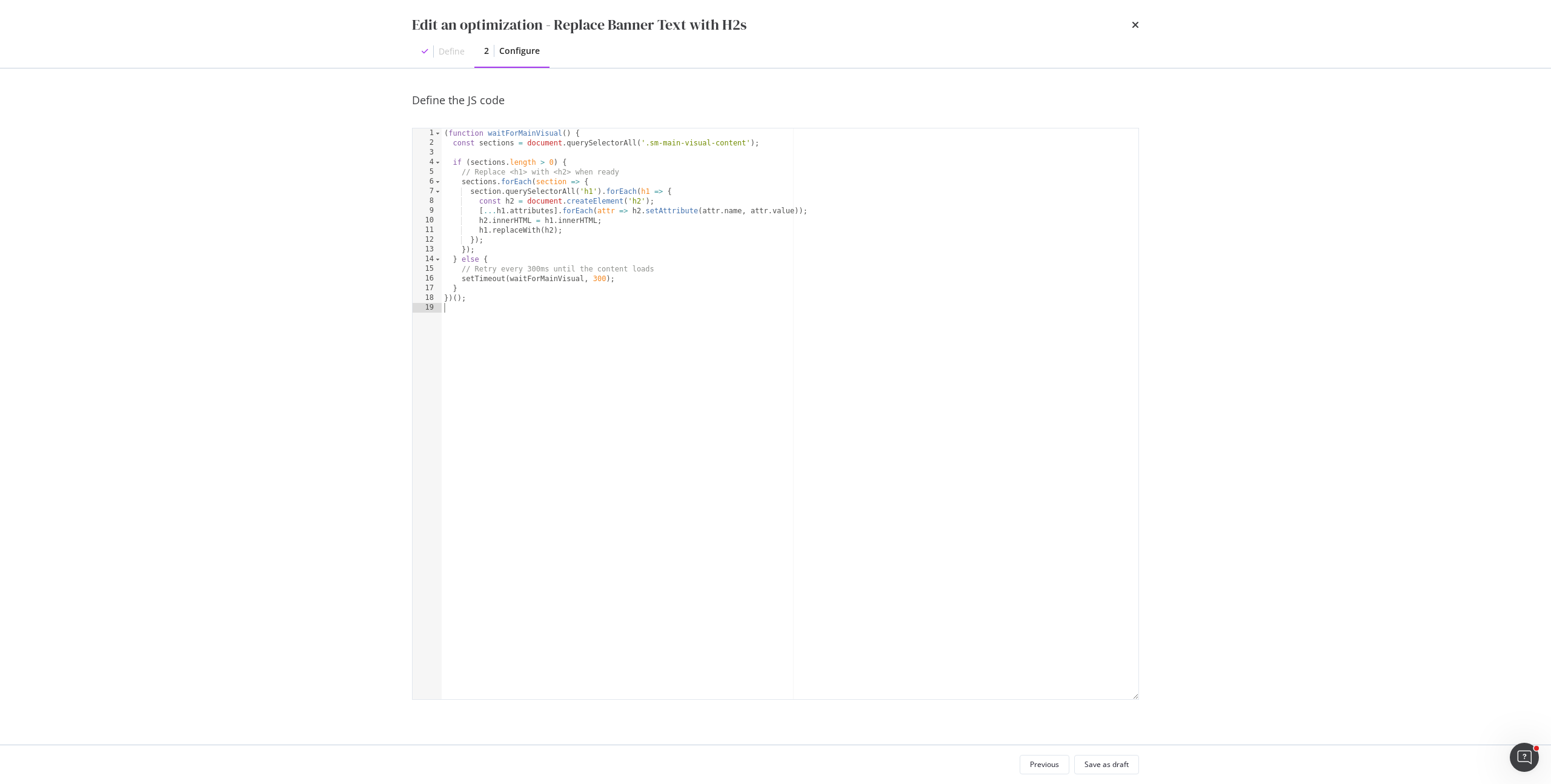
click at [578, 347] on div "( function waitForMainVisual ( ) { const sections = document . querySelectorAll…" at bounding box center [790, 423] width 696 height 590
type textarea "})();"
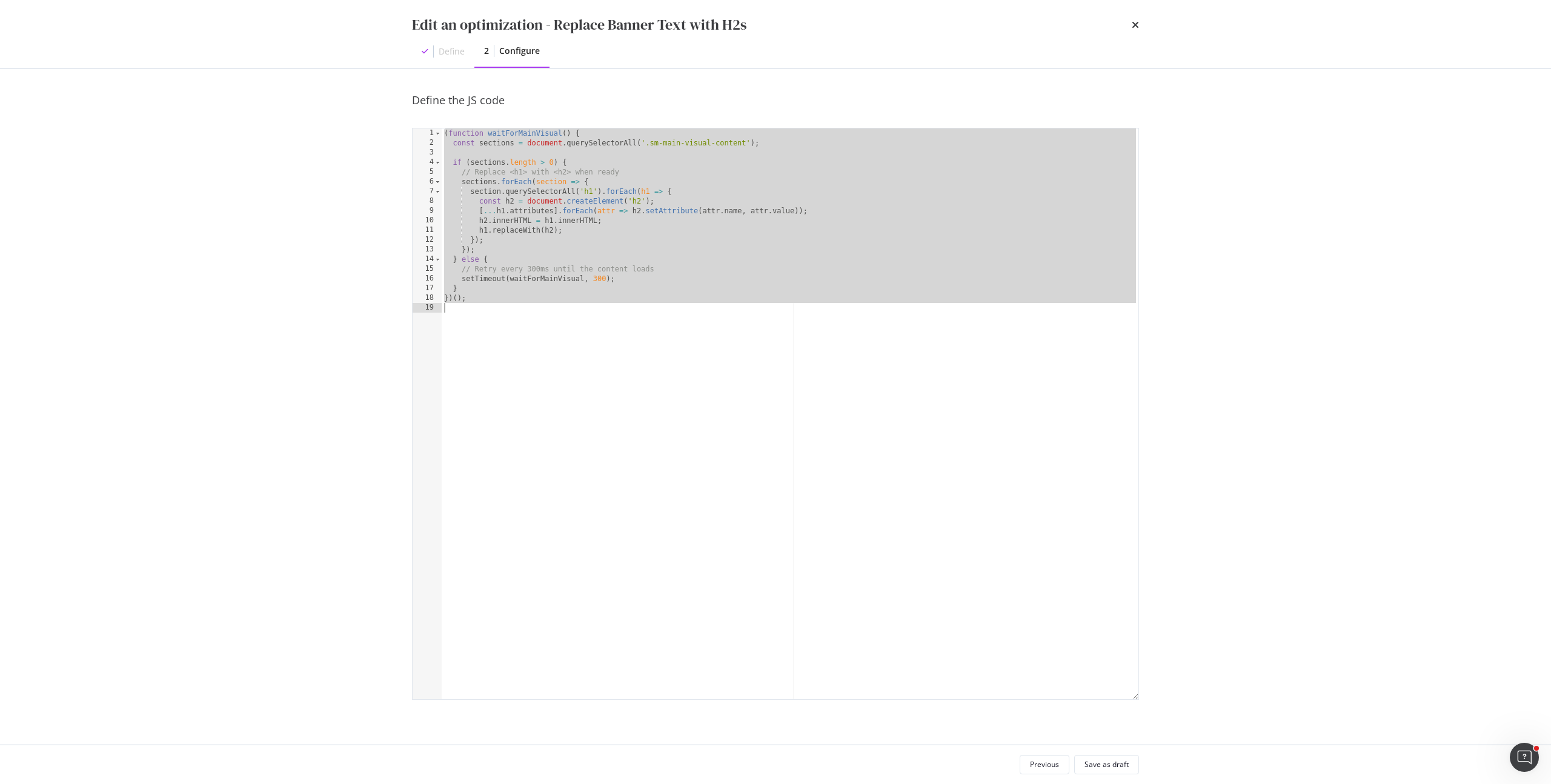
paste textarea "Cursor at row 19"
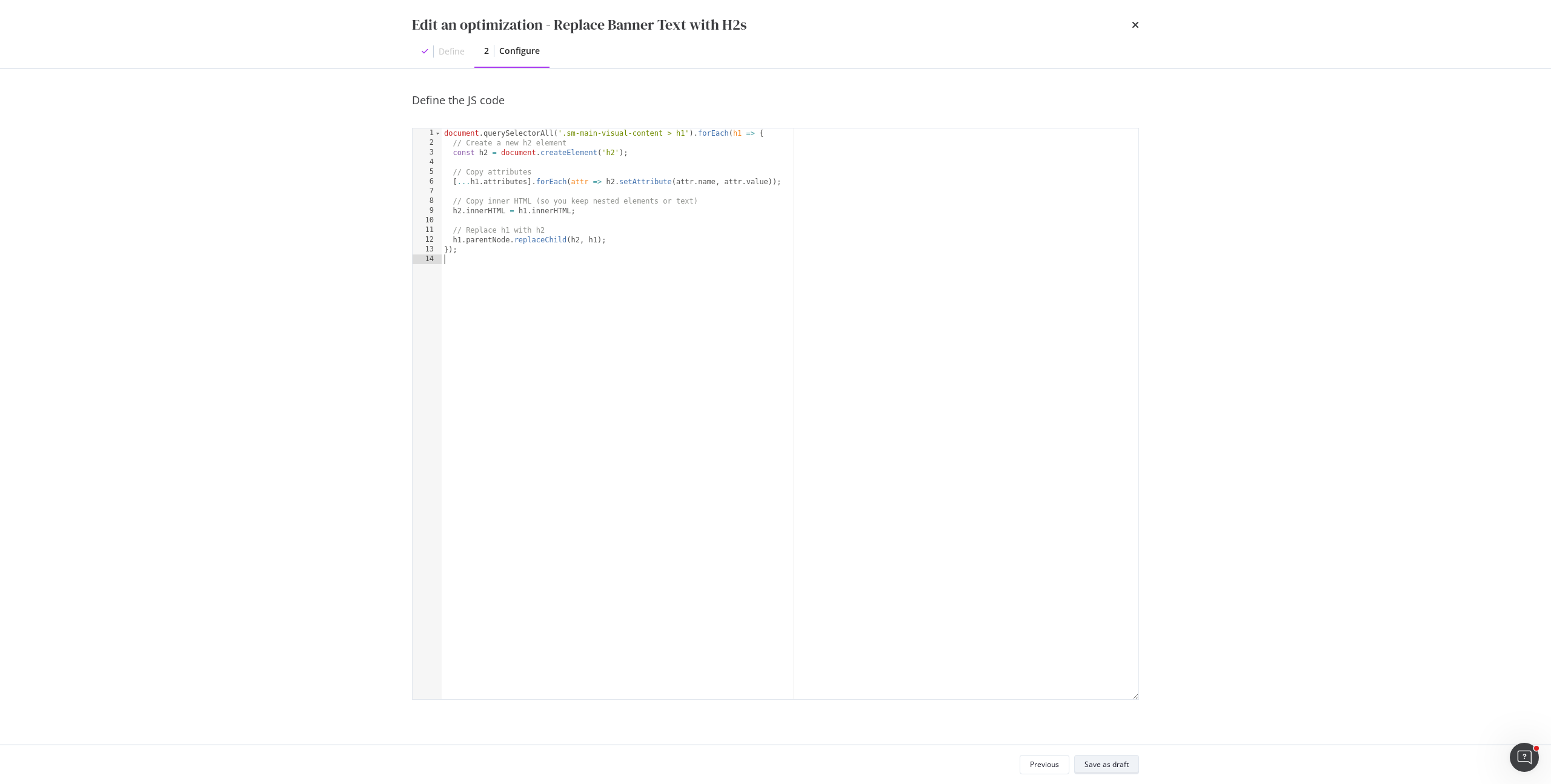
click at [1124, 769] on div "Save as draft" at bounding box center [1106, 764] width 44 height 10
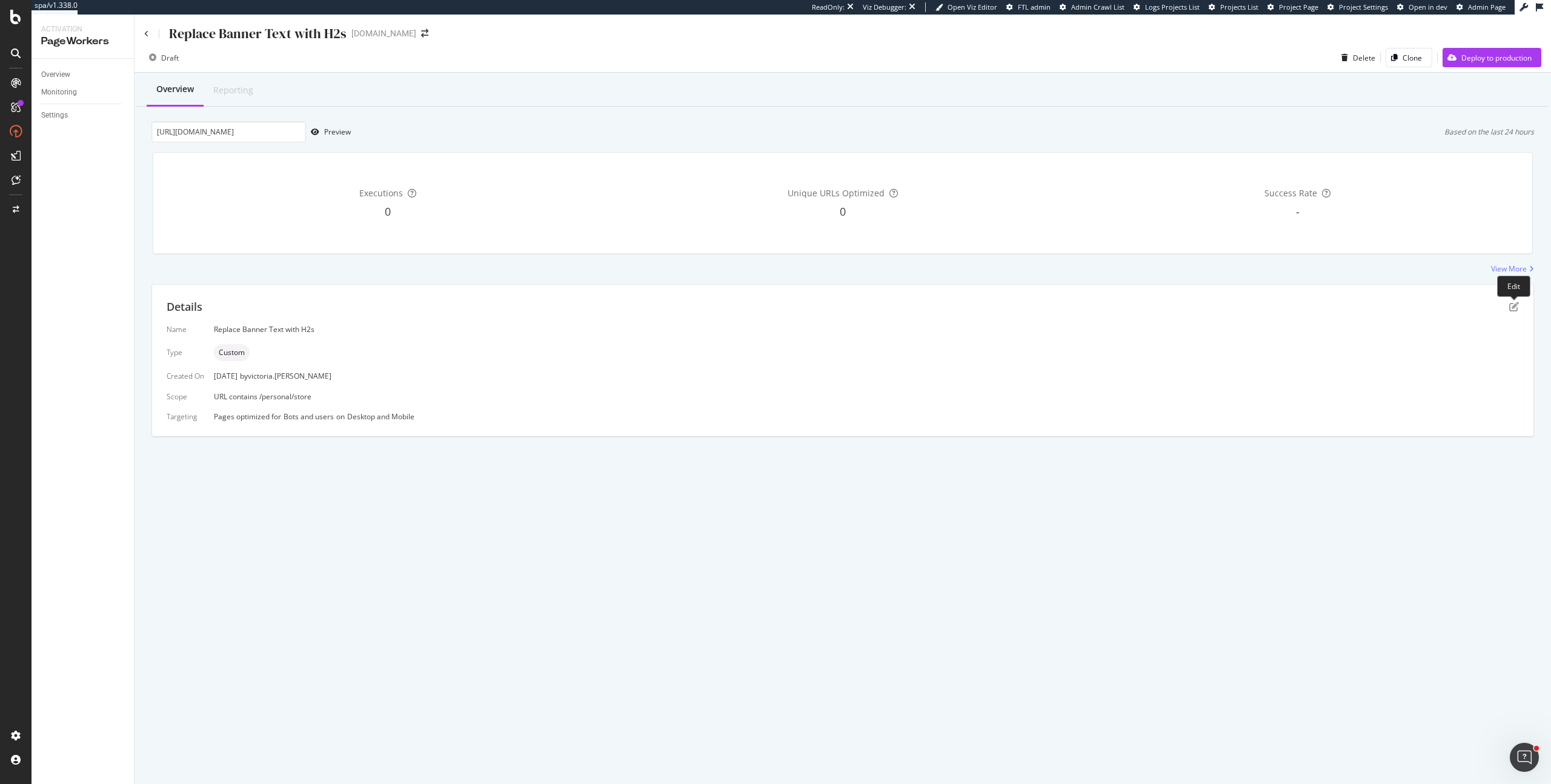
click at [1522, 301] on div "Details Name Replace Banner Text with H2s Type Custom Created On 07 Oct. 2025 b…" at bounding box center [842, 360] width 1381 height 151
click at [1513, 306] on icon "pen-to-square" at bounding box center [1514, 306] width 10 height 10
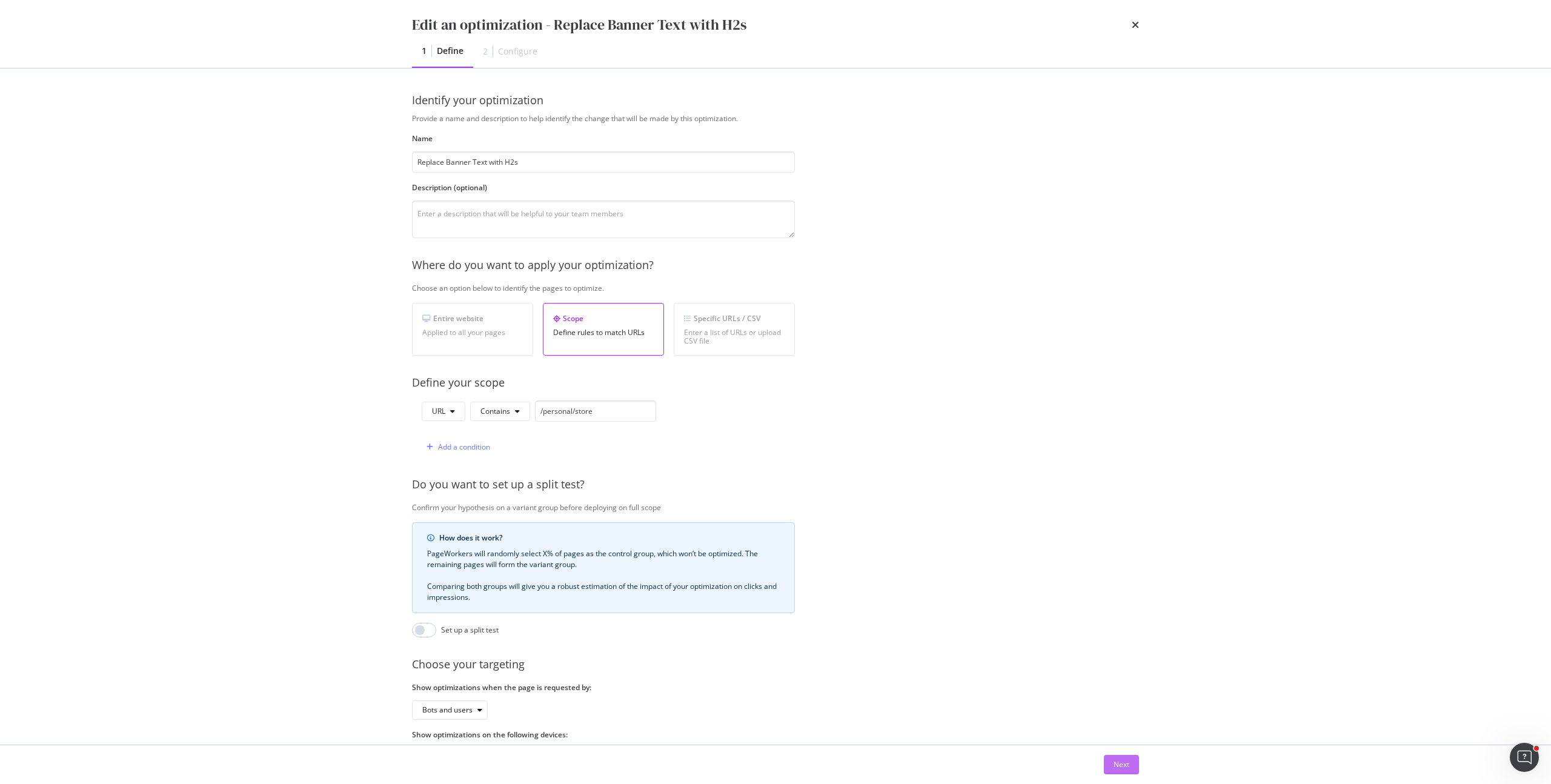
click at [1111, 767] on button "Next" at bounding box center [1121, 764] width 35 height 20
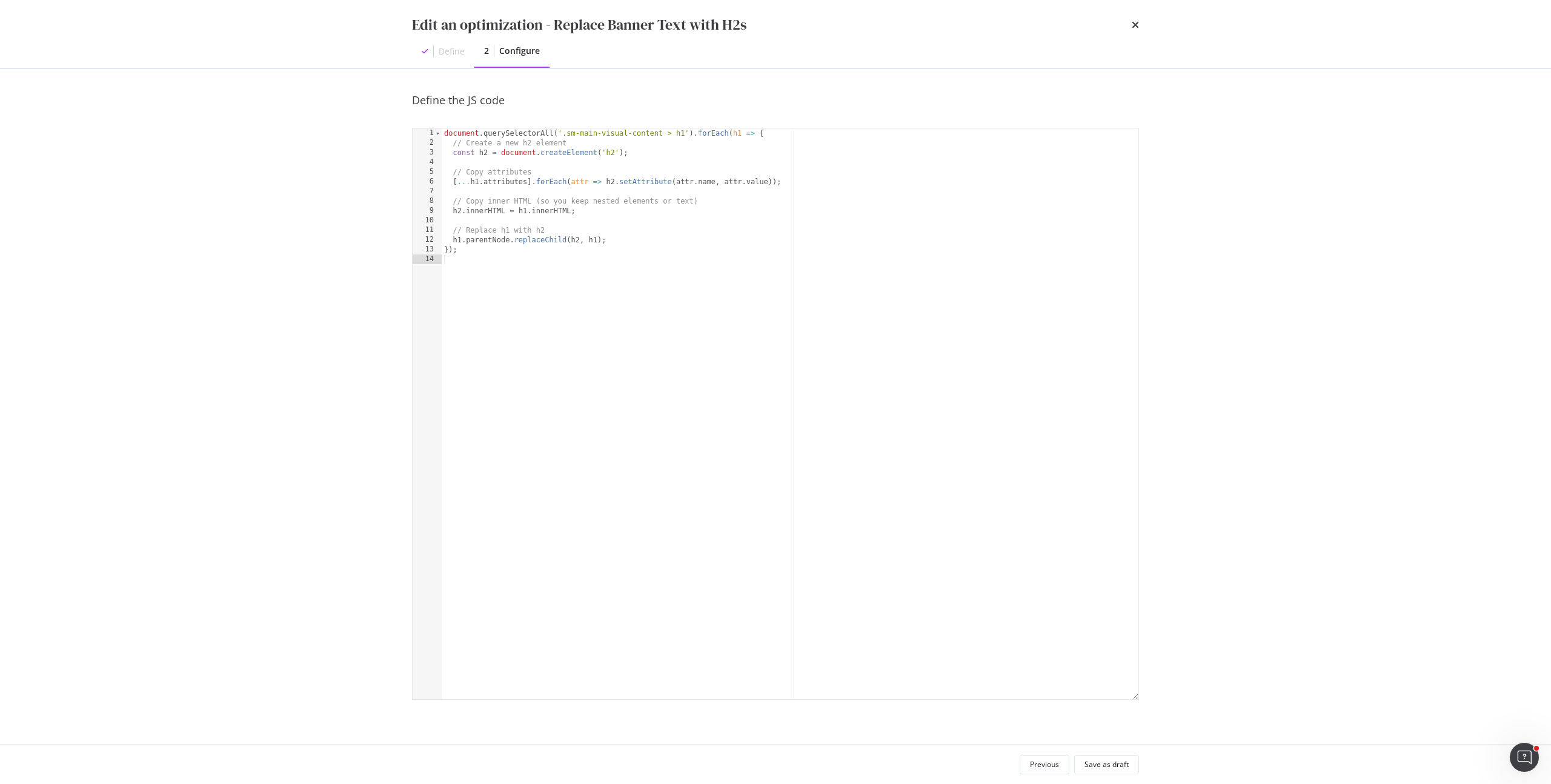
click at [600, 302] on div "document . querySelectorAll ( '.sm-main-visual-content > h1' ) . forEach ( h1 =…" at bounding box center [790, 423] width 696 height 590
type textarea "});"
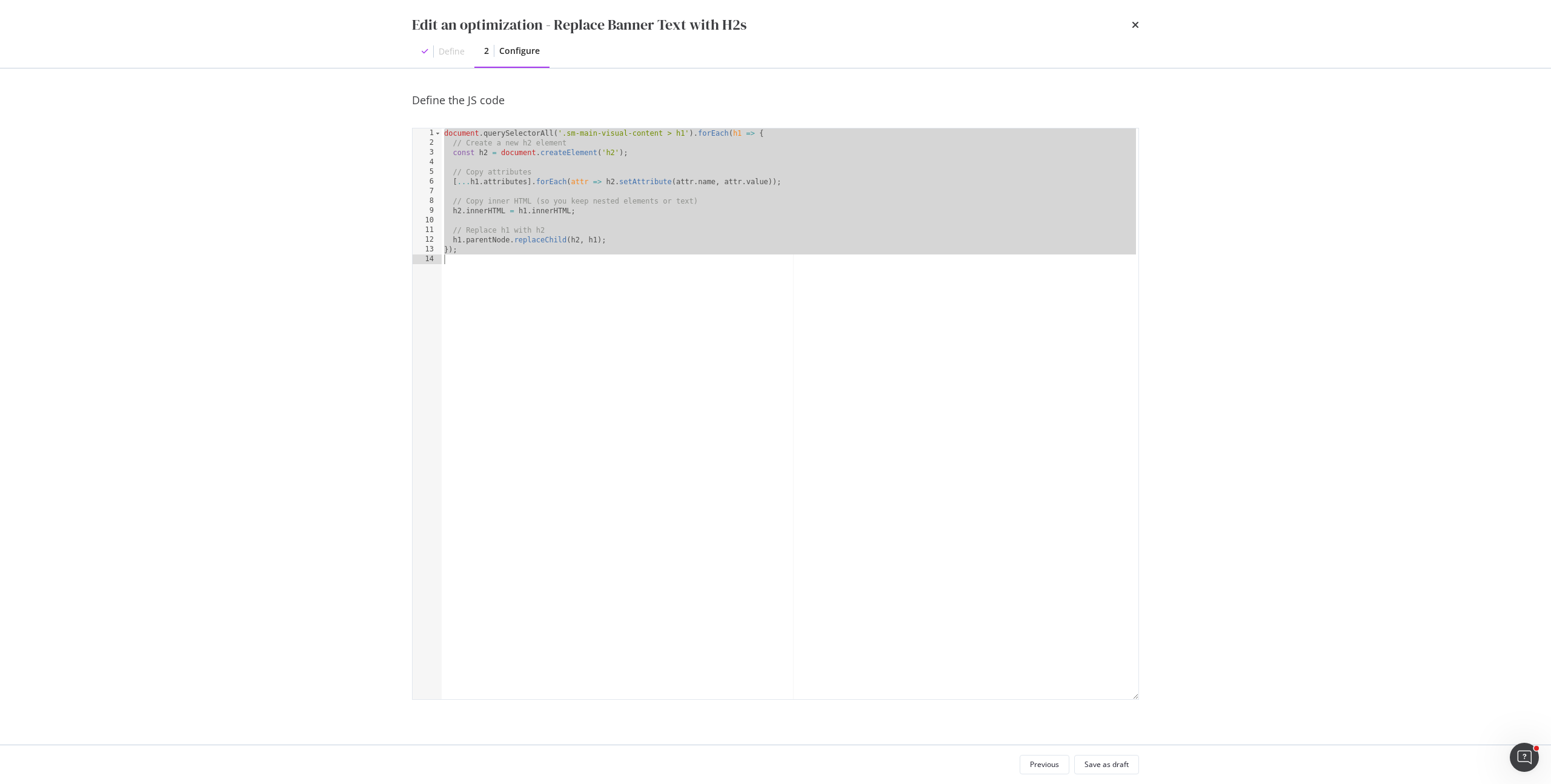
paste textarea "Cursor at row 14"
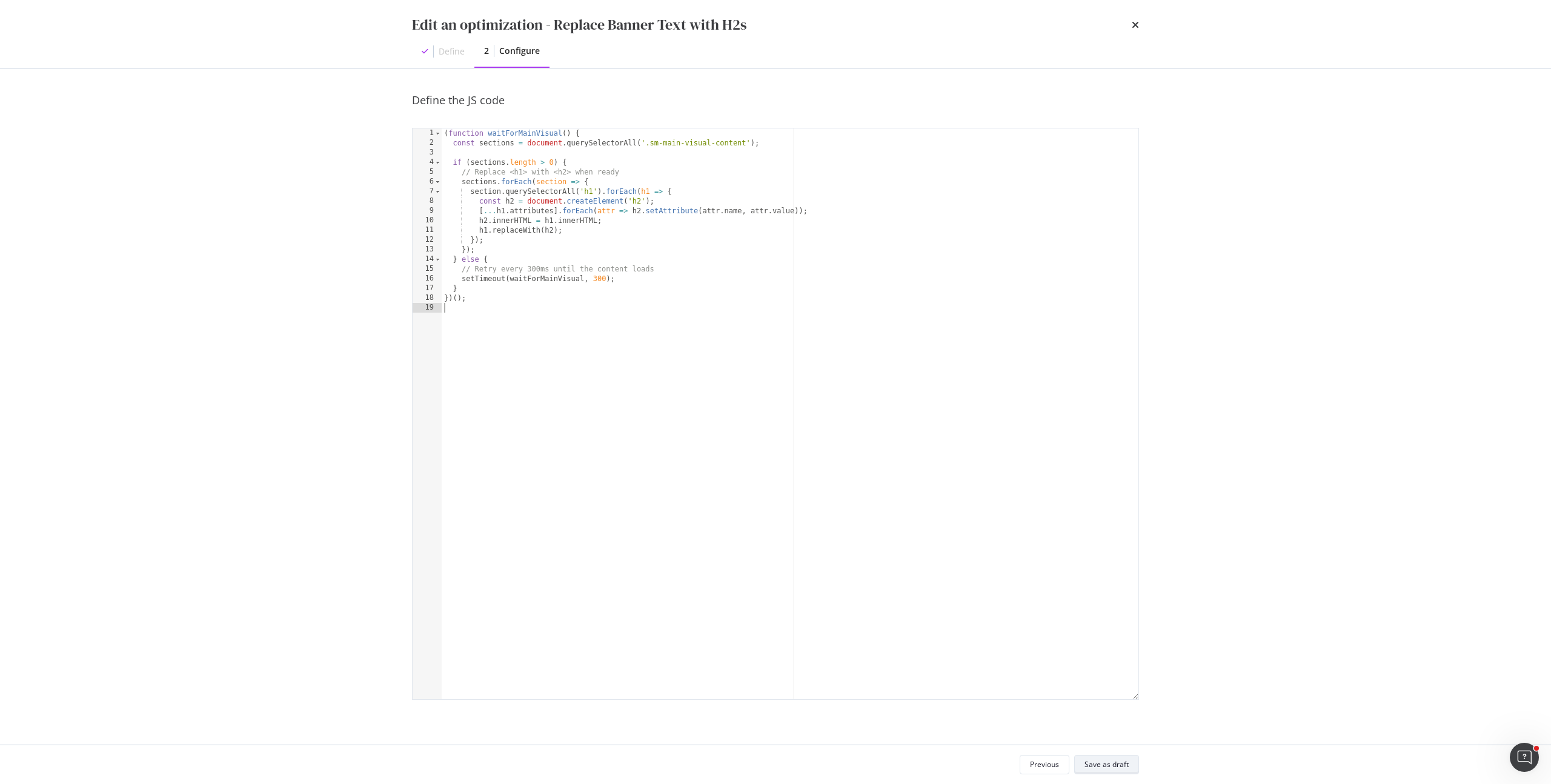
click at [1107, 761] on div "Save as draft" at bounding box center [1106, 764] width 44 height 10
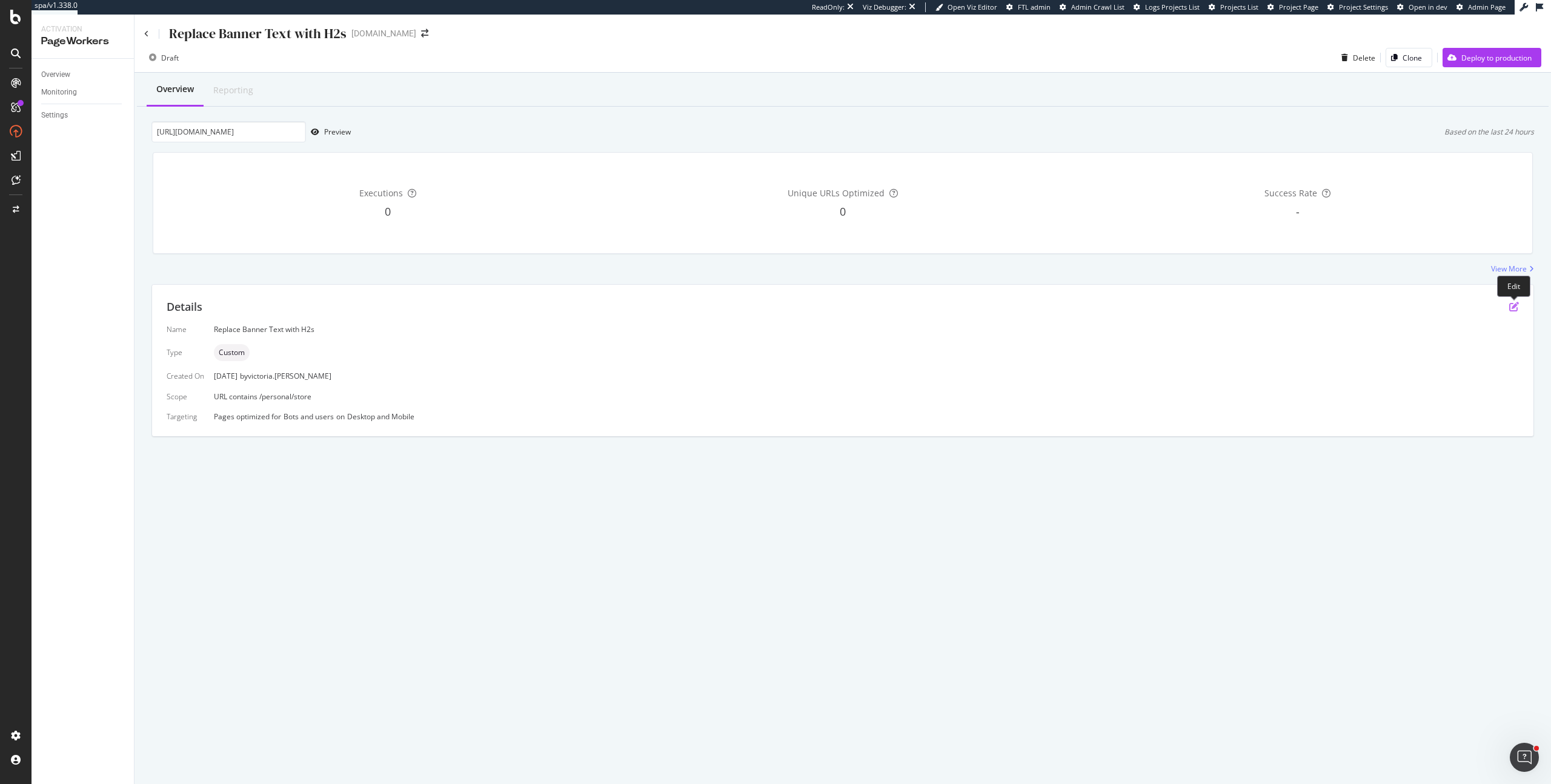
click at [1512, 306] on icon "pen-to-square" at bounding box center [1514, 306] width 10 height 10
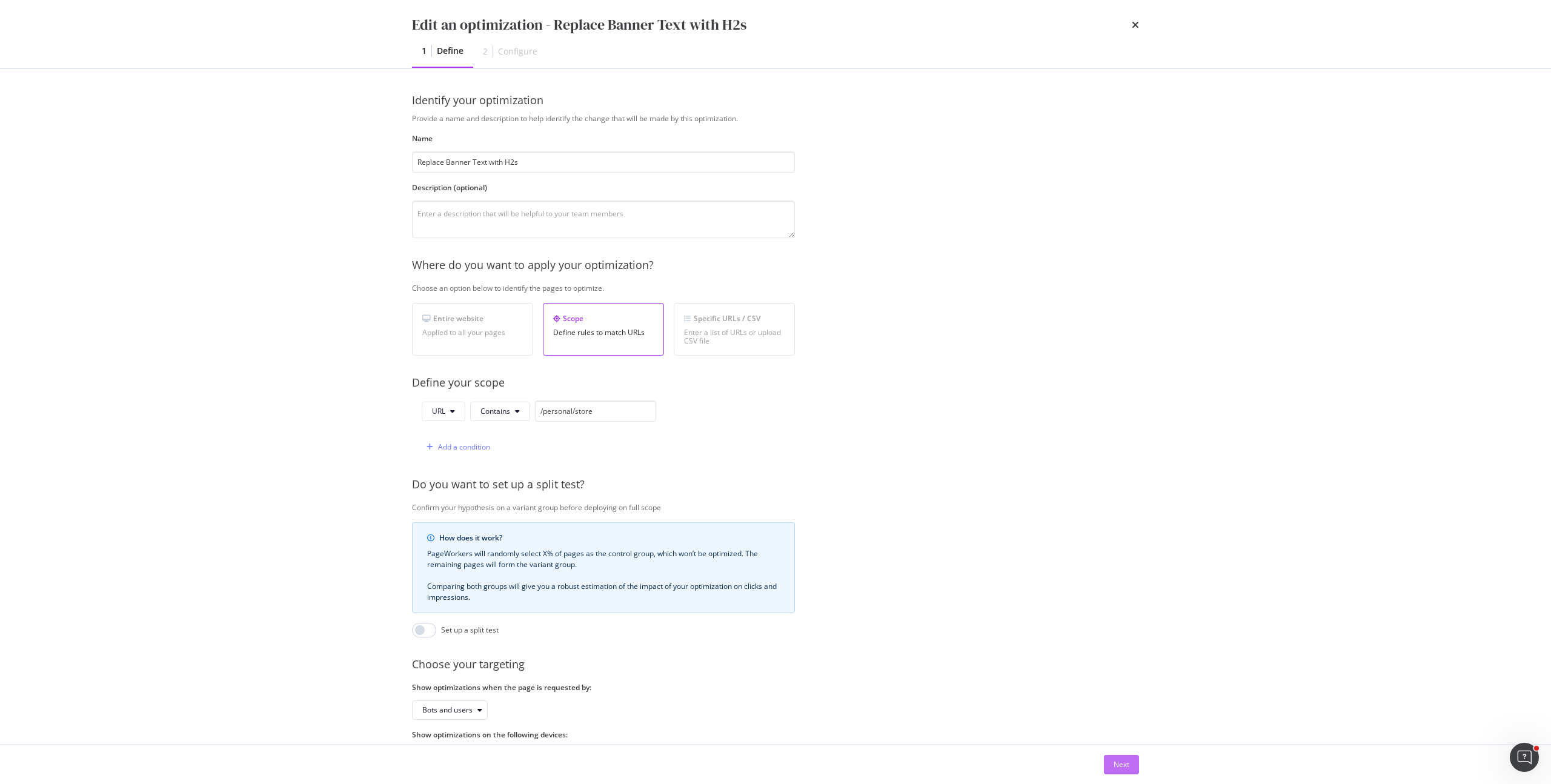
click at [1112, 756] on button "Next" at bounding box center [1121, 764] width 35 height 20
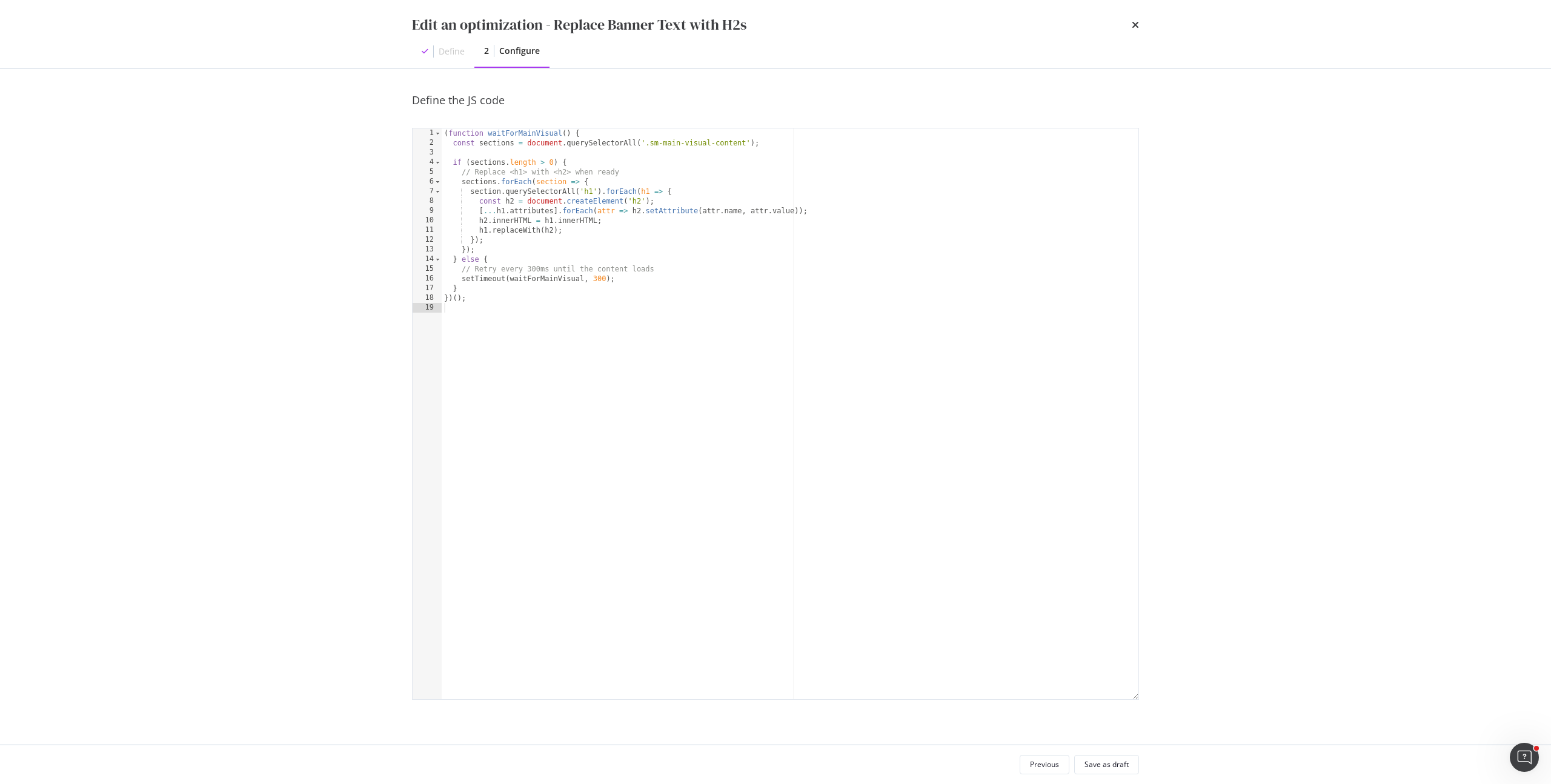
click at [700, 312] on div "( function waitForMainVisual ( ) { const sections = document . querySelectorAll…" at bounding box center [790, 423] width 696 height 590
type textarea "})();"
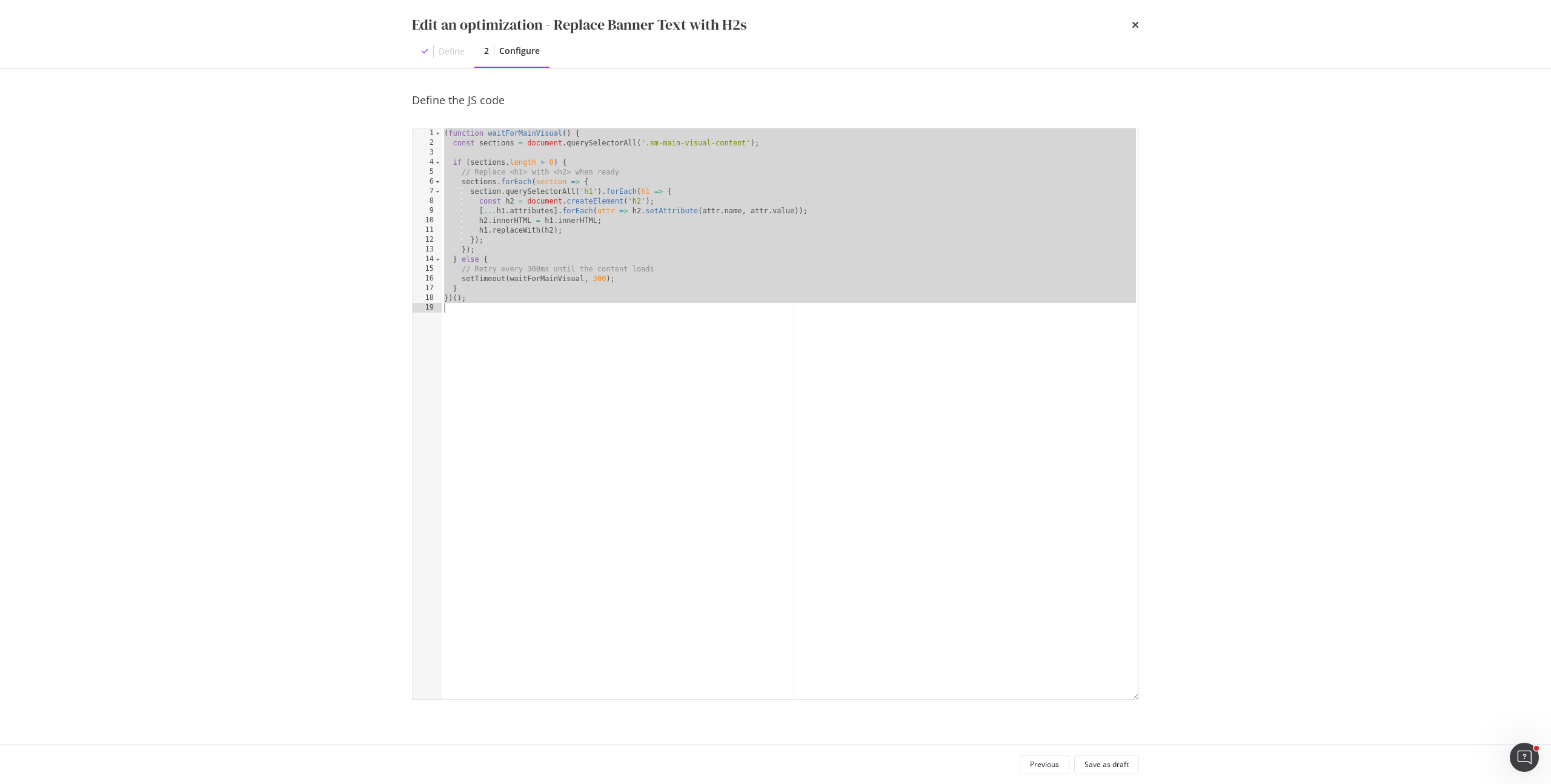
paste textarea "Cursor at row 19"
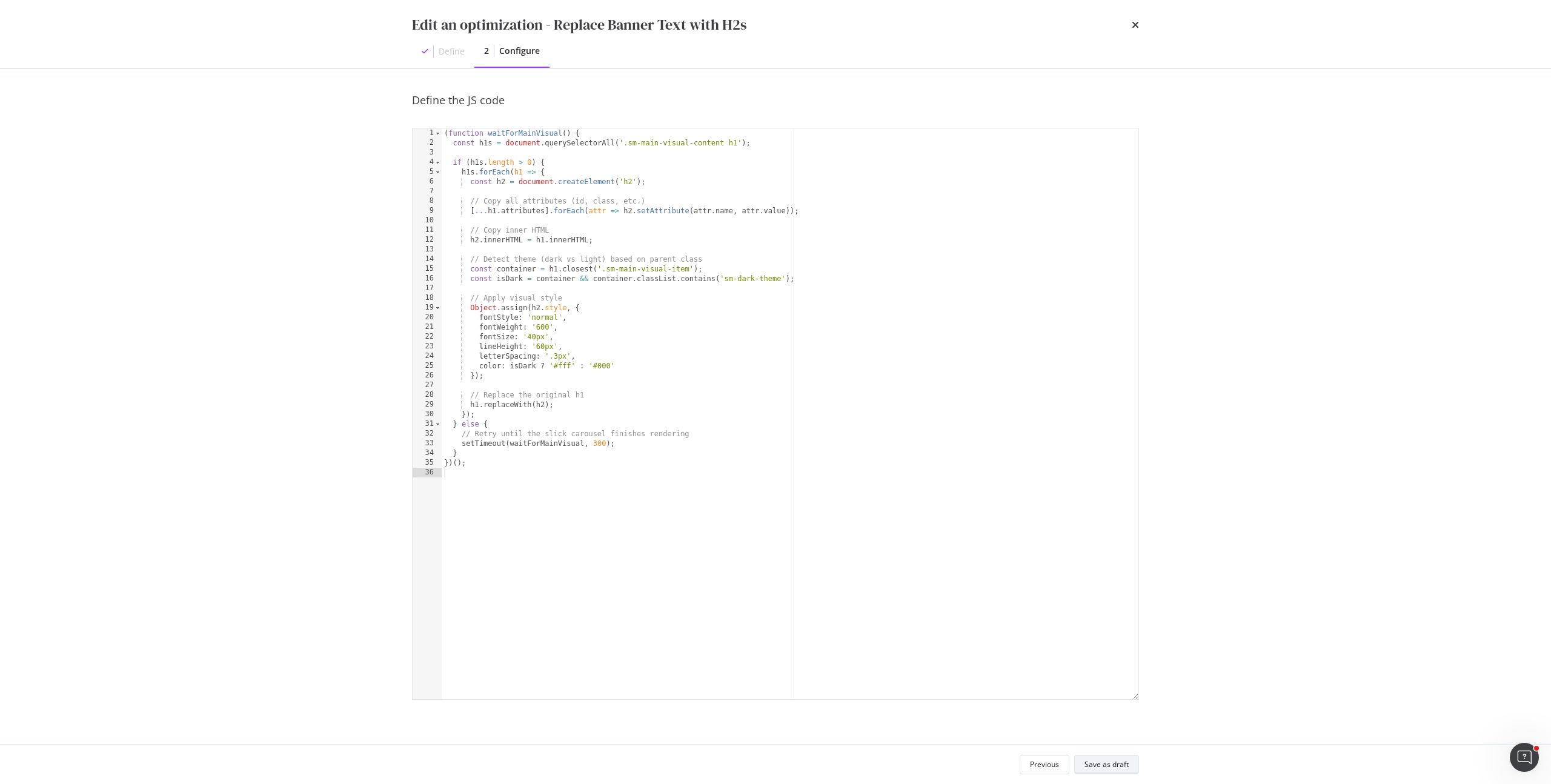
click at [1111, 757] on div "Save as draft" at bounding box center [1106, 764] width 44 height 17
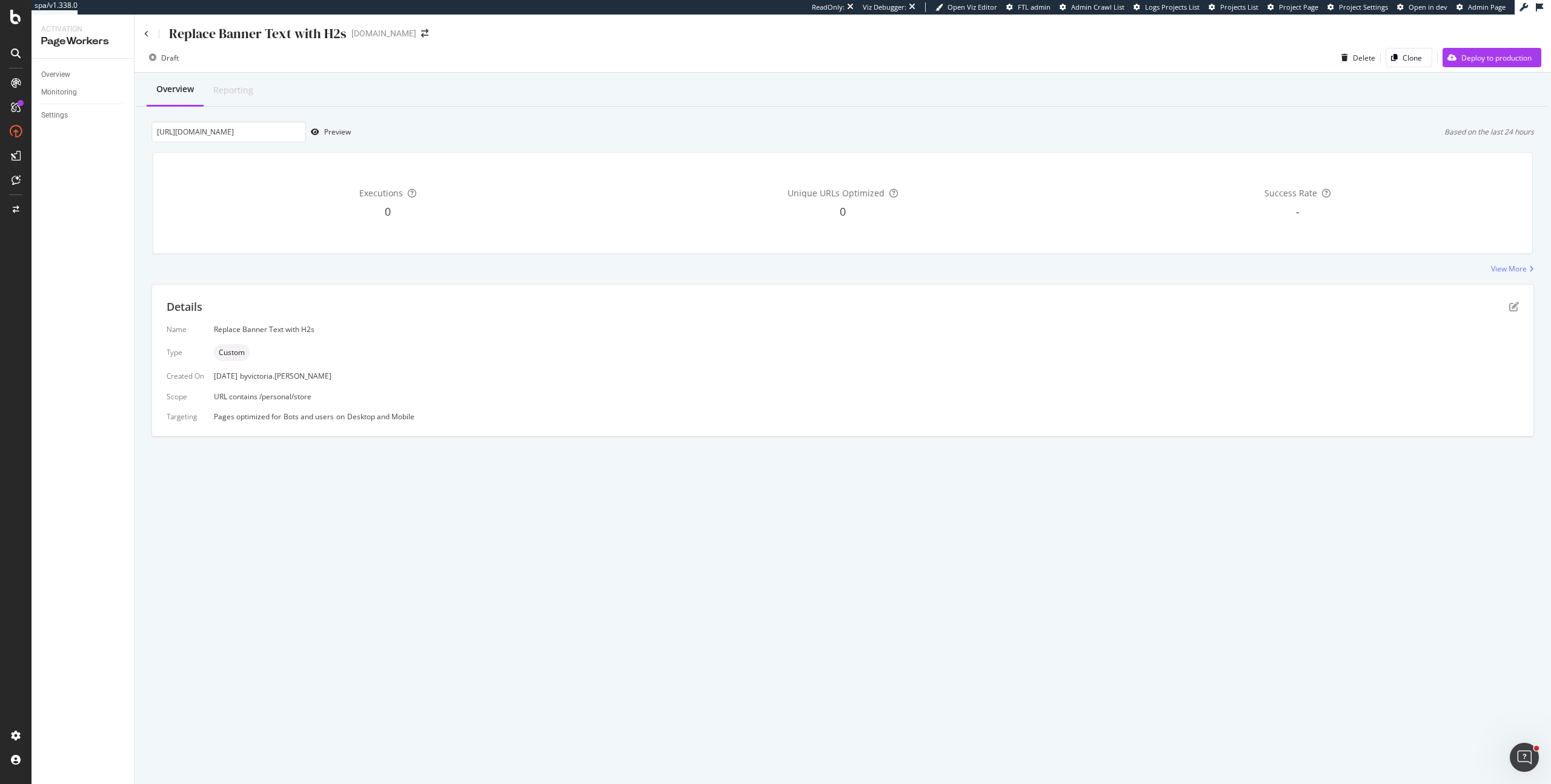
click at [1513, 300] on div "Details" at bounding box center [842, 307] width 1352 height 16
click at [1514, 306] on icon "pen-to-square" at bounding box center [1514, 306] width 10 height 10
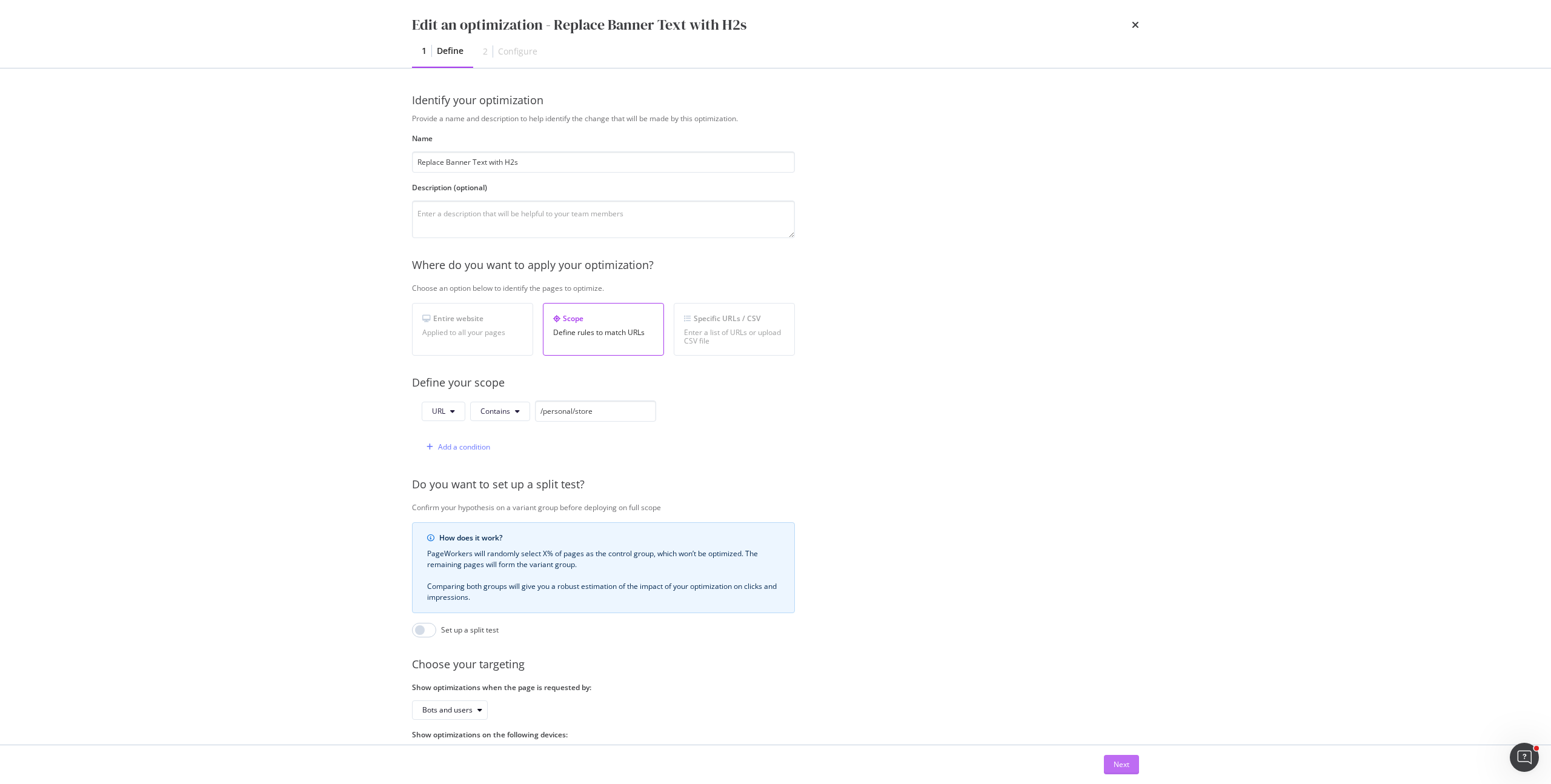
click at [1117, 771] on div "Next" at bounding box center [1122, 764] width 16 height 18
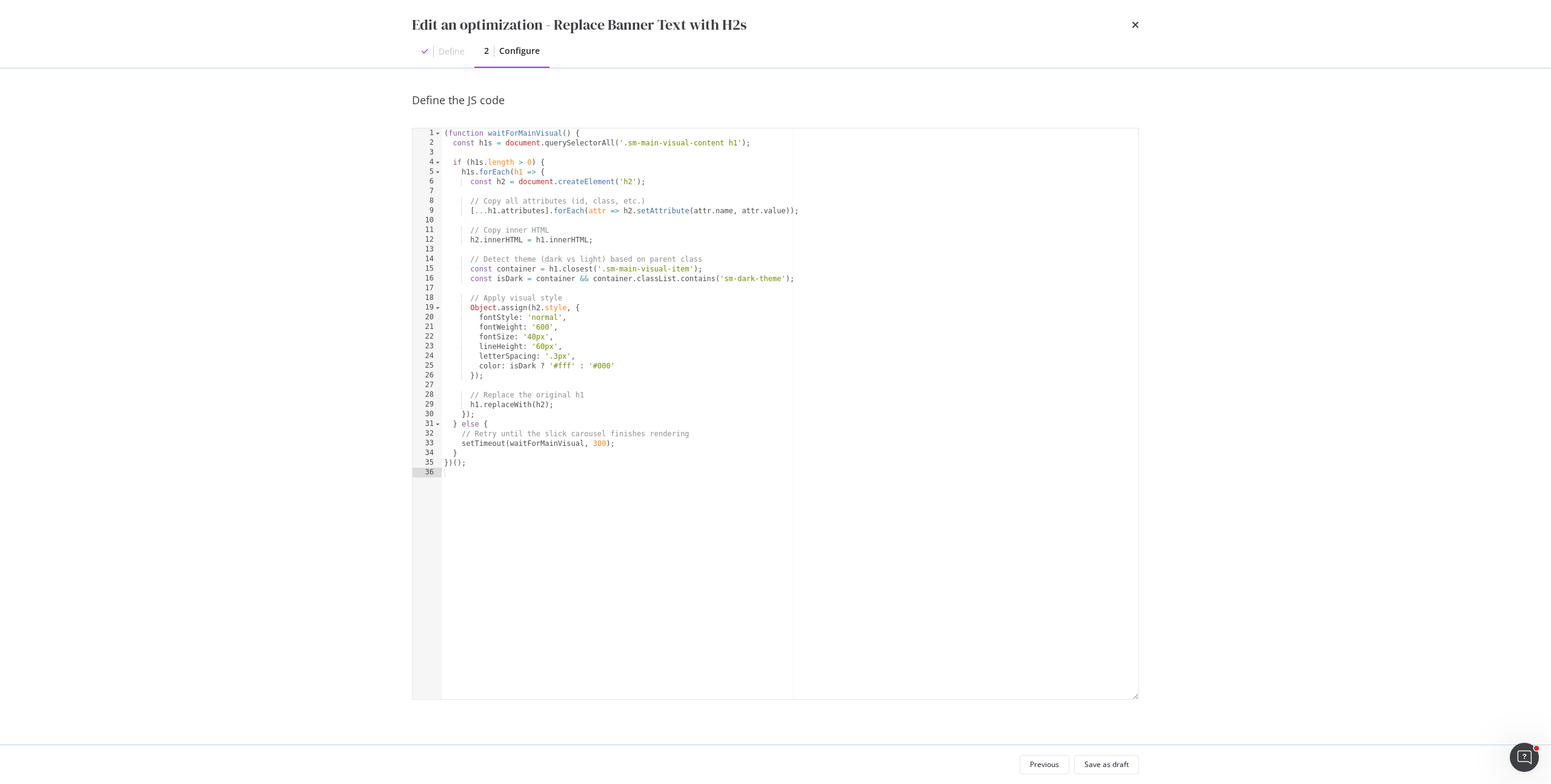
click at [514, 477] on div "( function waitForMainVisual ( ) { const h1s = document . querySelectorAll ( '.…" at bounding box center [790, 423] width 696 height 590
type textarea "})();"
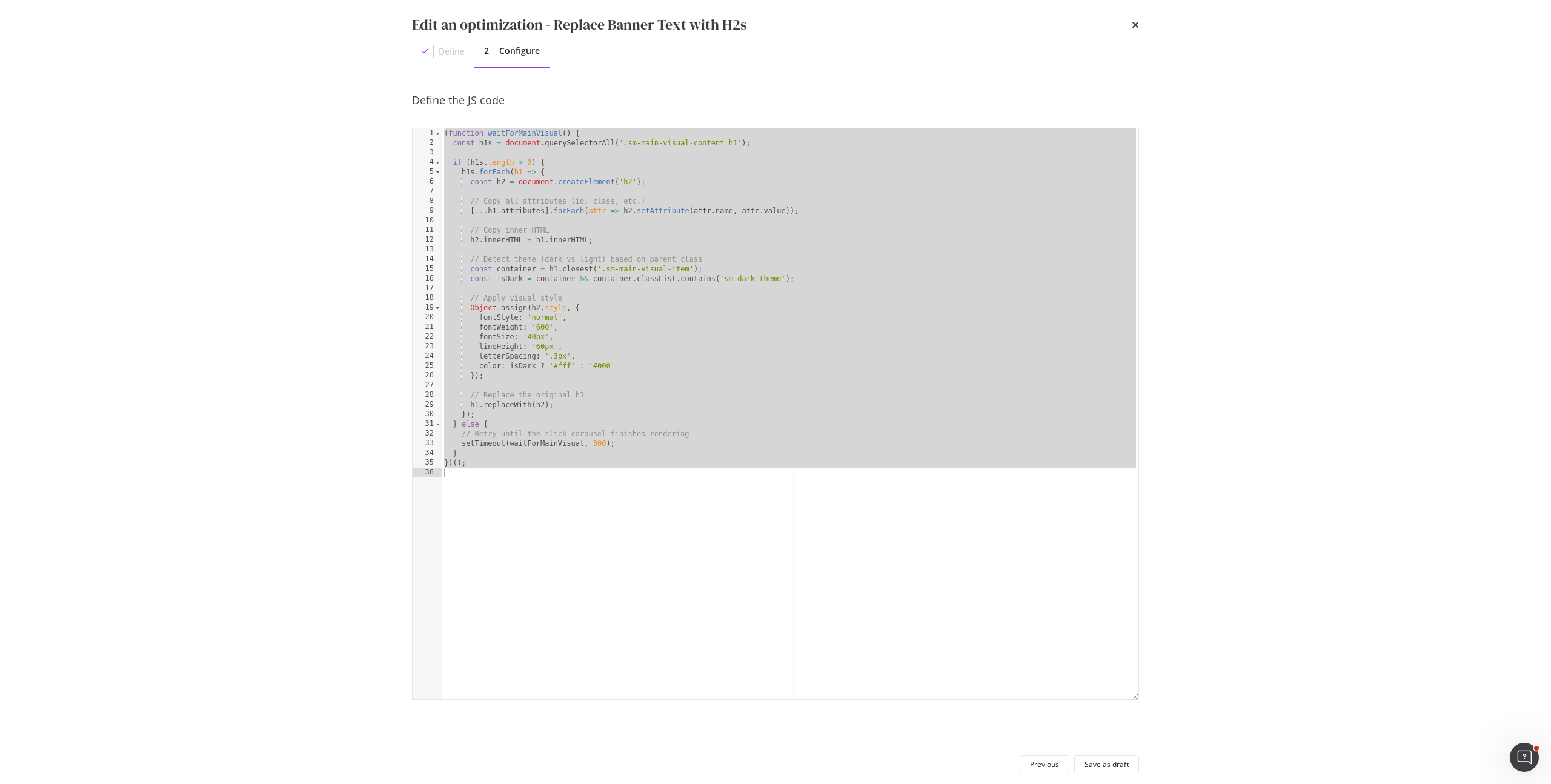
paste textarea "Cursor at row 36"
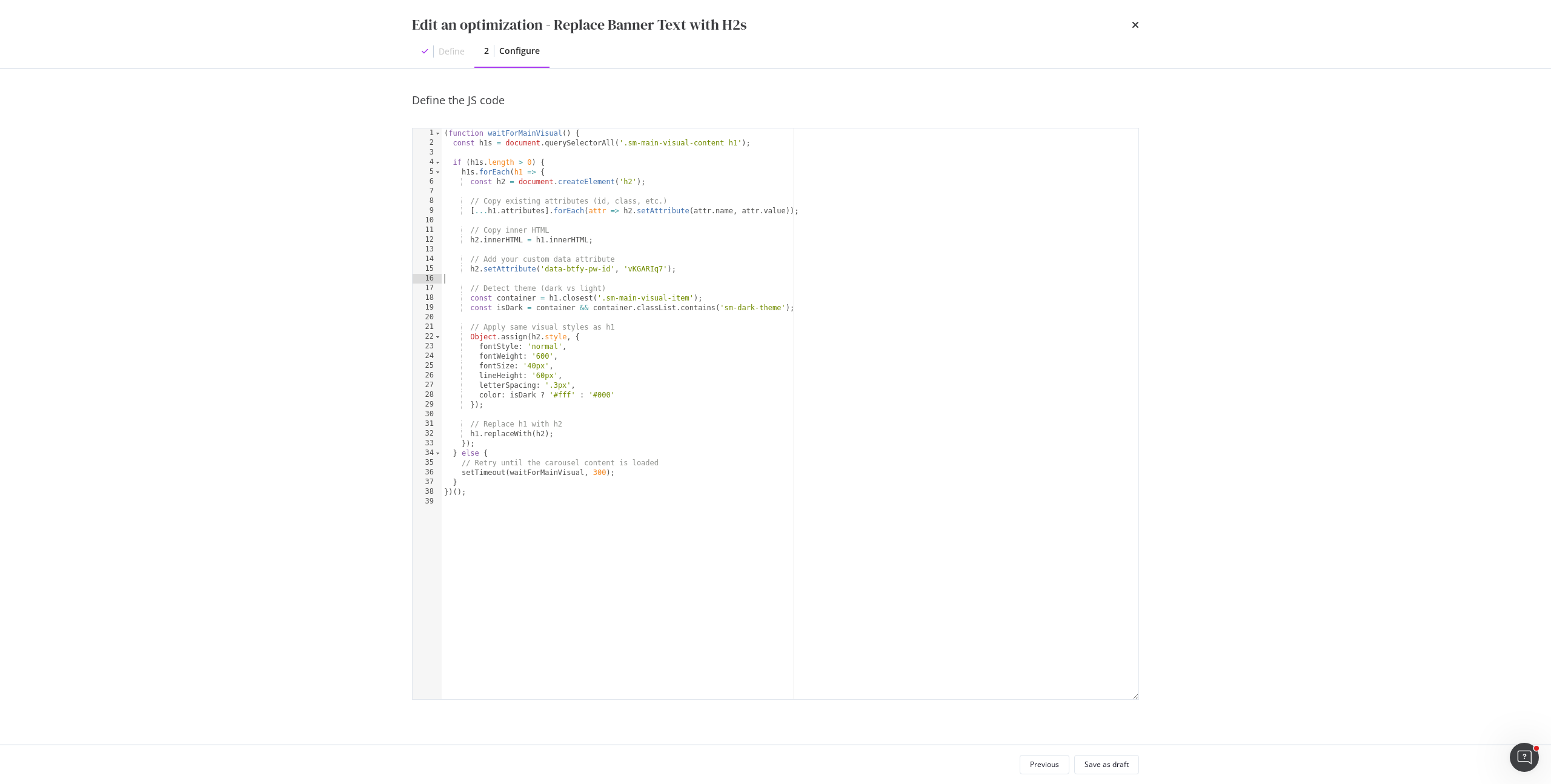
click at [602, 276] on div "( function waitForMainVisual ( ) { const h1s = document . querySelectorAll ( '.…" at bounding box center [790, 423] width 696 height 590
drag, startPoint x: 662, startPoint y: 270, endPoint x: 628, endPoint y: 270, distance: 34.0
click at [628, 270] on div "( function waitForMainVisual ( ) { const h1s = document . querySelectorAll ( '.…" at bounding box center [790, 423] width 696 height 590
paste textarea "o77gYojP"
type textarea "h2.setAttribute('data-btfy-pw-id', 'o77gYojP');"
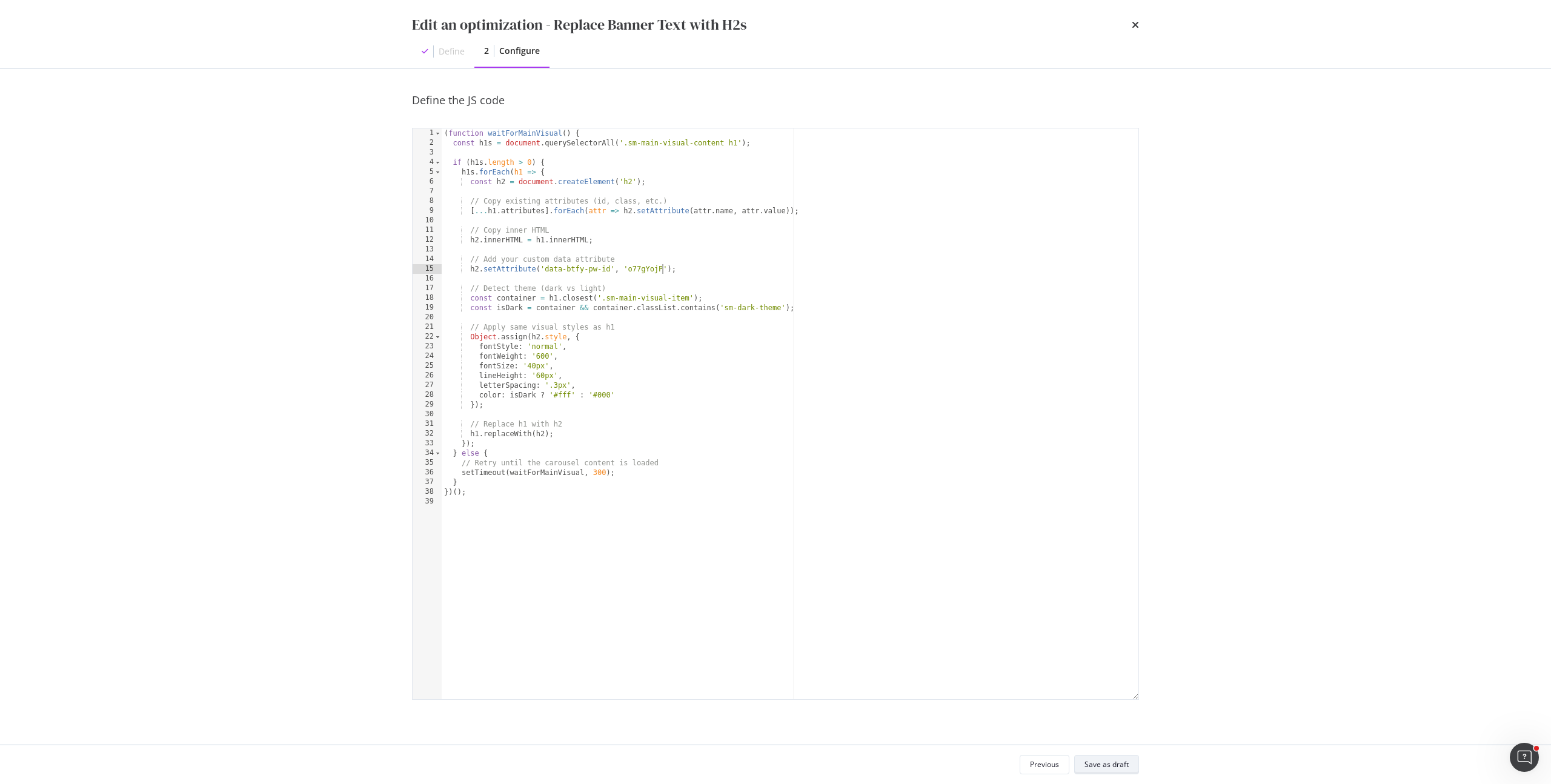
click at [1128, 765] on button "Save as draft" at bounding box center [1106, 764] width 65 height 20
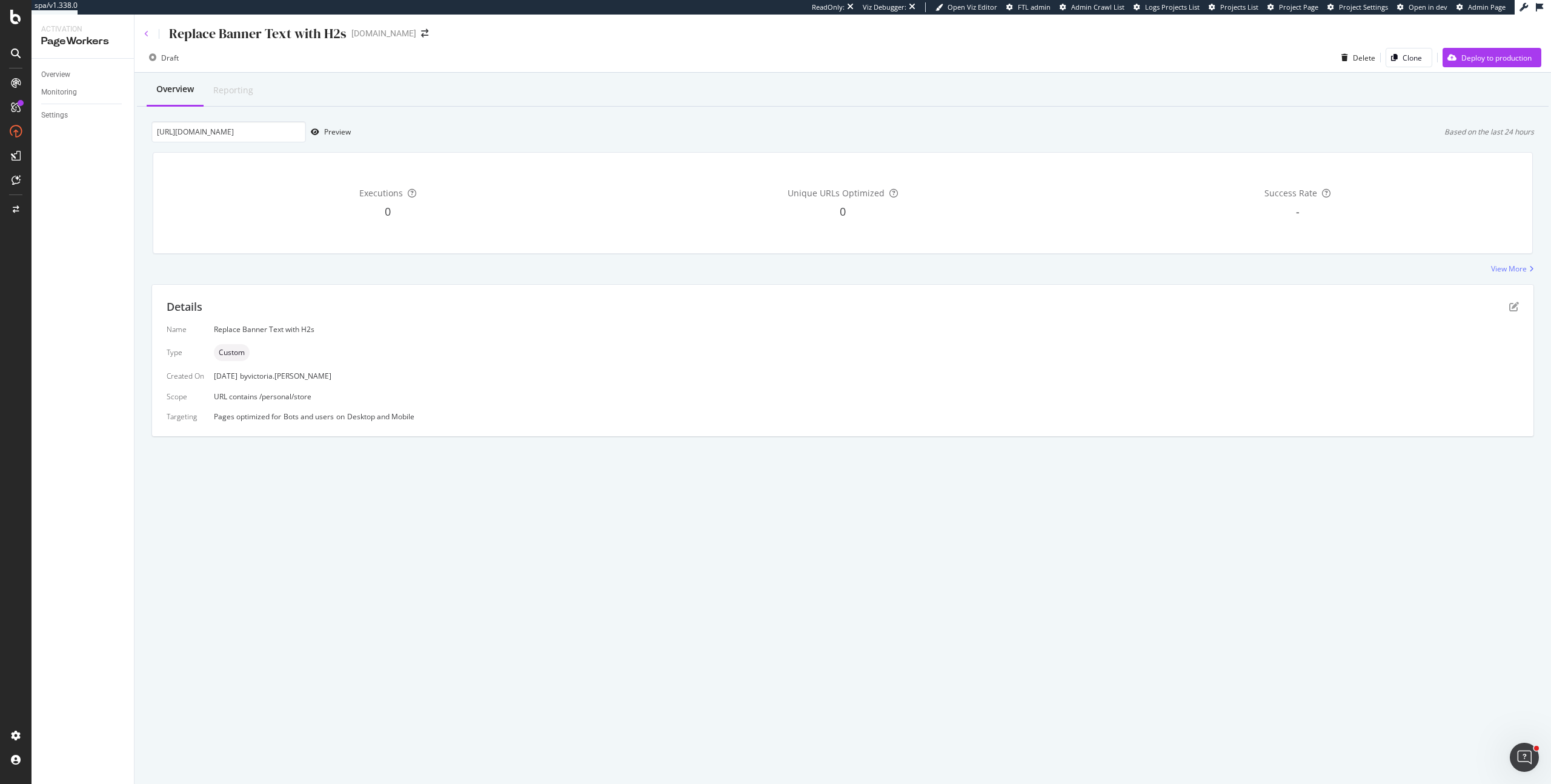
click at [147, 34] on icon at bounding box center [146, 34] width 5 height 7
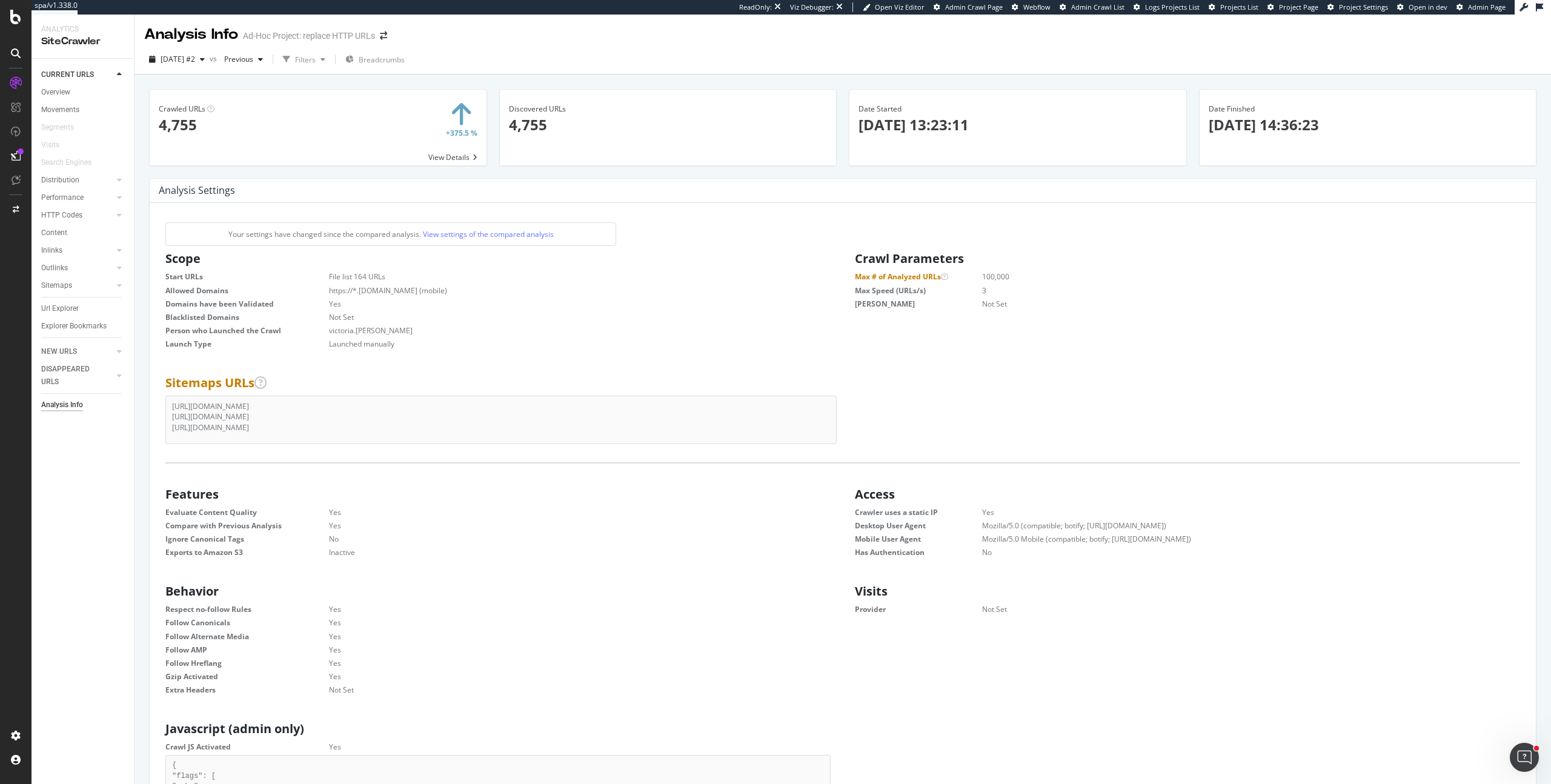
scroll to position [184, 656]
click at [64, 306] on div "Url Explorer" at bounding box center [59, 308] width 37 height 13
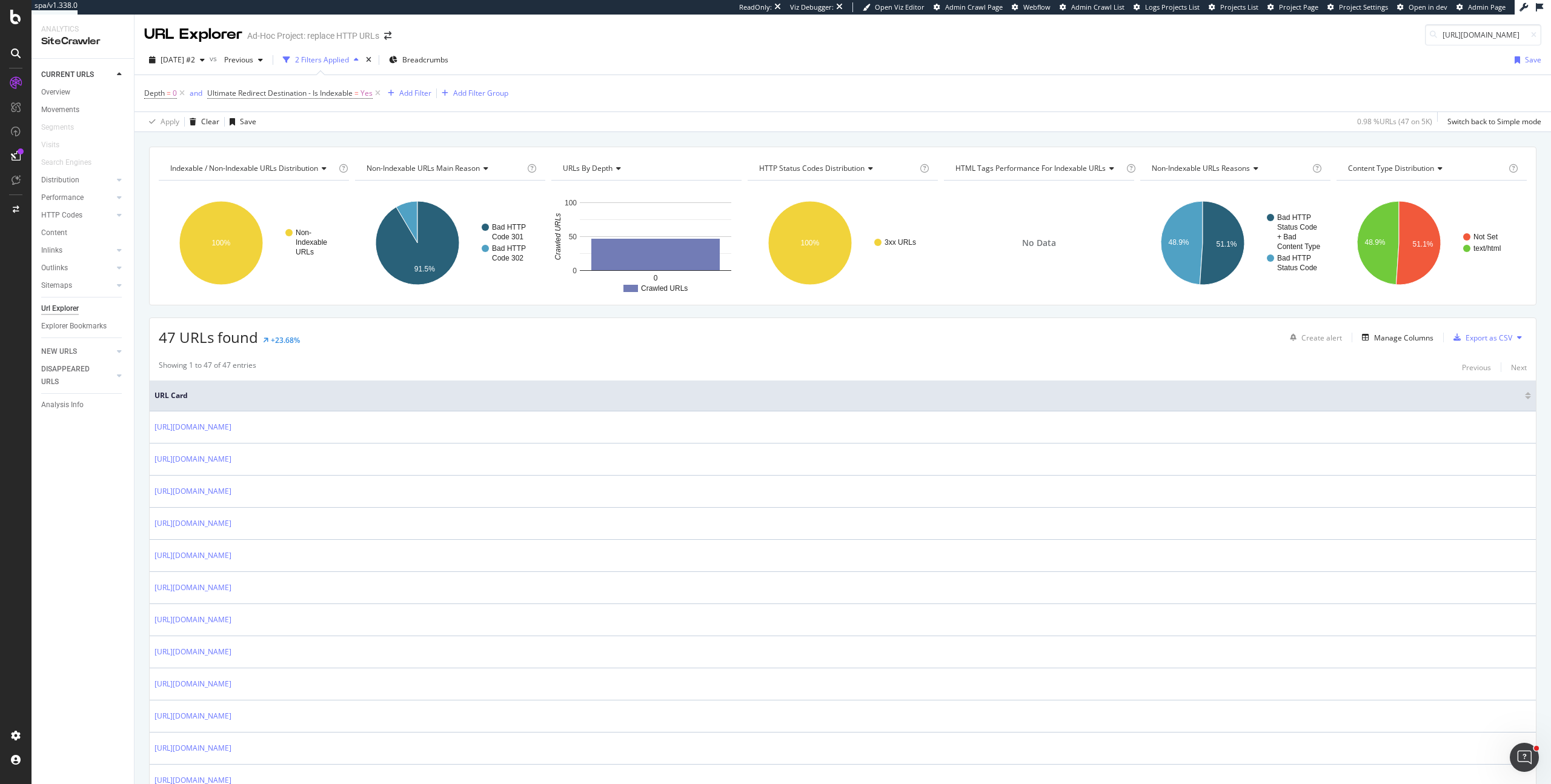
scroll to position [0, 9]
type input "https://www.starhub.com/"
click at [1401, 50] on link "https://www.starhub.com/" at bounding box center [1410, 45] width 243 height 10
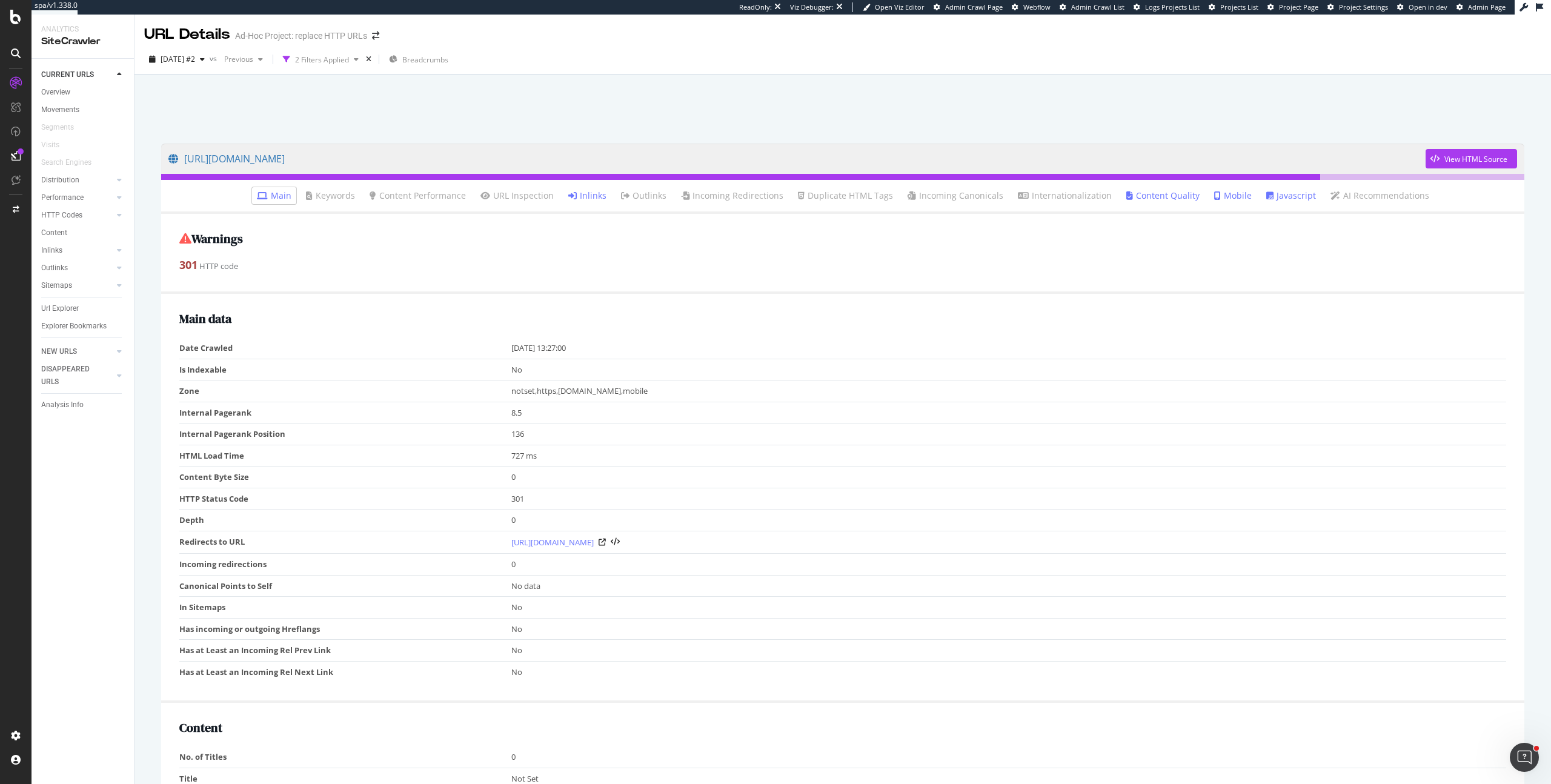
click at [602, 194] on link "Inlinks" at bounding box center [587, 196] width 38 height 12
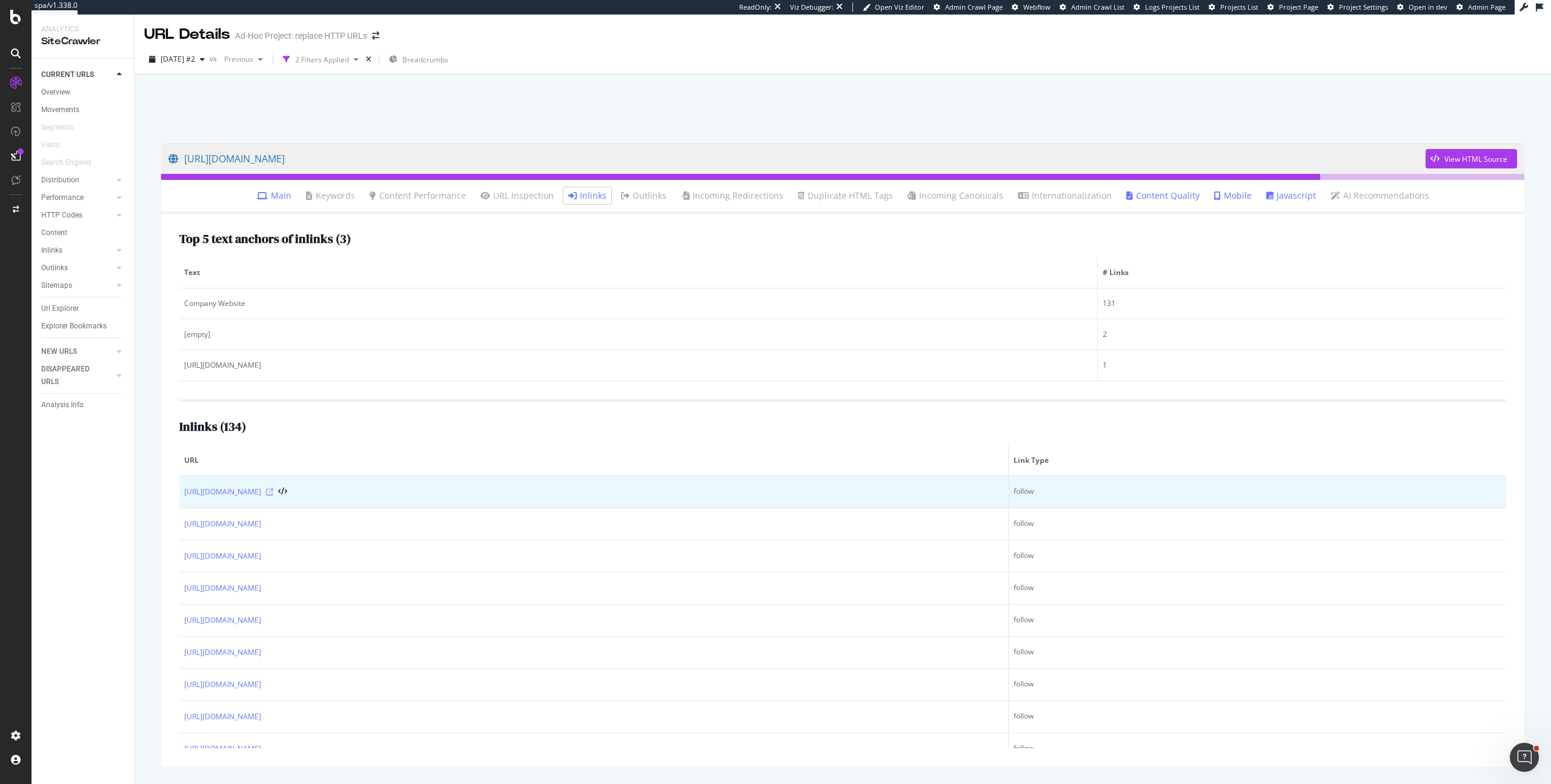
click at [273, 492] on icon at bounding box center [270, 492] width 7 height 7
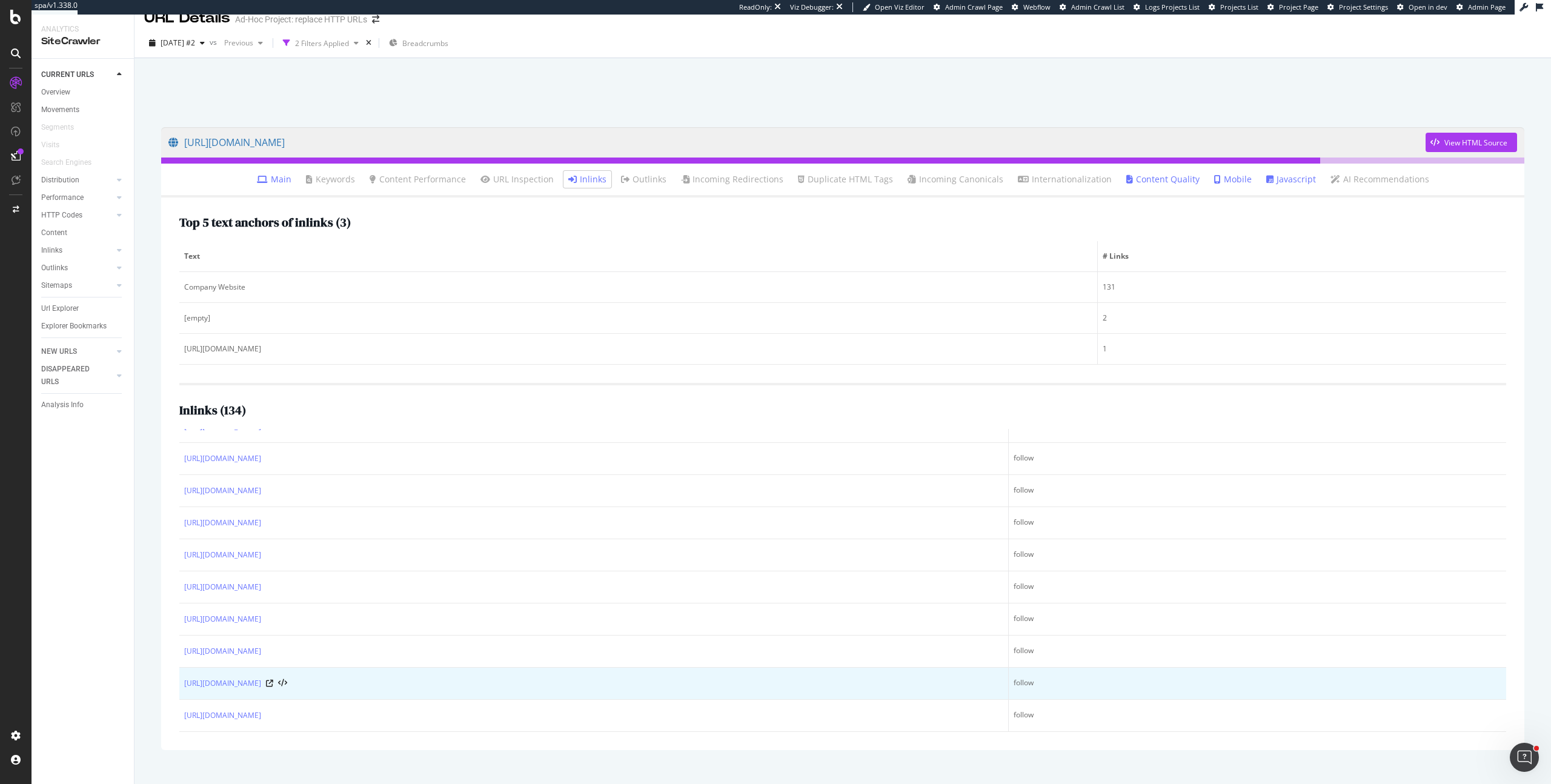
scroll to position [37, 0]
